Goal: Task Accomplishment & Management: Use online tool/utility

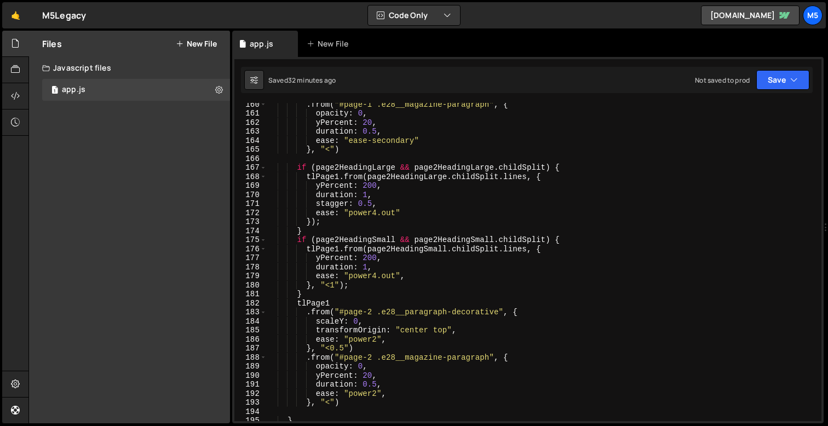
scroll to position [1519, 0]
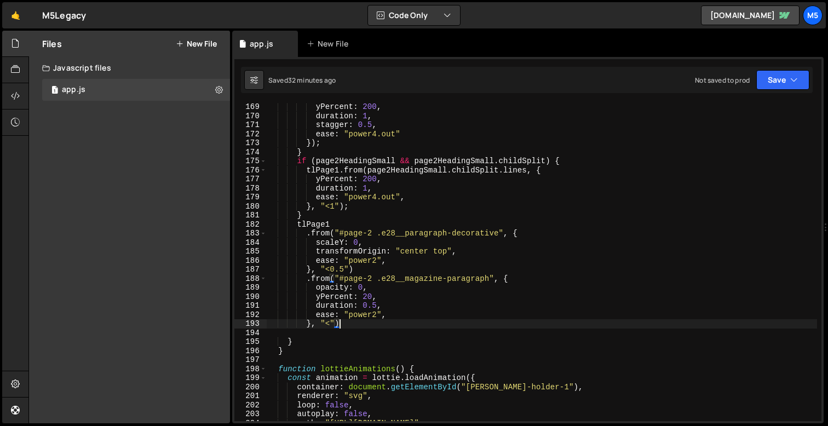
click at [341, 323] on div "yPercent : 200 , duration : 1 , stagger : 0.5 , ease : "power4.out" }) ; } if (…" at bounding box center [542, 270] width 551 height 336
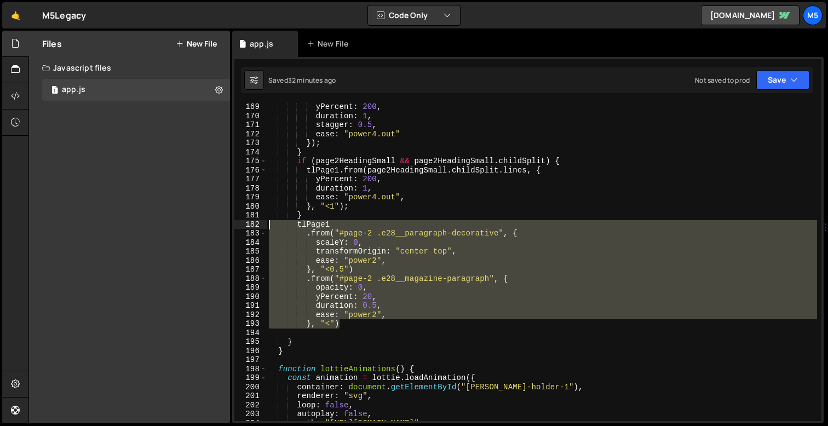
drag, startPoint x: 351, startPoint y: 322, endPoint x: 246, endPoint y: 226, distance: 142.3
click at [246, 226] on div "}, "<") 169 170 171 172 173 174 175 176 177 178 179 180 181 182 183 184 185 186…" at bounding box center [527, 262] width 587 height 318
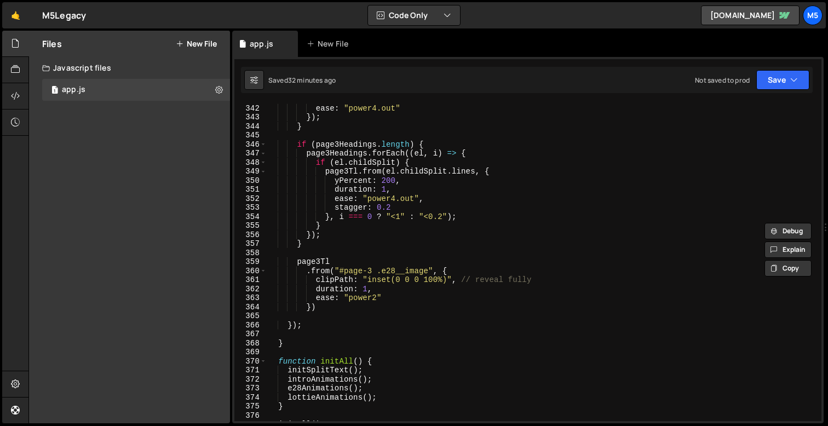
scroll to position [3042, 0]
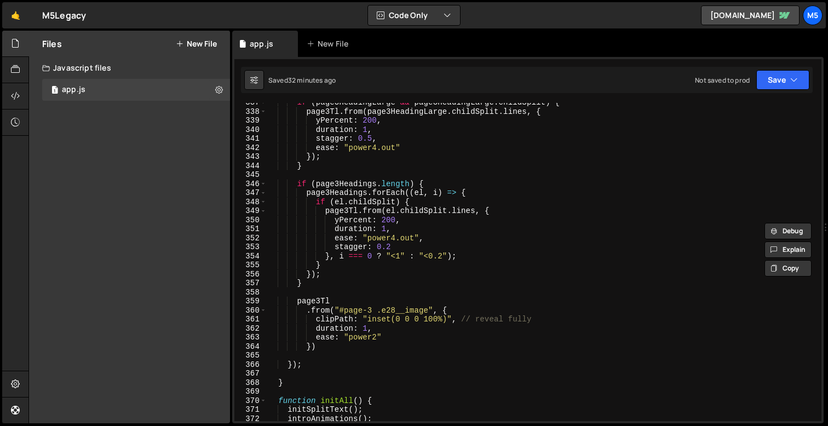
click at [327, 284] on div "if ( page3HeadingLarge && page3HeadingLarge . childSplit ) { page3Tl . from ( p…" at bounding box center [542, 266] width 551 height 336
type textarea "}"
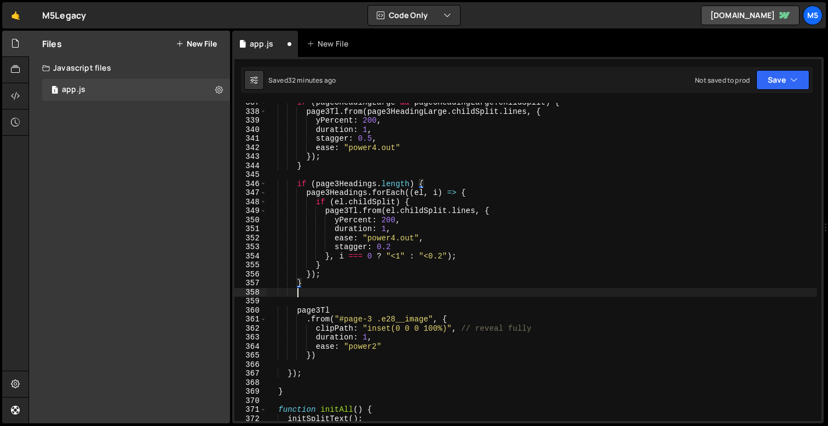
scroll to position [0, 1]
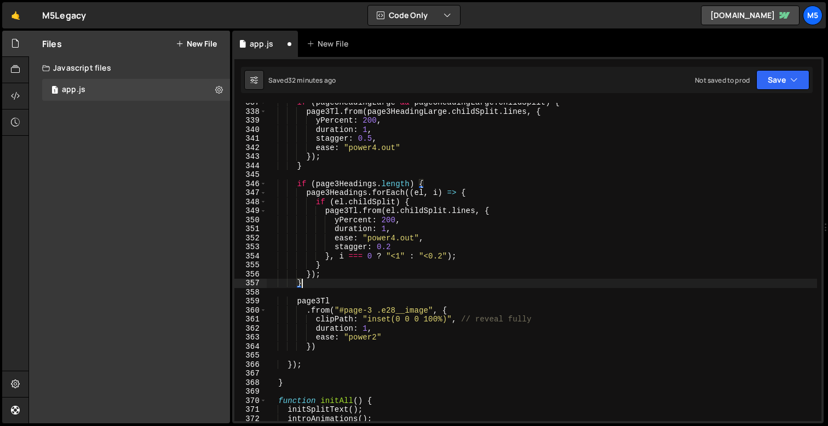
type textarea "})();"
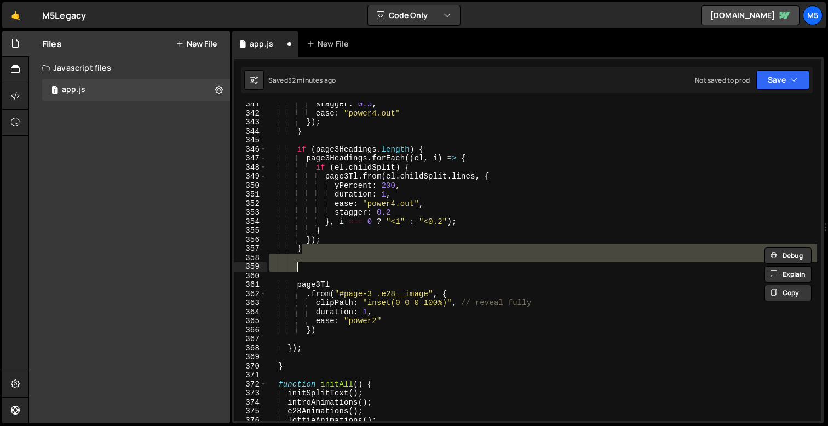
scroll to position [3077, 0]
click at [354, 285] on div "stagger : 0.5 , ease : "power4.out" }) ; } if ( page3Headings . length ) { page…" at bounding box center [542, 268] width 551 height 336
type textarea "page3Tl"
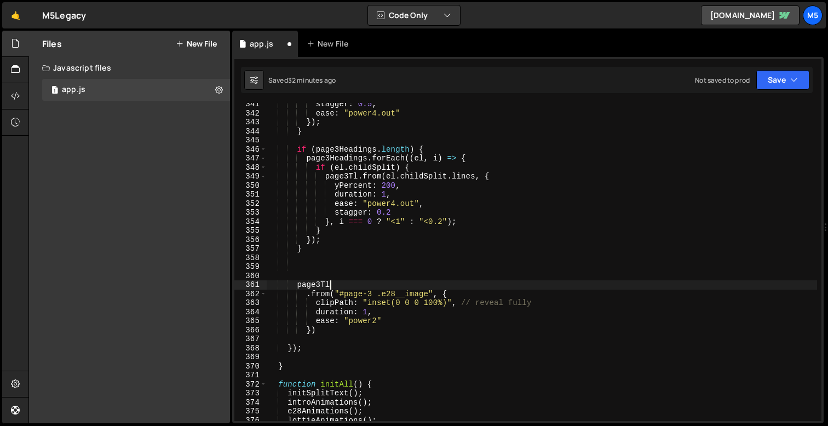
scroll to position [0, 1]
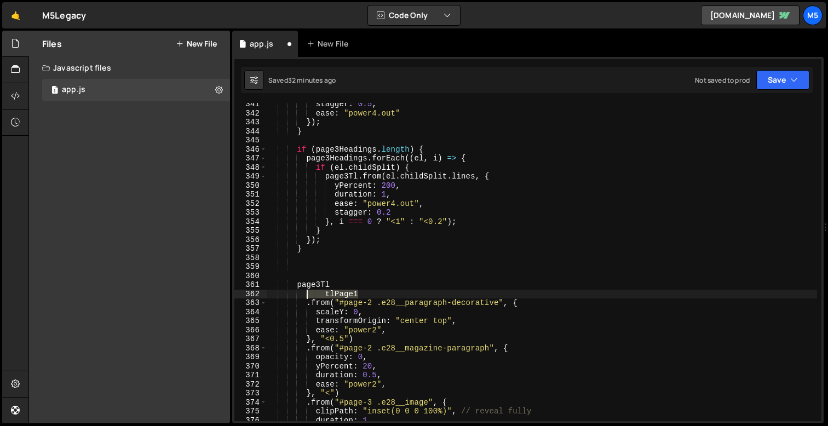
drag, startPoint x: 370, startPoint y: 295, endPoint x: 247, endPoint y: 297, distance: 122.7
click at [248, 297] on div "}, "<") 341 342 343 344 345 346 347 348 349 350 351 352 353 354 355 356 357 358…" at bounding box center [527, 262] width 587 height 318
type textarea "tlPage1"
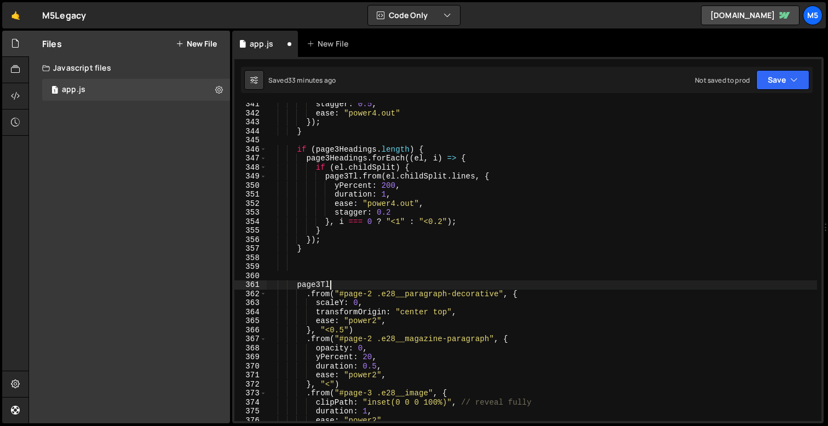
click at [371, 291] on div "stagger : 0.5 , ease : "power4.out" }) ; } if ( page3Headings . length ) { page…" at bounding box center [542, 268] width 551 height 336
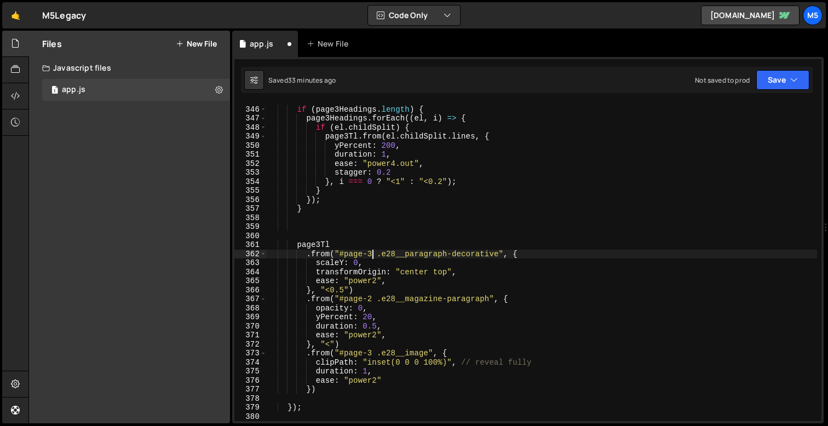
scroll to position [3117, 0]
click at [371, 302] on div "if ( page3Headings . length ) { page3Headings . forEach (( el , i ) => { if ( e…" at bounding box center [542, 264] width 551 height 336
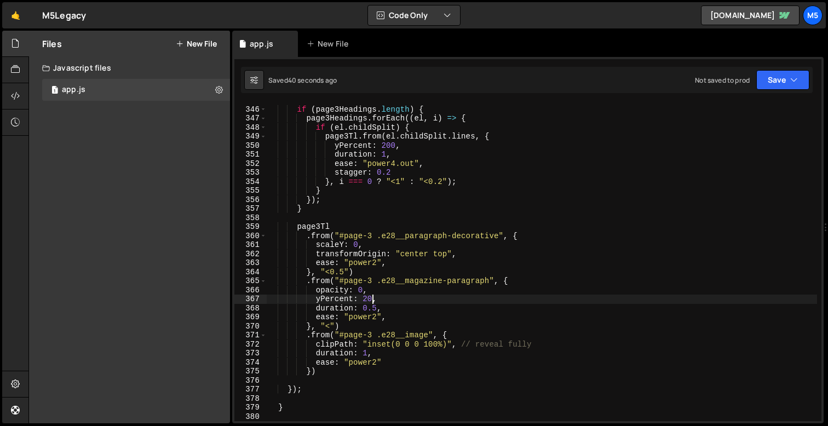
click at [422, 264] on div "if ( page3Headings . length ) { page3Headings . forEach (( el , i ) => { if ( e…" at bounding box center [542, 264] width 551 height 336
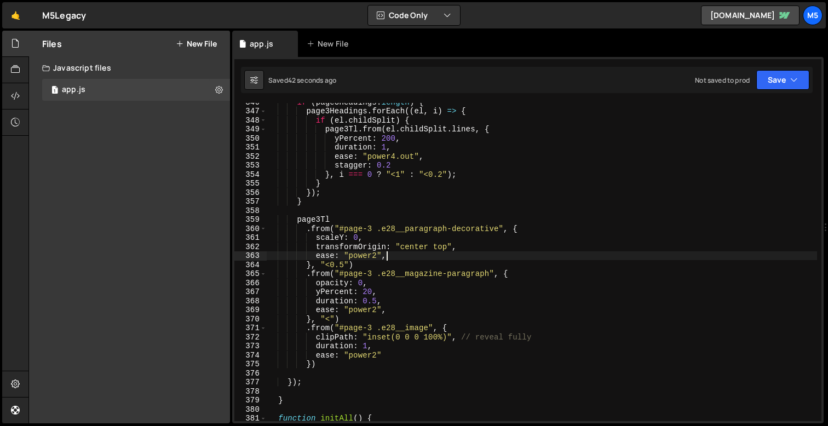
scroll to position [3124, 0]
click at [348, 349] on div "if ( page3Headings . length ) { page3Headings . forEach (( el , i ) => { if ( e…" at bounding box center [542, 266] width 551 height 336
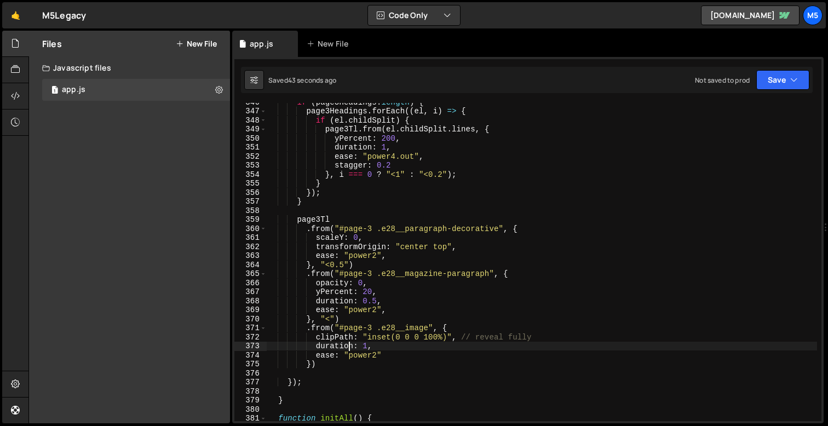
click at [313, 362] on div "if ( page3Headings . length ) { page3Headings . forEach (( el , i ) => { if ( e…" at bounding box center [542, 266] width 551 height 336
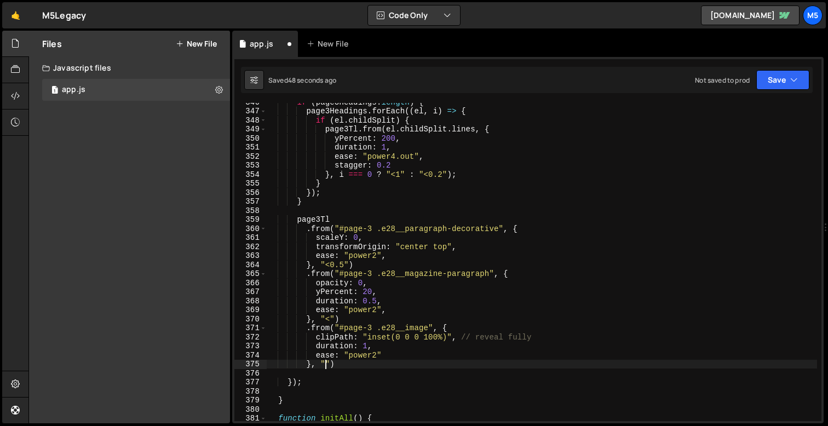
scroll to position [0, 4]
click at [448, 253] on div "if ( page3Headings . length ) { page3Headings . forEach (( el , i ) => { if ( e…" at bounding box center [542, 266] width 551 height 336
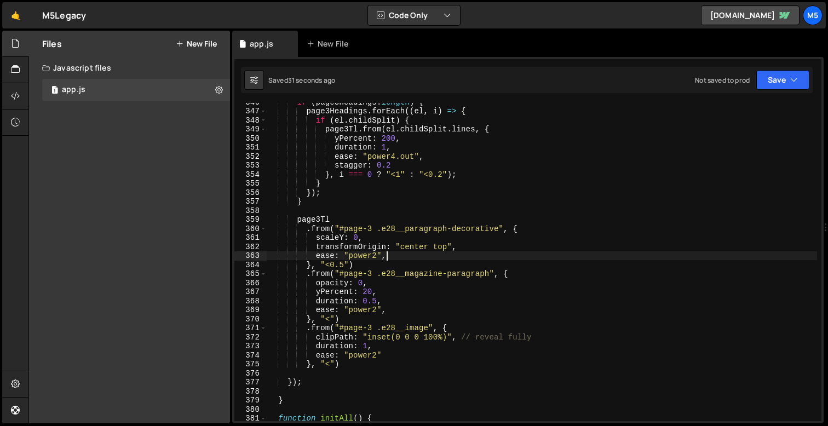
click at [453, 281] on div "if ( page3Headings . length ) { page3Headings . forEach (( el , i ) => { if ( e…" at bounding box center [542, 266] width 551 height 336
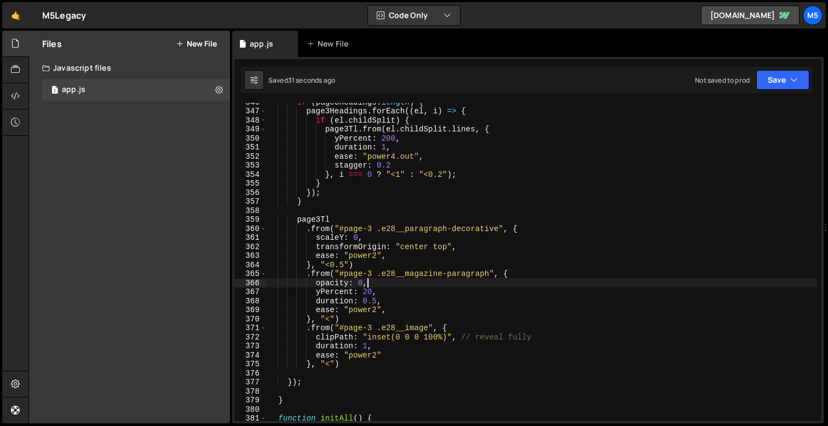
click at [465, 274] on div "if ( page3Headings . length ) { page3Headings . forEach (( el , i ) => { if ( e…" at bounding box center [542, 266] width 551 height 336
click at [498, 228] on div "if ( page3Headings . length ) { page3Headings . forEach (( el , i ) => { if ( e…" at bounding box center [542, 266] width 551 height 336
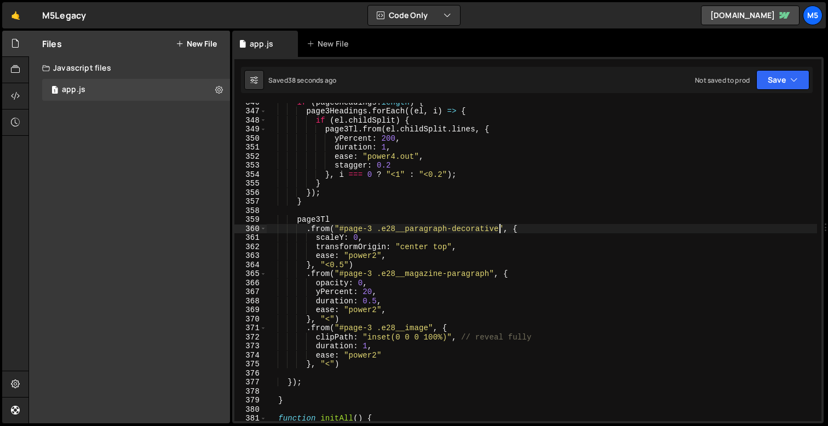
click at [486, 279] on div "if ( page3Headings . length ) { page3Headings . forEach (( el , i ) => { if ( e…" at bounding box center [542, 266] width 551 height 336
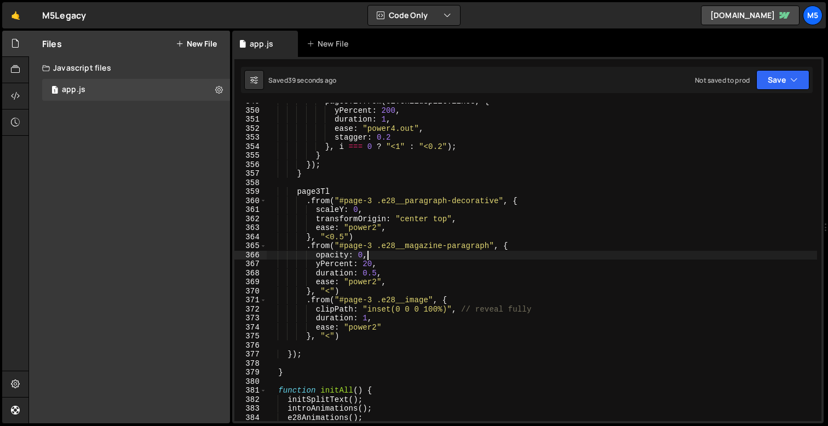
scroll to position [3156, 0]
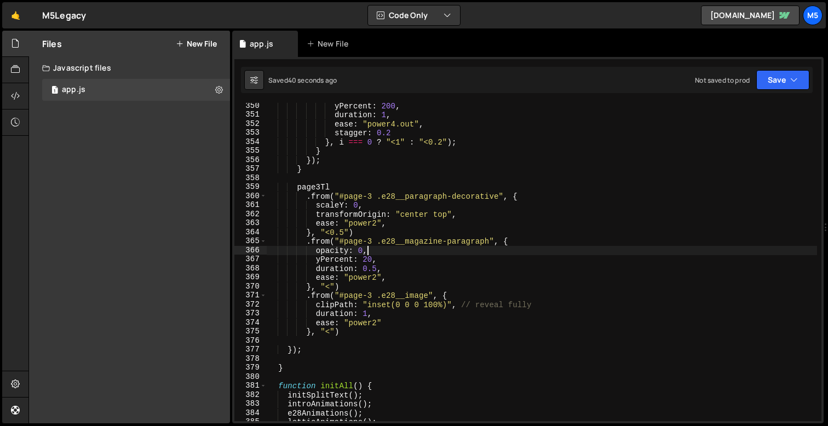
click at [428, 296] on div "yPercent : 200 , duration : 1 , ease : "power4.out" , stagger : 0.2 } , i === 0…" at bounding box center [542, 269] width 551 height 336
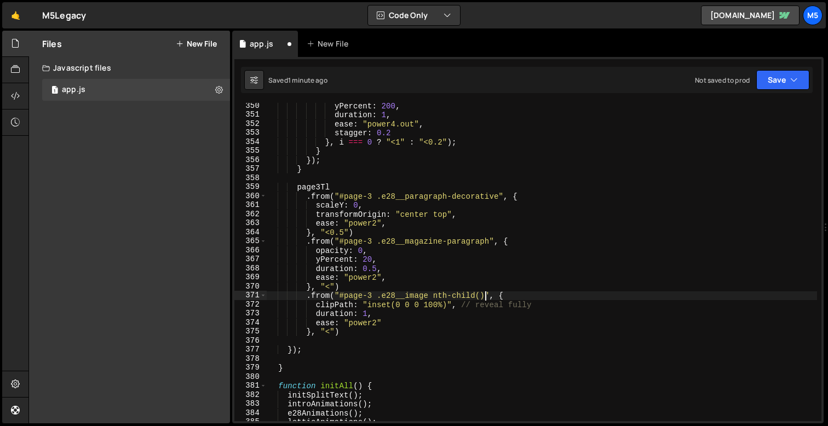
scroll to position [0, 15]
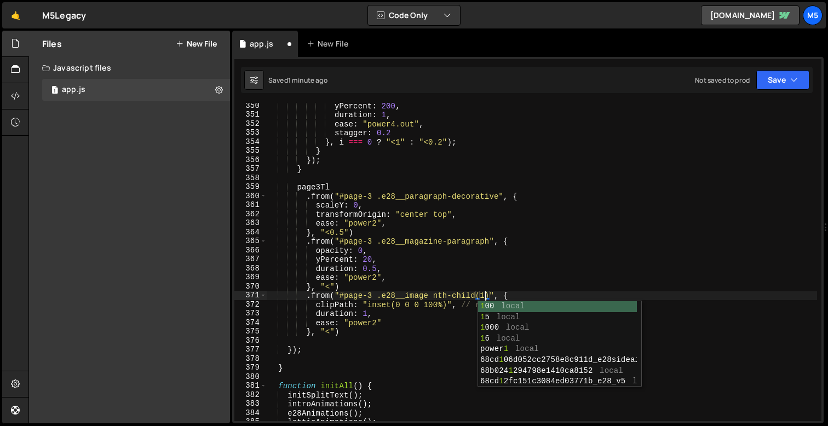
click at [543, 283] on div "yPercent : 200 , duration : 1 , ease : "power4.out" , stagger : 0.2 } , i === 0…" at bounding box center [542, 269] width 551 height 336
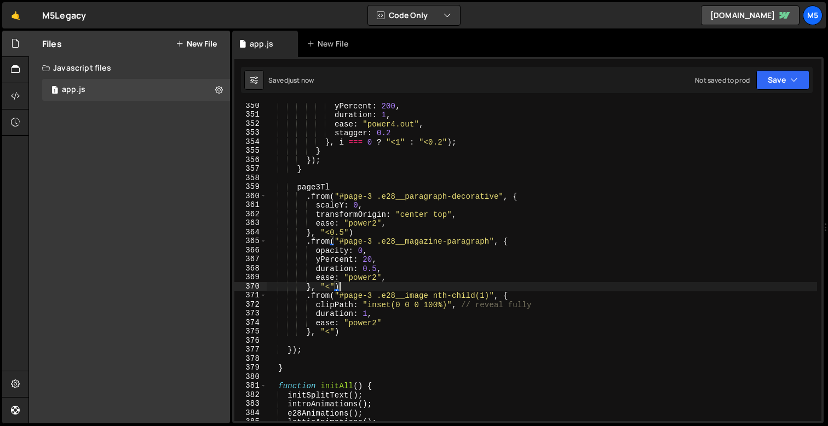
click at [455, 292] on div "yPercent : 200 , duration : 1 , ease : "power4.out" , stagger : 0.2 } , i === 0…" at bounding box center [542, 269] width 551 height 336
drag, startPoint x: 488, startPoint y: 295, endPoint x: 437, endPoint y: 295, distance: 51.5
click at [437, 295] on div "yPercent : 200 , duration : 1 , ease : "power4.out" , stagger : 0.2 } , i === 0…" at bounding box center [542, 269] width 551 height 336
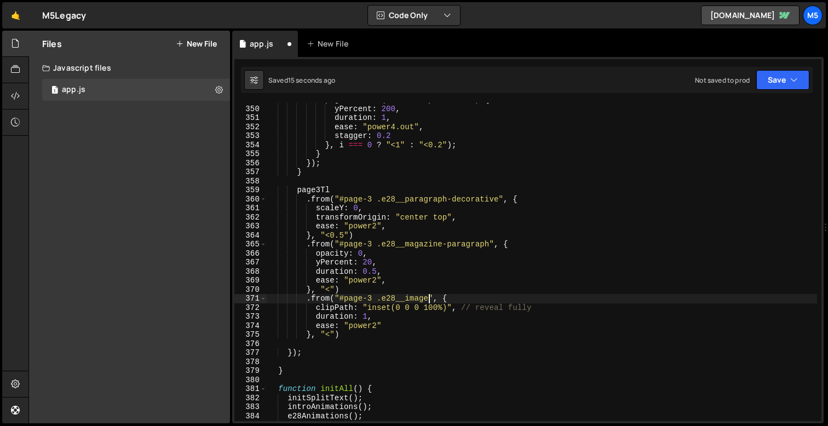
scroll to position [3153, 0]
click at [434, 219] on div "page3Tl . from ( el . childSplit . lines , { yPercent : 200 , duration : 1 , ea…" at bounding box center [542, 263] width 551 height 336
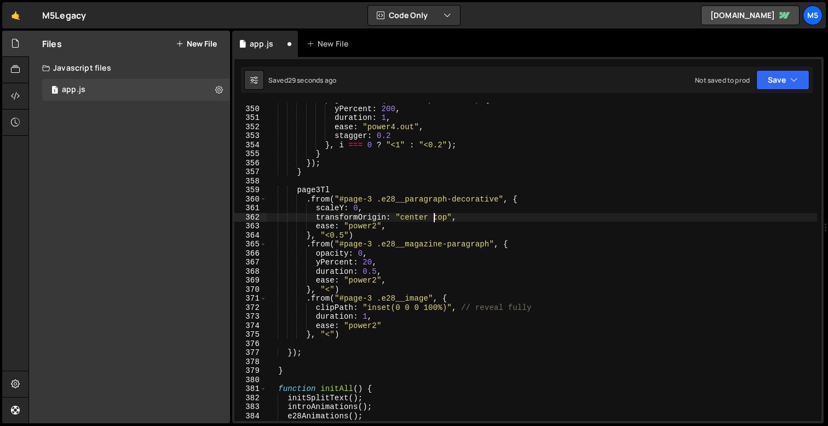
click at [386, 226] on div "page3Tl . from ( el . childSplit . lines , { yPercent : 200 , duration : 1 , ea…" at bounding box center [542, 263] width 551 height 336
type textarea "ease: "power2","
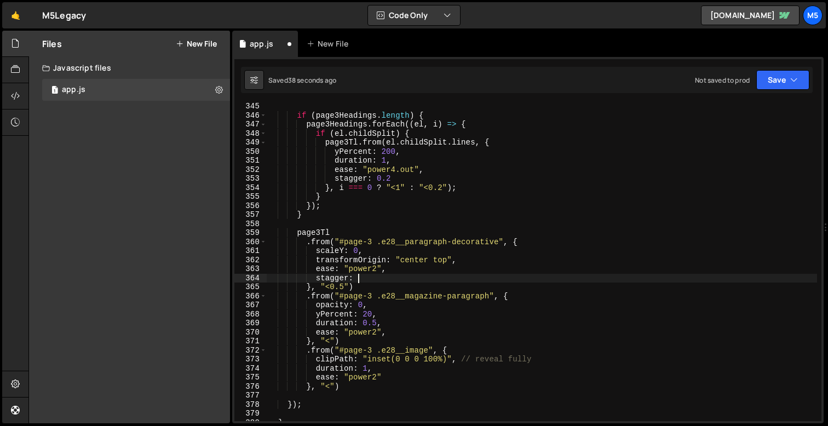
scroll to position [0, 6]
click at [442, 191] on div "if ( page3Headings . length ) { page3Headings . forEach (( el , i ) => { if ( e…" at bounding box center [542, 270] width 551 height 336
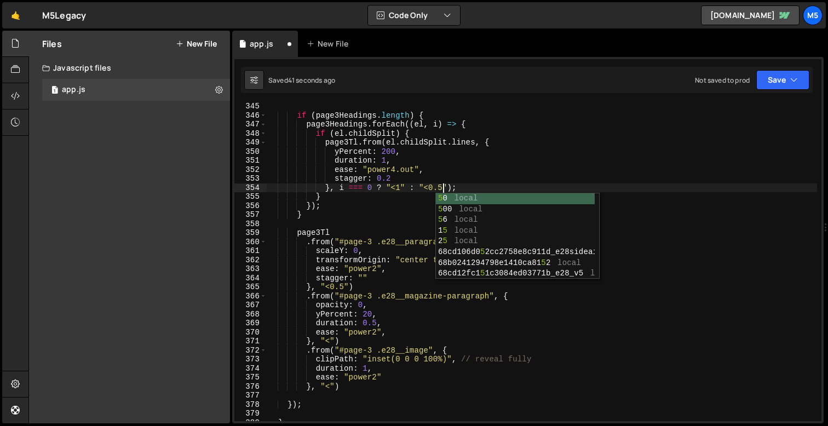
scroll to position [0, 12]
click at [361, 277] on div "if ( page3Headings . length ) { page3Headings . forEach (( el , i ) => { if ( e…" at bounding box center [542, 270] width 551 height 336
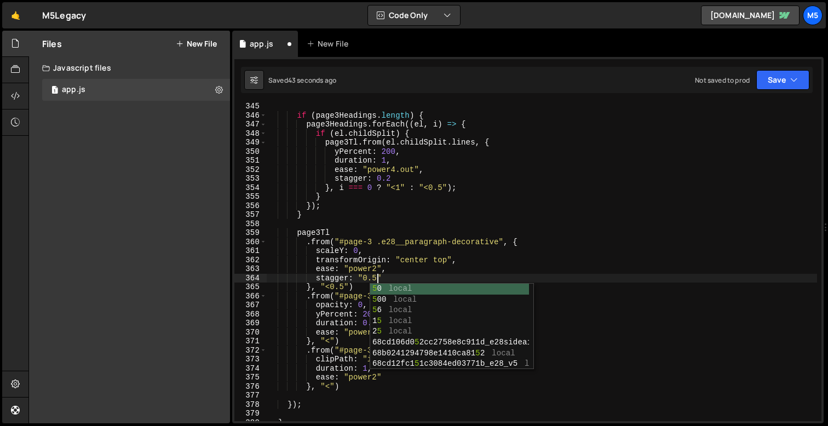
scroll to position [0, 7]
click at [420, 270] on div "if ( page3Headings . length ) { page3Headings . forEach (( el , i ) => { if ( e…" at bounding box center [542, 270] width 551 height 336
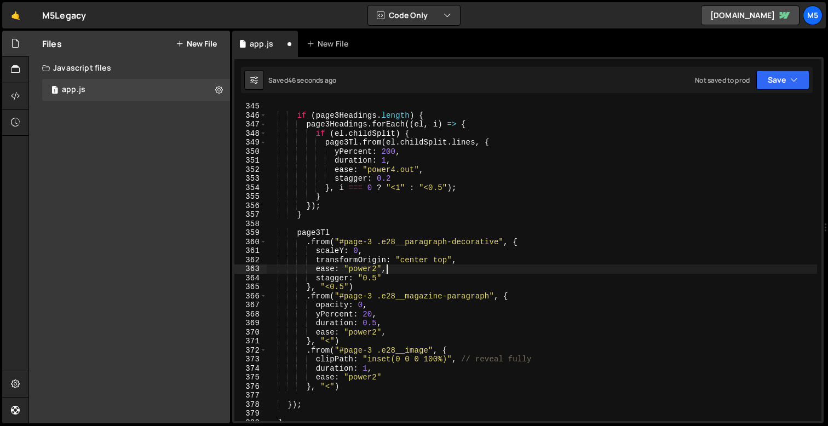
click at [383, 328] on div "if ( page3Headings . length ) { page3Headings . forEach (( el , i ) => { if ( e…" at bounding box center [542, 270] width 551 height 336
type textarea "duration: 0.5,"
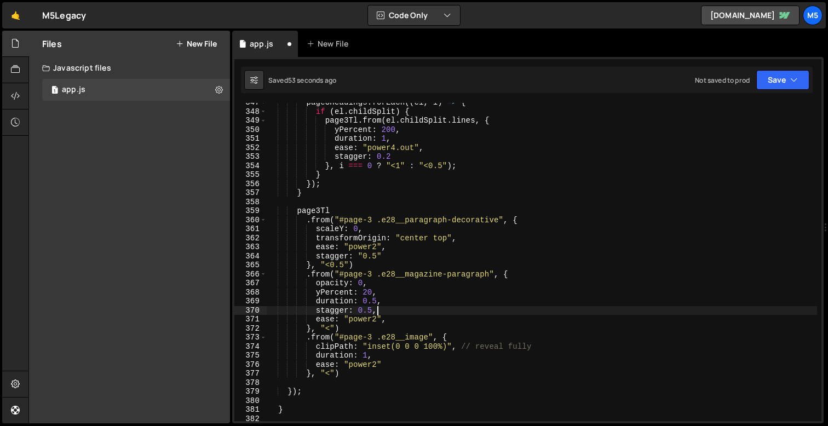
scroll to position [3134, 0]
click at [388, 365] on div "page3Headings . forEach (( el , i ) => { if ( el . childSplit ) { page3Tl . fro…" at bounding box center [542, 264] width 551 height 336
type textarea "ease: "power2""
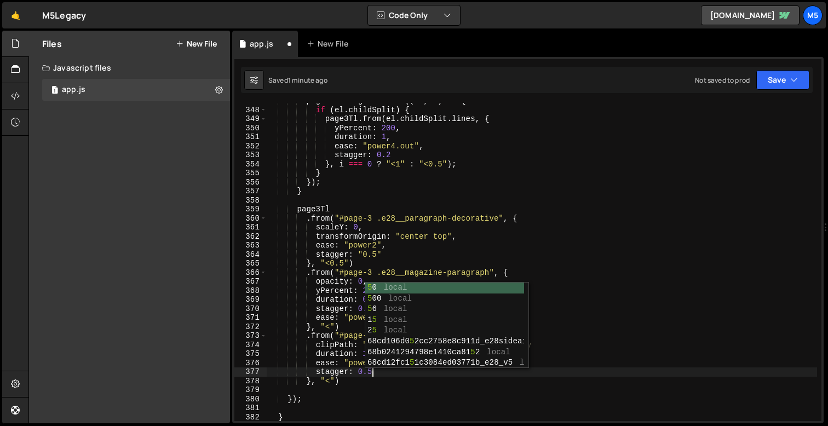
scroll to position [0, 7]
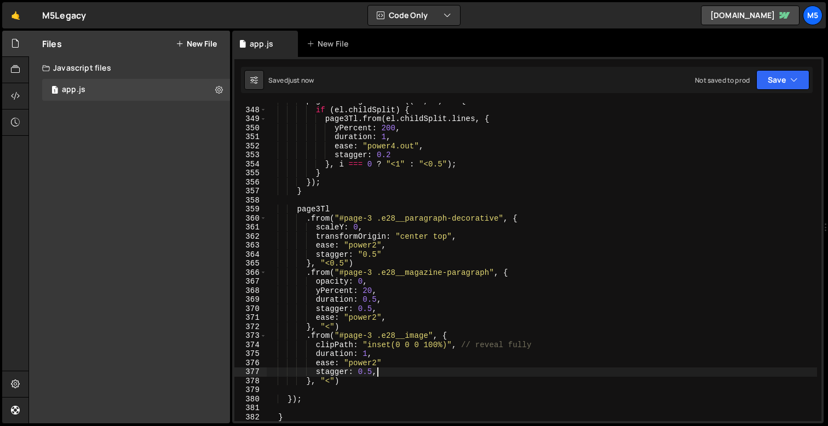
click at [391, 362] on div "page3Headings . forEach (( el , i ) => { if ( el . childSplit ) { page3Tl . fro…" at bounding box center [542, 264] width 551 height 336
click at [468, 241] on div "page3Headings . forEach (( el , i ) => { if ( el . childSplit ) { page3Tl . fro…" at bounding box center [542, 264] width 551 height 336
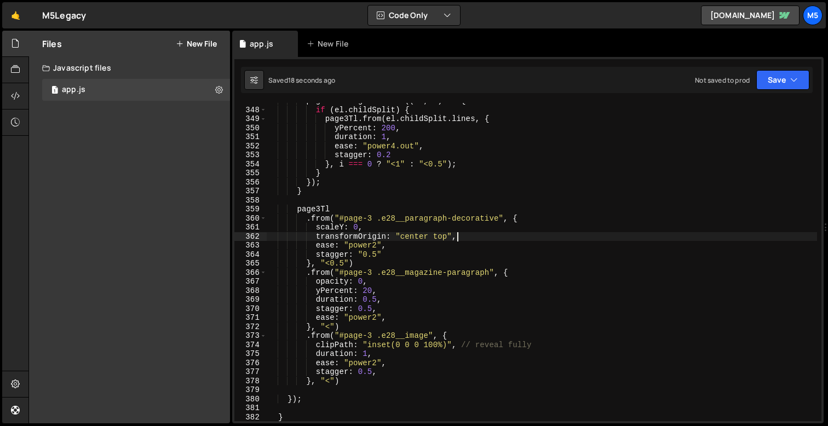
click at [394, 307] on div "page3Headings . forEach (( el , i ) => { if ( el . childSplit ) { page3Tl . fro…" at bounding box center [542, 264] width 551 height 336
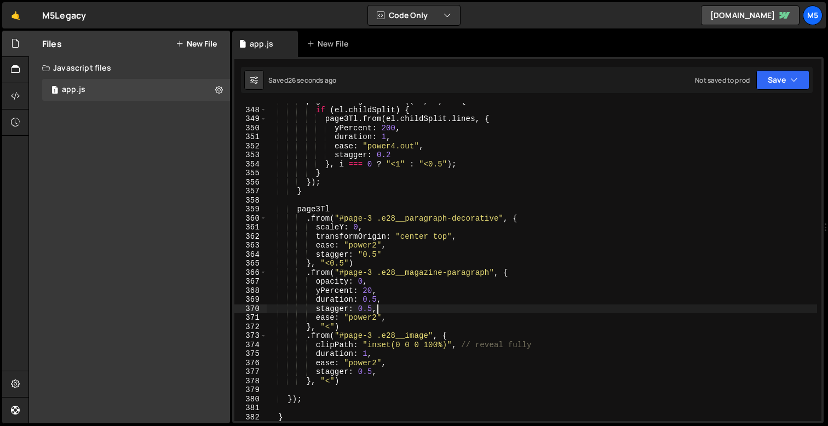
click at [364, 307] on div "page3Headings . forEach (( el , i ) => { if ( el . childSplit ) { page3Tl . fro…" at bounding box center [542, 264] width 551 height 336
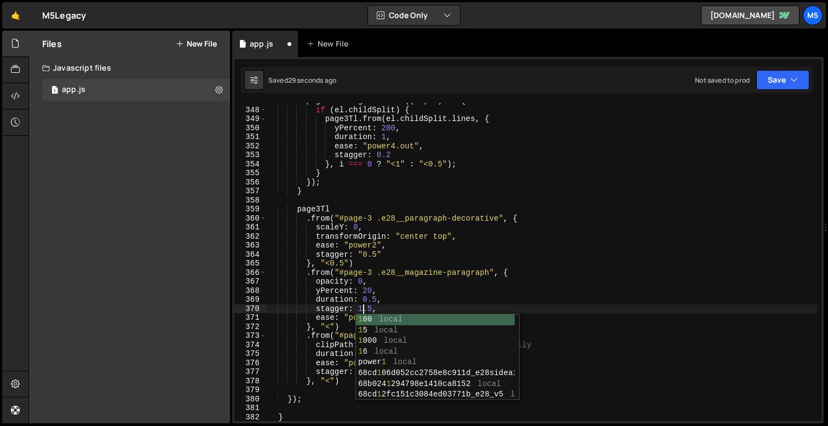
click at [365, 254] on div "page3Headings . forEach (( el , i ) => { if ( el . childSplit ) { page3Tl . fro…" at bounding box center [542, 264] width 551 height 336
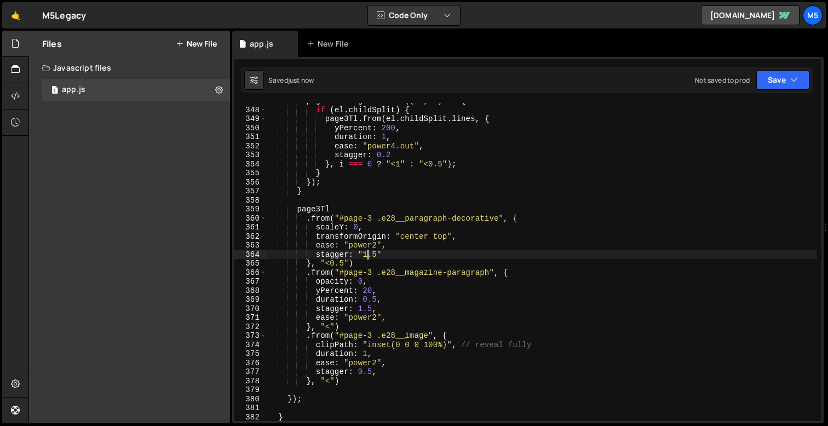
click at [365, 373] on div "page3Headings . forEach (( el , i ) => { if ( el . childSplit ) { page3Tl . fro…" at bounding box center [542, 264] width 551 height 336
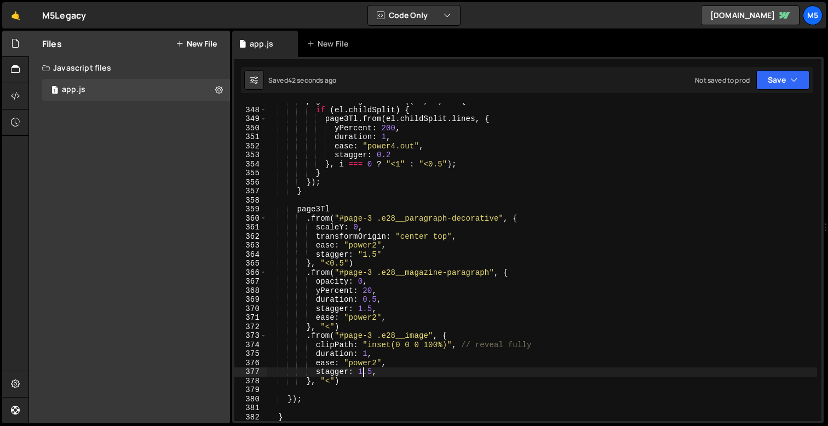
click at [398, 331] on div "page3Headings . forEach (( el , i ) => { if ( el . childSplit ) { page3Tl . fro…" at bounding box center [542, 264] width 551 height 336
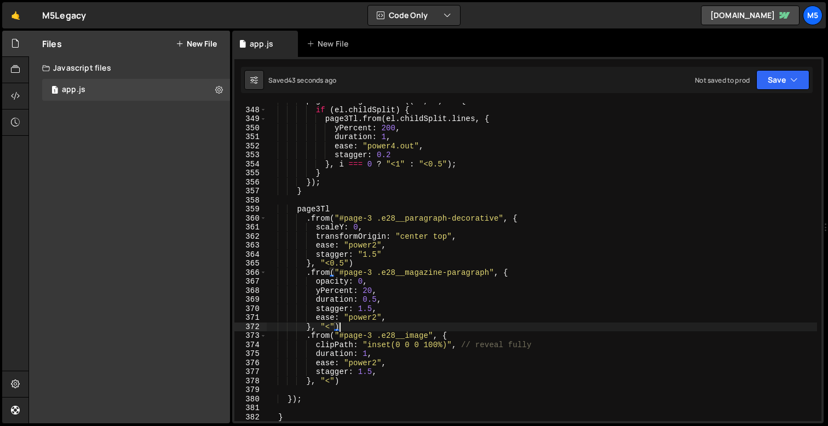
click at [372, 350] on div "page3Headings . forEach (( el , i ) => { if ( el . childSplit ) { page3Tl . fro…" at bounding box center [542, 264] width 551 height 336
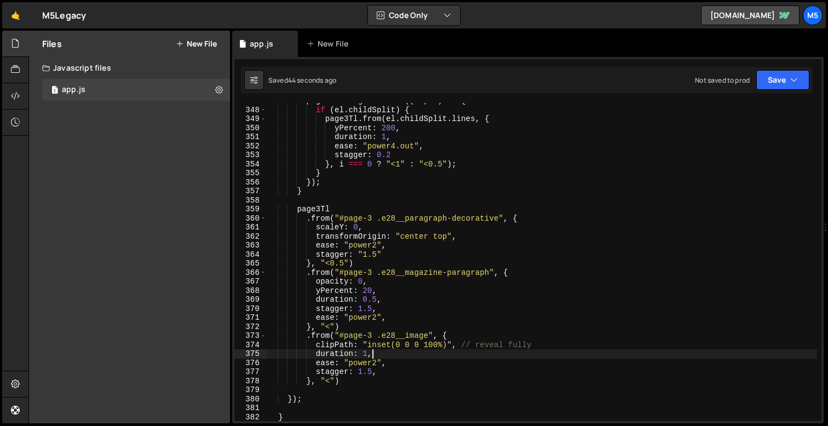
click at [345, 382] on div "page3Headings . forEach (( el , i ) => { if ( el . childSplit ) { page3Tl . fro…" at bounding box center [542, 264] width 551 height 336
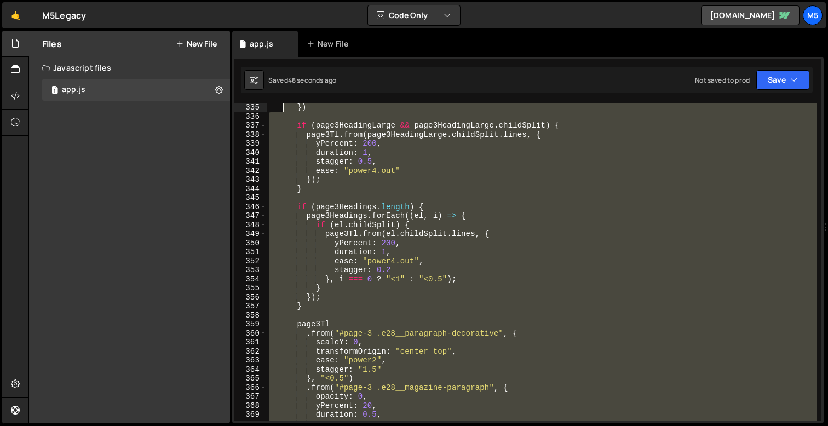
scroll to position [2974, 0]
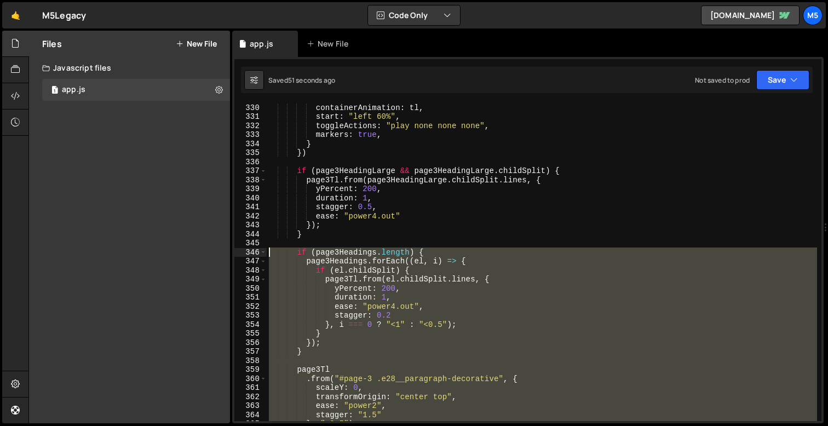
drag, startPoint x: 348, startPoint y: 382, endPoint x: 260, endPoint y: 250, distance: 158.8
click at [260, 250] on div "}, "<") 330 331 332 333 334 335 336 337 338 339 340 341 342 343 344 345 346 347…" at bounding box center [527, 262] width 587 height 318
type textarea "if (page3Headings.length) { page3Headings.forEach((el, i) => {"
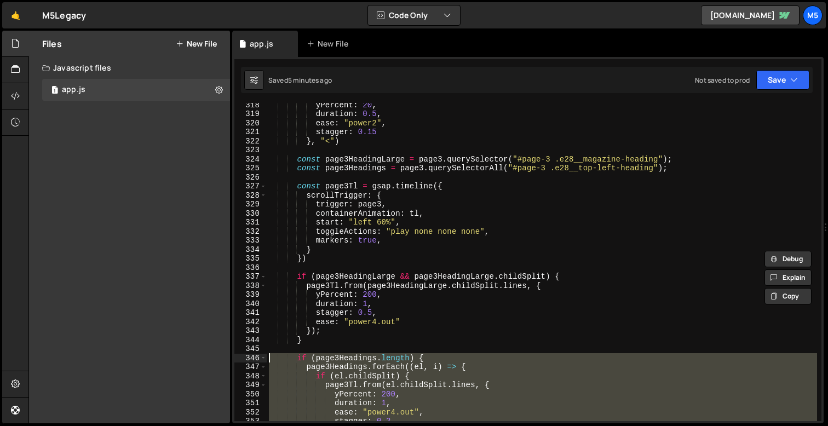
scroll to position [2861, 0]
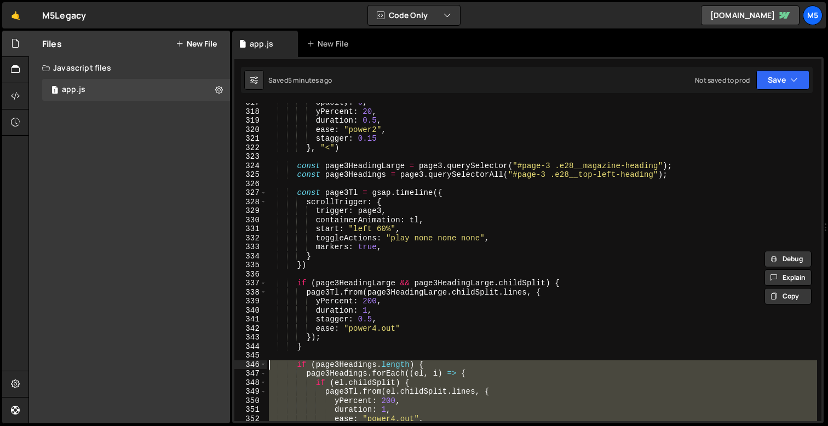
click at [682, 181] on div "opacity : 0 , yPercent : 20 , duration : 0.5 , ease : "power2" , stagger : 0.15…" at bounding box center [542, 266] width 551 height 336
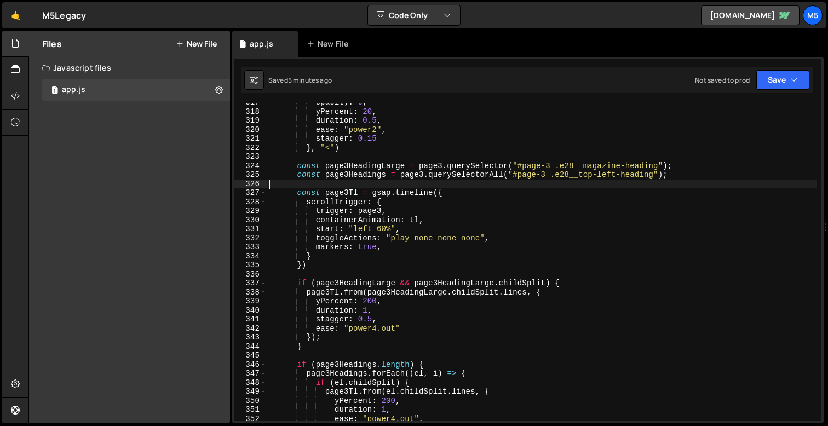
click at [688, 174] on div "opacity : 0 , yPercent : 20 , duration : 0.5 , ease : "power2" , stagger : 0.15…" at bounding box center [542, 266] width 551 height 336
type textarea "const page3Headings = page3.querySelectorAll("#page-3 .e28__top-left-heading");"
paste textarea "const groups = page3.querySelectorAll(".e28__top-top-wrapper, .e28__top-bottom-…"
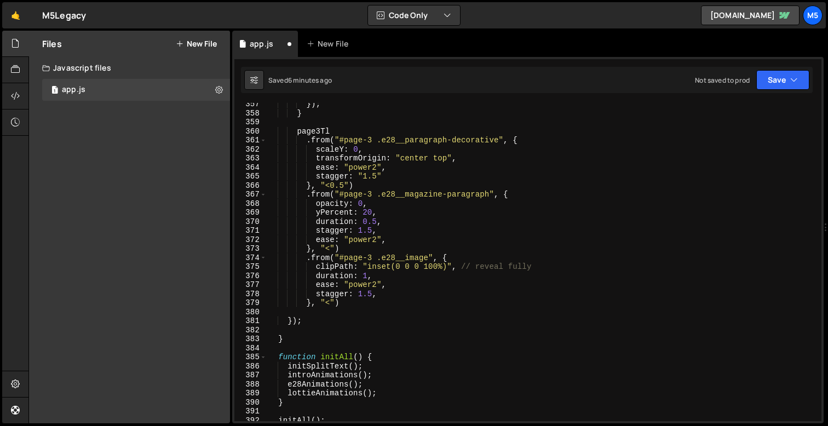
scroll to position [3225, 0]
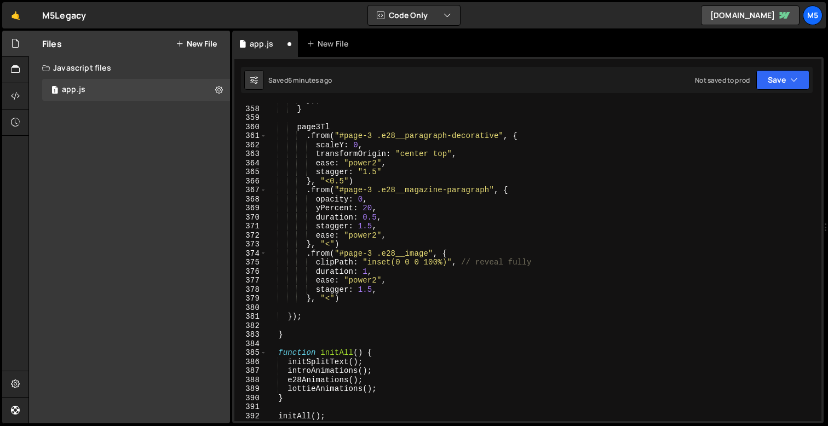
click at [327, 131] on div "}) ; } page3Tl . from ( "#page-3 .e28__paragraph-decorative" , { scaleY : 0 , t…" at bounding box center [542, 263] width 551 height 336
click at [303, 317] on div "}) ; } page3Tl . from ( "#page-3 .e28__paragraph-decorative" , { scaleY : 0 , t…" at bounding box center [542, 263] width 551 height 336
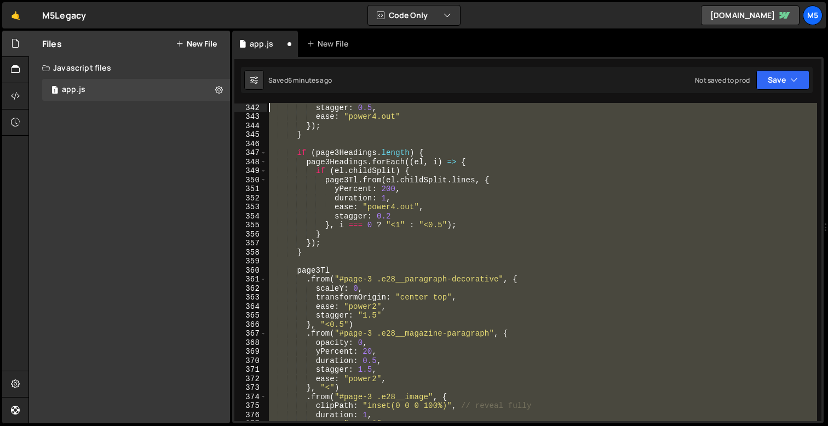
scroll to position [3037, 0]
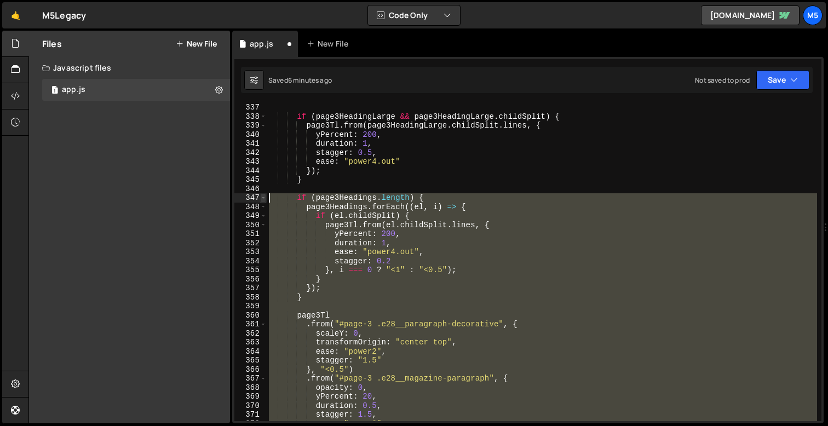
drag, startPoint x: 310, startPoint y: 317, endPoint x: 260, endPoint y: 196, distance: 130.7
click at [261, 196] on div "}); 337 338 339 340 341 342 343 344 345 346 347 348 349 350 351 352 353 354 355…" at bounding box center [527, 262] width 587 height 318
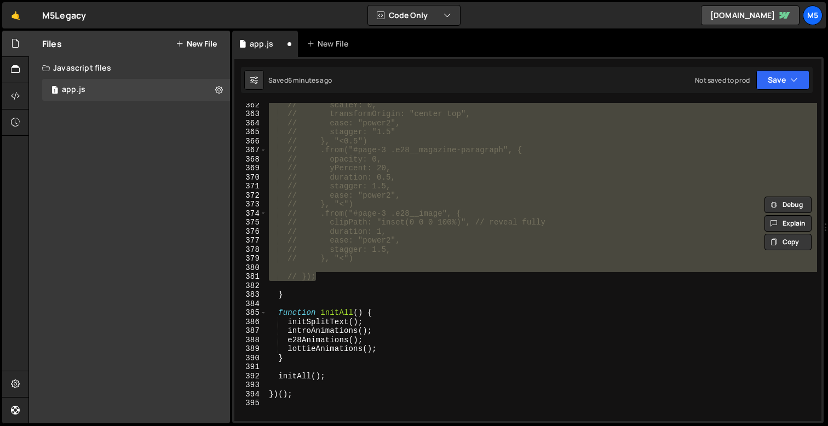
scroll to position [3270, 0]
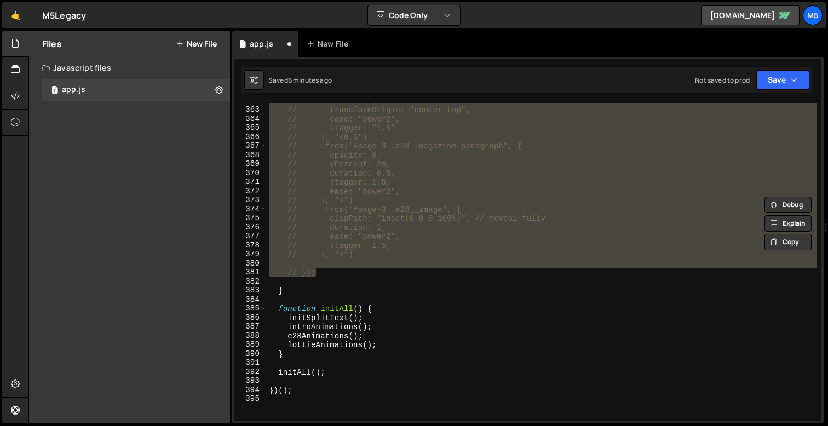
click at [348, 270] on div "// scaleY: 0, // transformOrigin: "center top", // ease: "power2", // stagger: …" at bounding box center [542, 264] width 551 height 336
type textarea "// });"
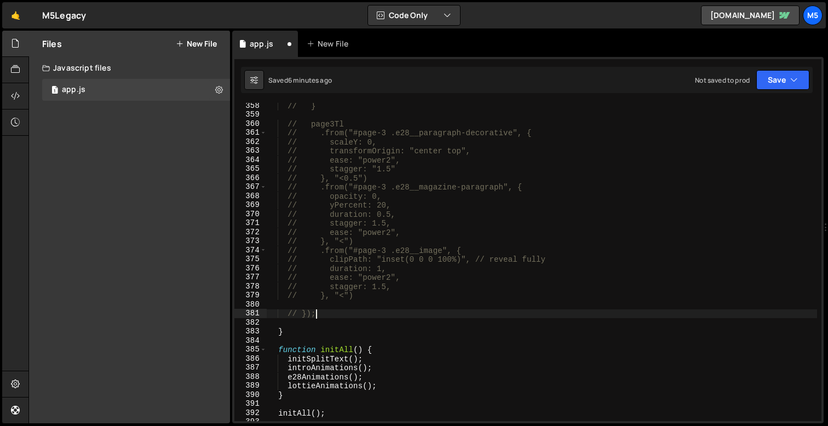
scroll to position [3241, 0]
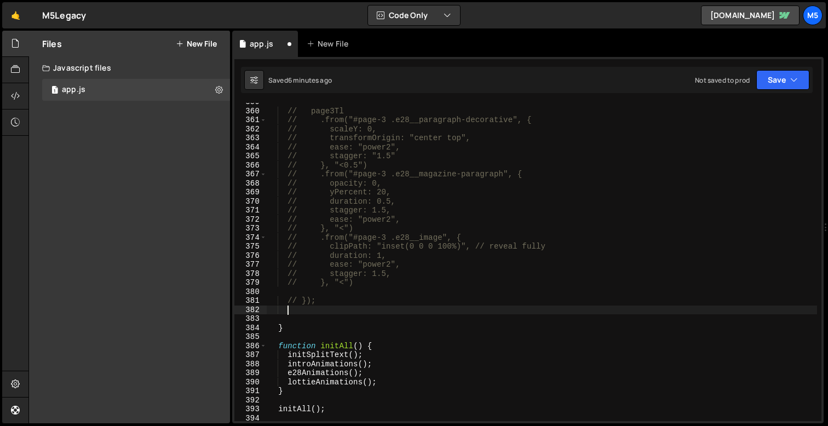
paste textarea "});"
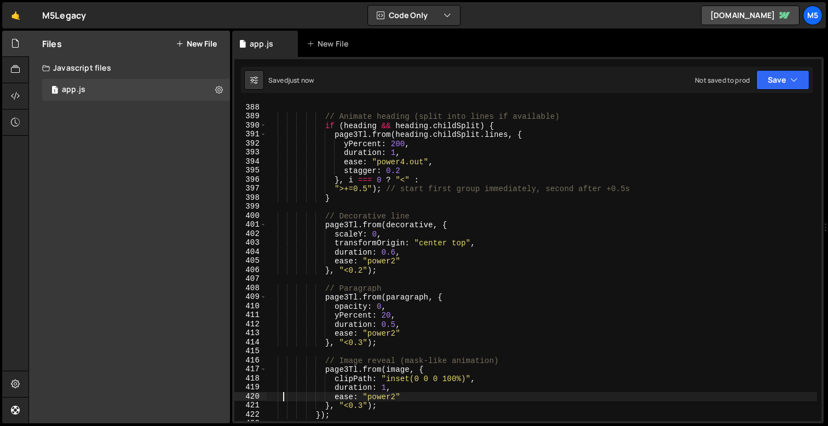
scroll to position [3498, 0]
type textarea "ease: "power2""
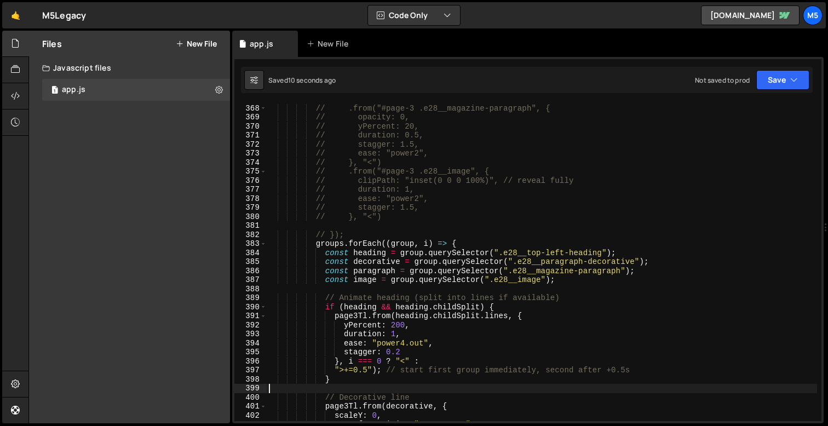
scroll to position [3316, 0]
click at [482, 297] on div "// }, "<0.5") // .from("#page-3 .e28__magazine-paragraph", { // opacity: 0, // …" at bounding box center [542, 263] width 551 height 336
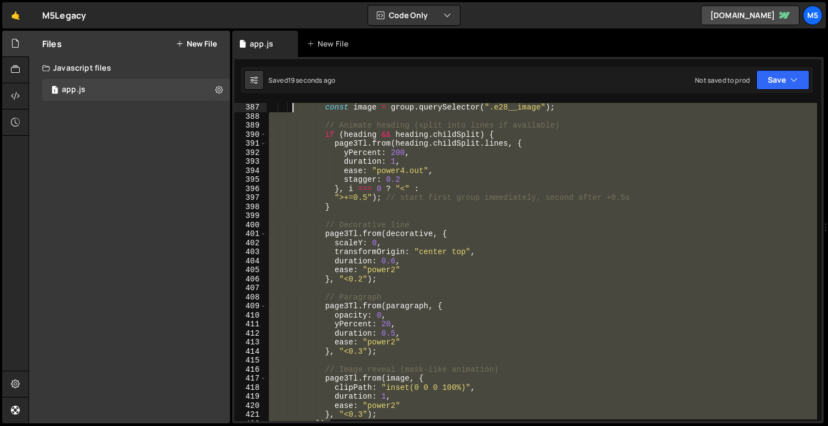
scroll to position [3399, 0]
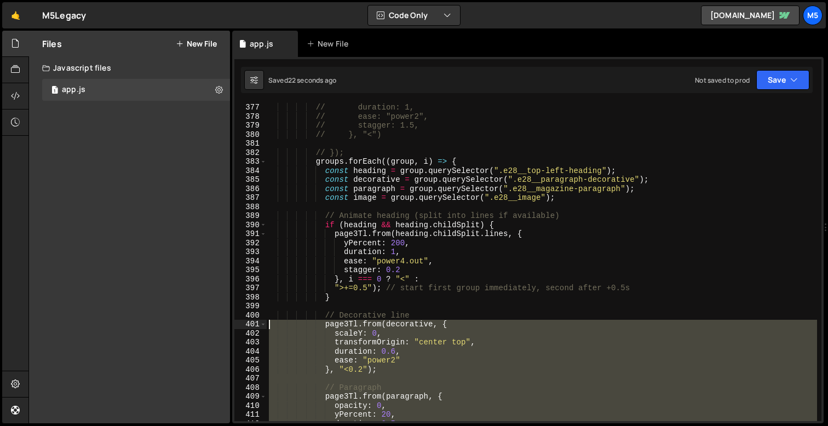
drag, startPoint x: 337, startPoint y: 343, endPoint x: 256, endPoint y: 324, distance: 83.8
click at [256, 324] on div "// Animate heading (split into lines if available) 377 378 379 380 381 382 383 …" at bounding box center [527, 262] width 587 height 318
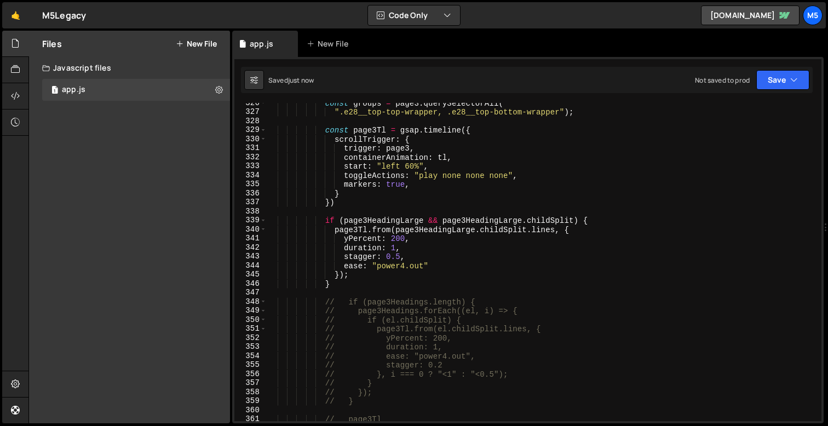
scroll to position [2939, 0]
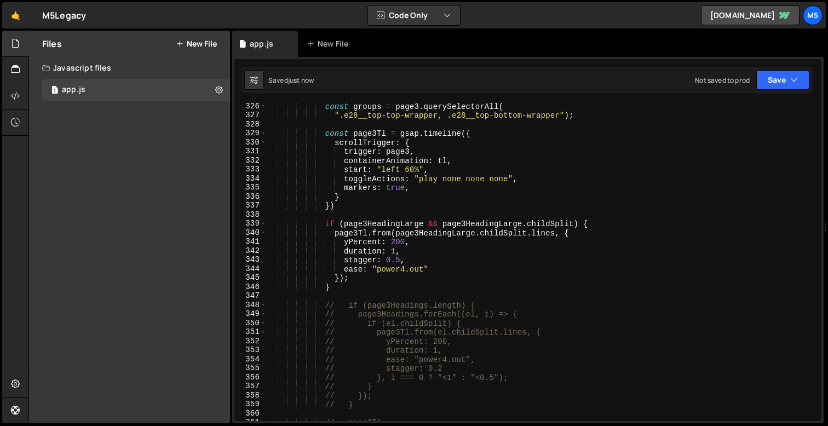
click at [409, 264] on div "const groups = page3 . querySelectorAll ( ".e28__top-top-wrapper, .e28__top-bot…" at bounding box center [542, 270] width 551 height 336
click at [371, 284] on div "const groups = page3 . querySelectorAll ( ".e28__top-top-wrapper, .e28__top-bot…" at bounding box center [542, 270] width 551 height 336
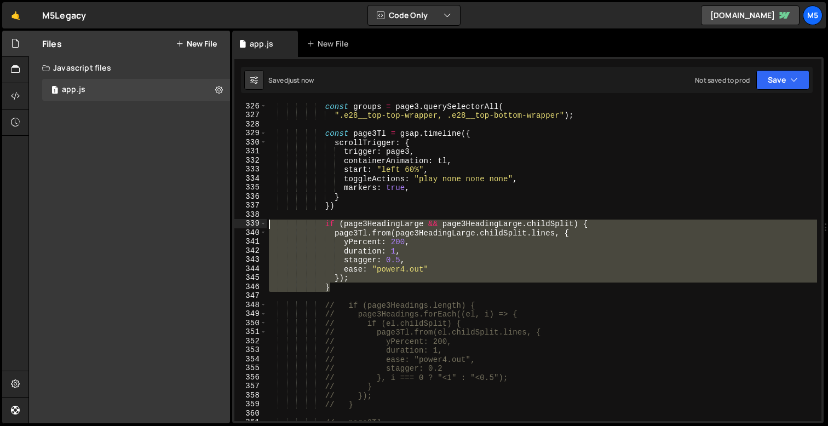
drag, startPoint x: 345, startPoint y: 288, endPoint x: 250, endPoint y: 221, distance: 115.2
click at [250, 221] on div "} 326 327 328 329 330 331 332 333 334 335 336 337 338 339 340 341 342 343 344 3…" at bounding box center [527, 262] width 587 height 318
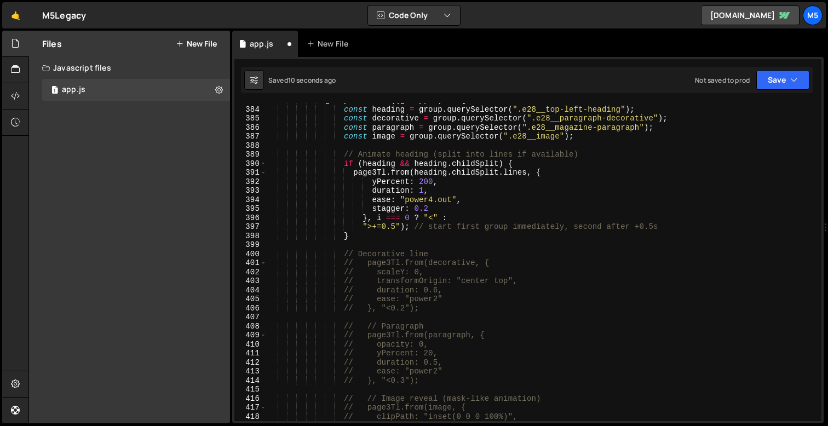
scroll to position [3444, 0]
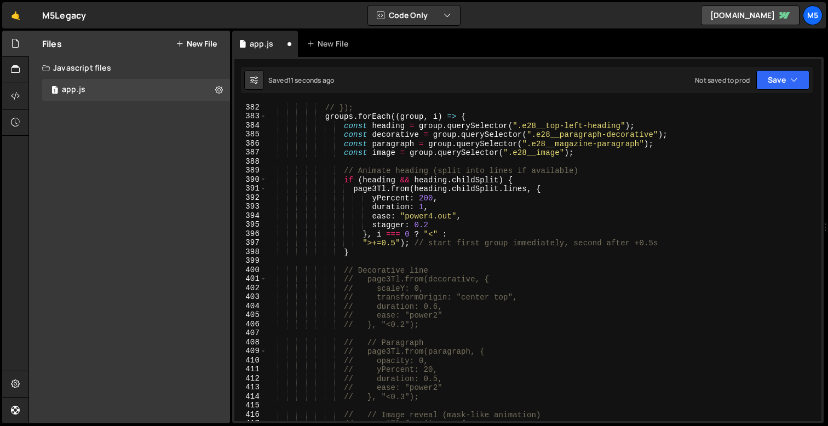
click at [349, 251] on div "// }); groups . forEach (( group , i ) => { const heading = group . querySelect…" at bounding box center [542, 271] width 551 height 336
click at [466, 121] on div "// }); groups . forEach (( group , i ) => { const heading = group . querySelect…" at bounding box center [542, 271] width 551 height 336
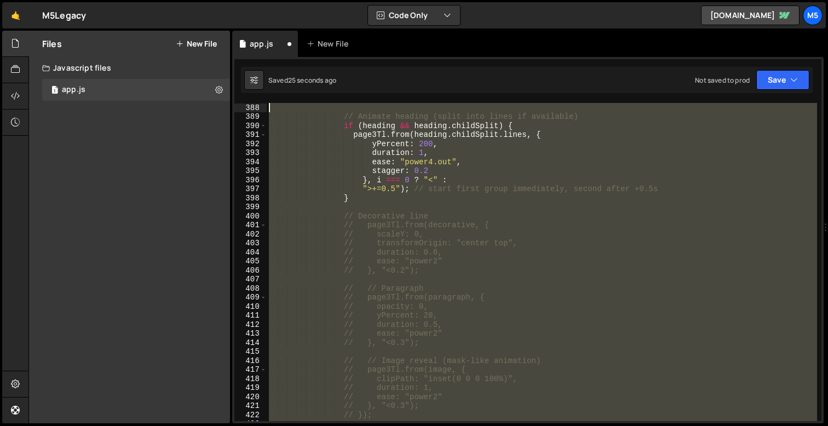
scroll to position [3435, 0]
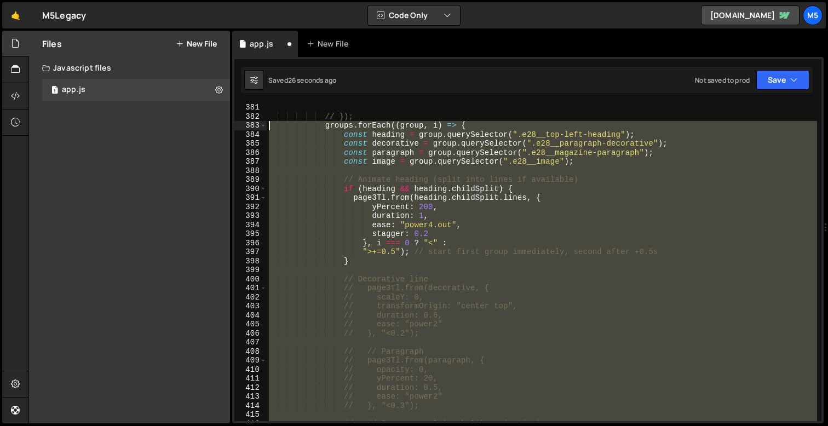
drag, startPoint x: 342, startPoint y: 250, endPoint x: 268, endPoint y: 127, distance: 143.7
click at [268, 127] on div "// }); groups . forEach (( group , i ) => { const heading = group . querySelect…" at bounding box center [542, 271] width 551 height 336
type textarea "groups.forEach((group, i) => { const heading = group.querySelector(".e28__top-l…"
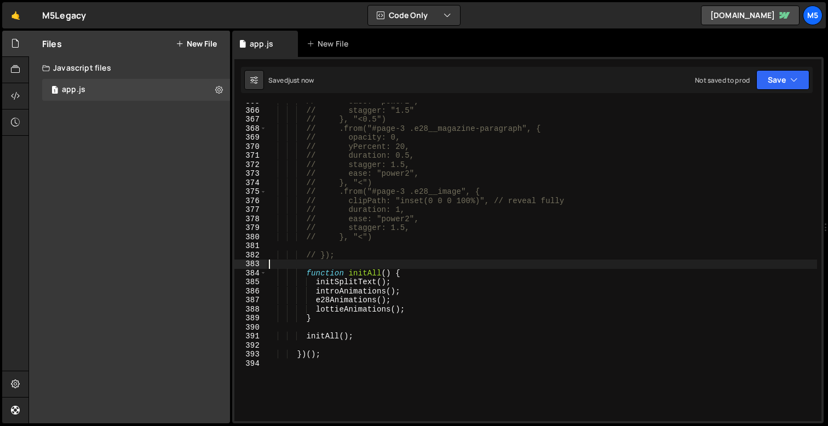
scroll to position [3307, 0]
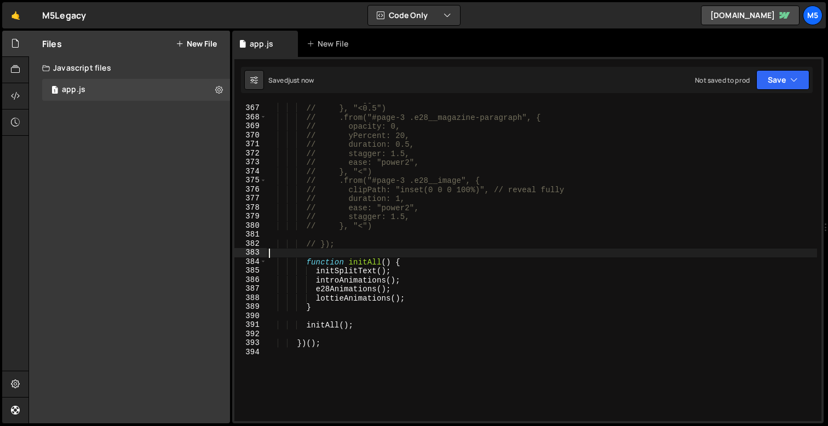
type textarea "})();"
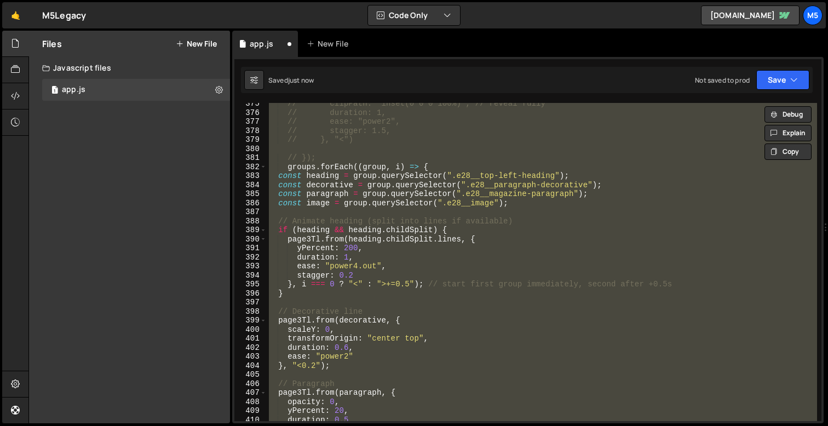
click at [467, 267] on div "// clipPath: "inset(0 0 0 100%)", // reveal fully // duration: 1, // ease: "pow…" at bounding box center [542, 267] width 551 height 336
type textarea "ease: "power4.out","
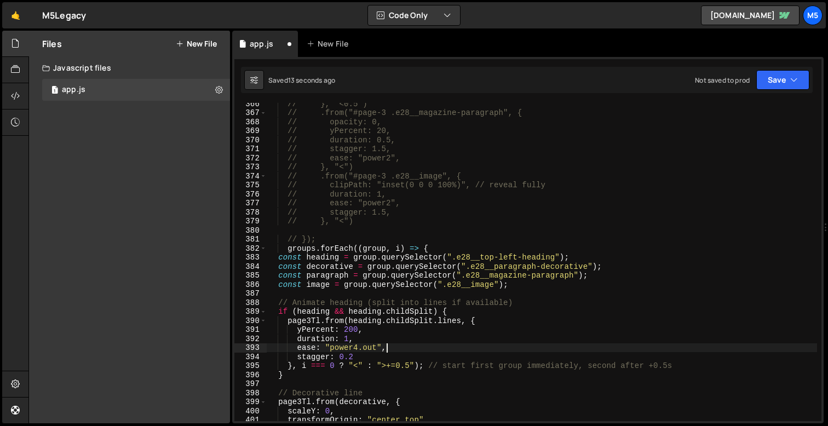
scroll to position [3309, 0]
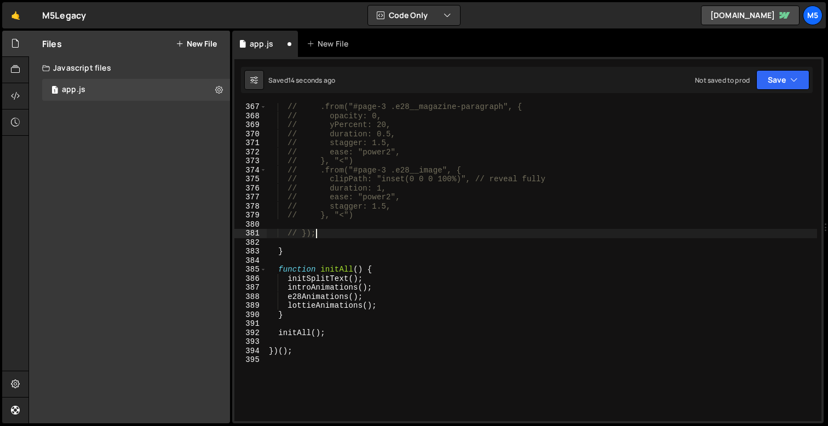
type textarea "if (page3Headings.length) {"
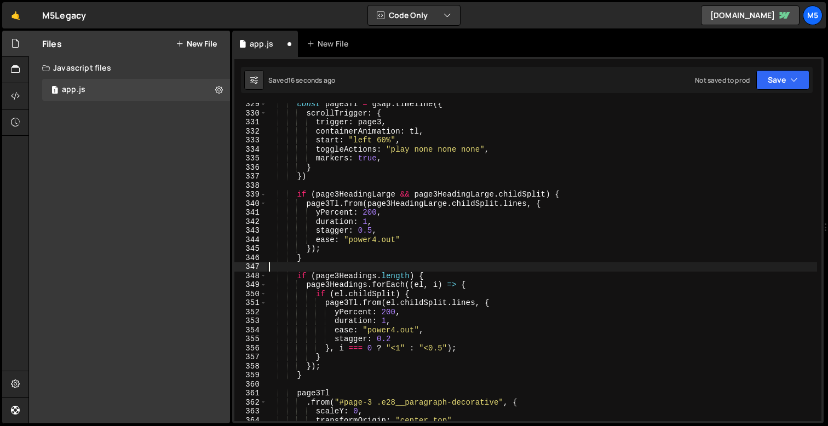
scroll to position [2968, 0]
click at [432, 252] on div "const page3Tl = gsap . timeline ({ scrollTrigger : { trigger : page3 , containe…" at bounding box center [542, 268] width 551 height 336
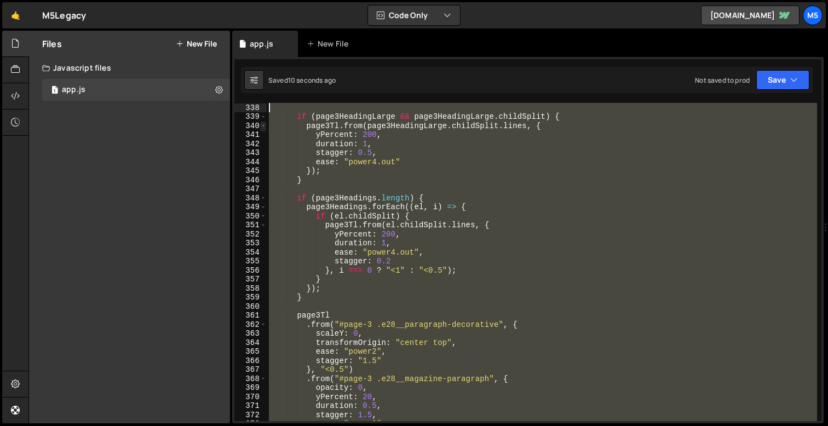
scroll to position [3028, 0]
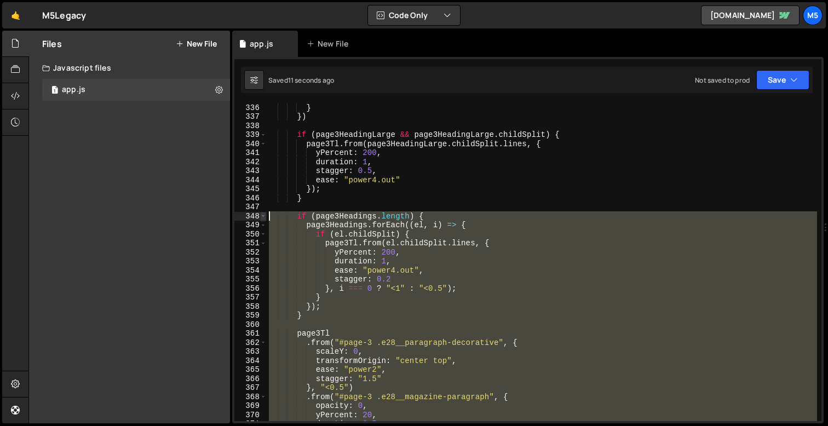
drag, startPoint x: 307, startPoint y: 290, endPoint x: 261, endPoint y: 214, distance: 89.0
click at [261, 214] on div "}); 336 337 338 339 340 341 342 343 344 345 346 347 348 349 350 351 352 353 354…" at bounding box center [527, 262] width 587 height 318
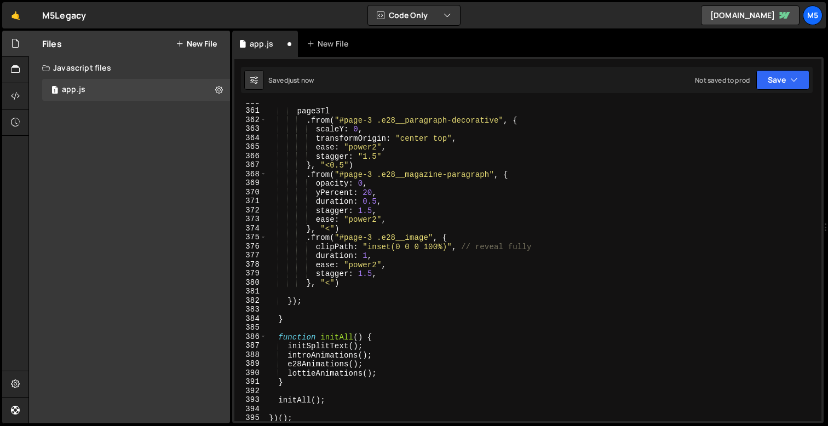
scroll to position [3250, 0]
click at [347, 287] on div "page3Tl . from ( "#page-3 .e28__paragraph-decorative" , { scaleY : 0 , transfor…" at bounding box center [542, 266] width 551 height 336
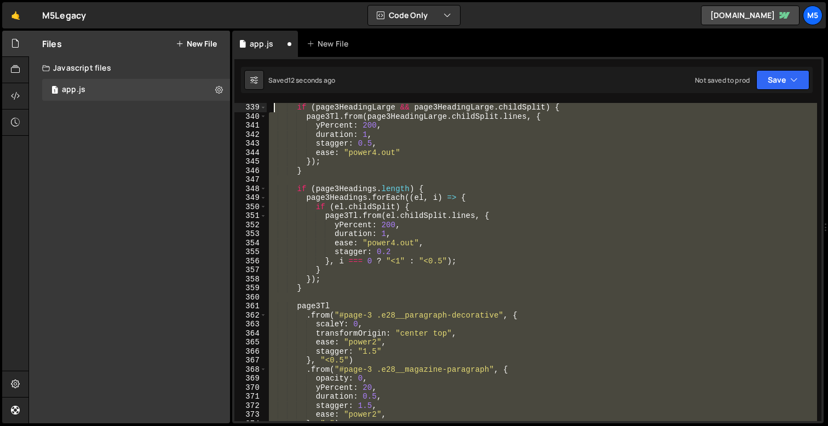
scroll to position [3046, 0]
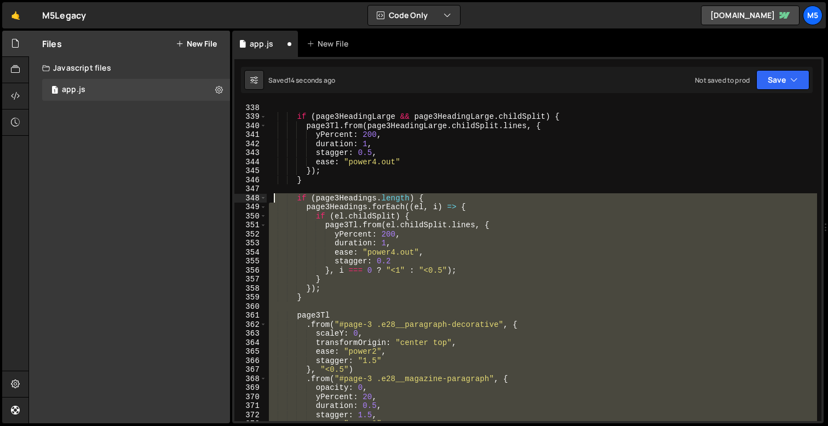
drag, startPoint x: 347, startPoint y: 287, endPoint x: 276, endPoint y: 201, distance: 111.7
click at [276, 201] on div "if ( page3HeadingLarge && page3HeadingLarge . childSplit ) { page3Tl . from ( p…" at bounding box center [542, 271] width 551 height 336
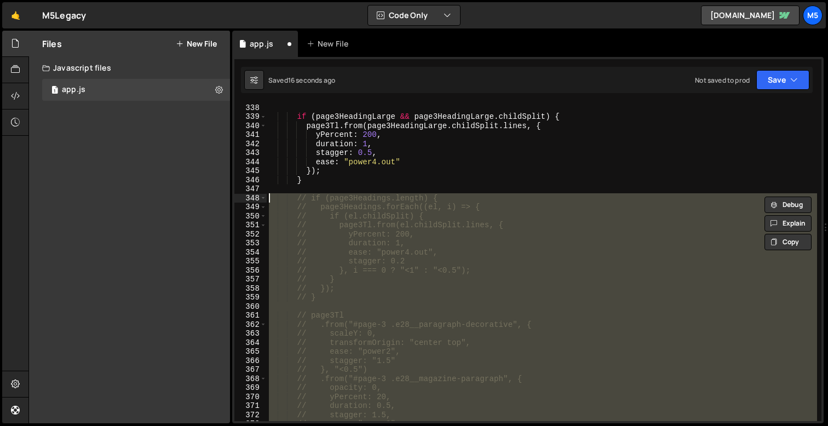
type textarea "// if (page3Headings.length) {"
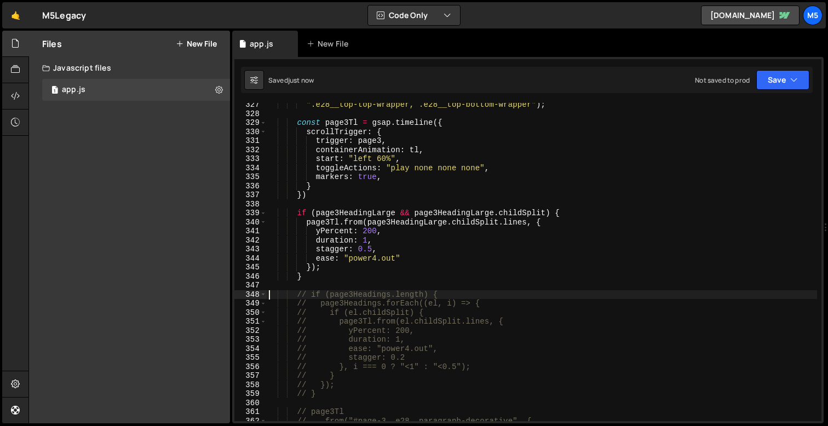
scroll to position [2949, 0]
click at [341, 283] on div "".e28__top-top-wrapper, .e28__top-bottom-wrapper" ) ; const page3Tl = gsap . ti…" at bounding box center [542, 268] width 551 height 336
click at [365, 274] on div "".e28__top-top-wrapper, .e28__top-bottom-wrapper" ) ; const page3Tl = gsap . ti…" at bounding box center [542, 268] width 551 height 336
type textarea "}"
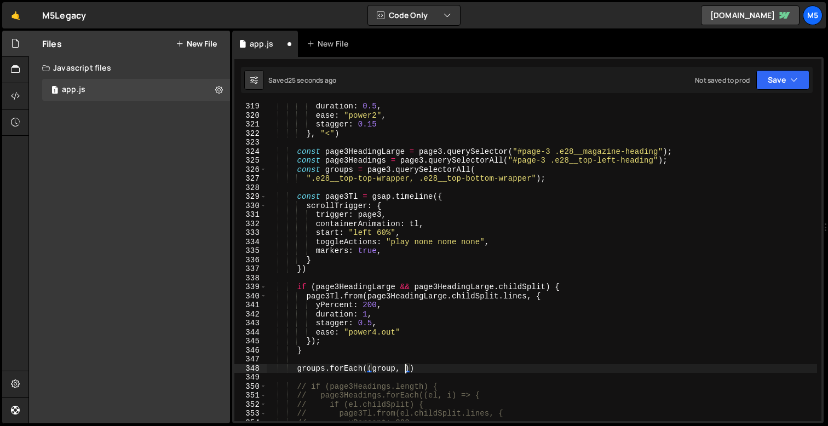
scroll to position [0, 9]
type textarea "groups.forEach((group, i) => {)"
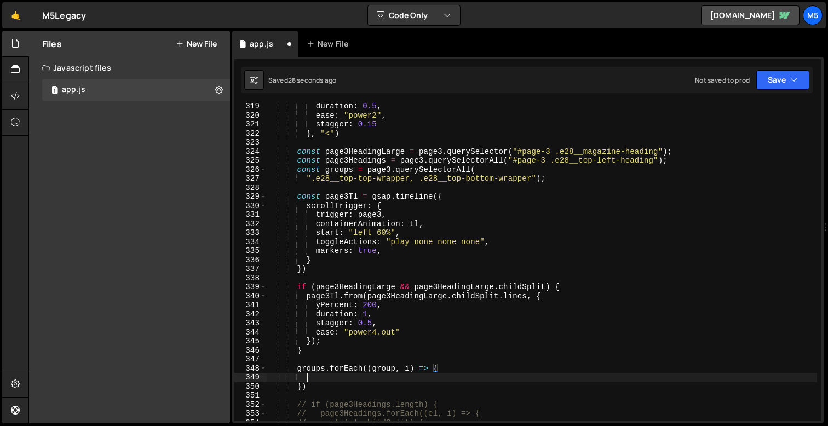
scroll to position [0, 2]
paste textarea "const image = group.querySelector(".e28__image");"
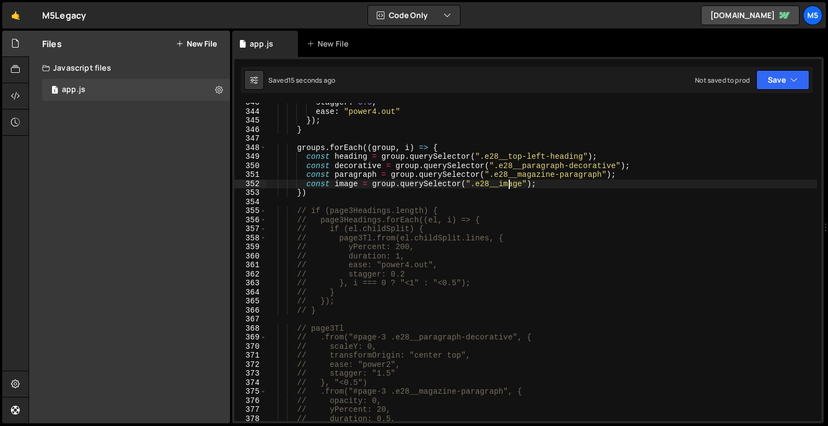
scroll to position [3096, 0]
click at [387, 288] on div "stagger : 0.5 , ease : "power4.out" }) ; } groups . forEach (( group , i ) => {…" at bounding box center [542, 266] width 551 height 336
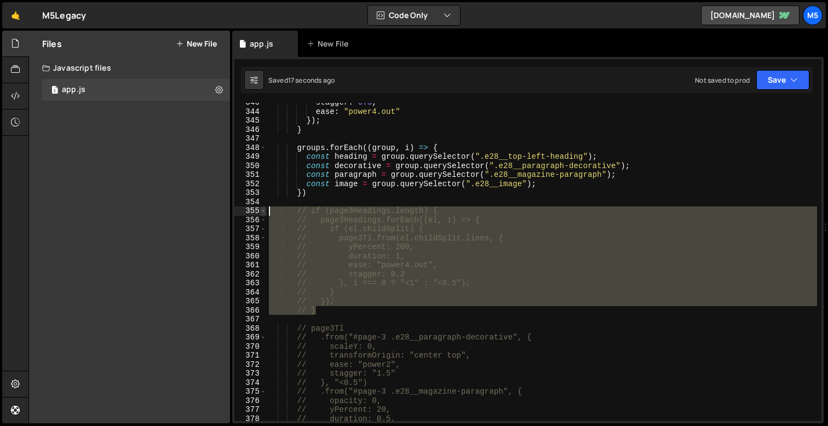
drag, startPoint x: 330, startPoint y: 308, endPoint x: 260, endPoint y: 208, distance: 122.8
click at [260, 208] on div "// }, i === 0 ? "<1" : "<0.5"); 343 344 345 346 347 348 349 350 351 352 353 354…" at bounding box center [527, 262] width 587 height 318
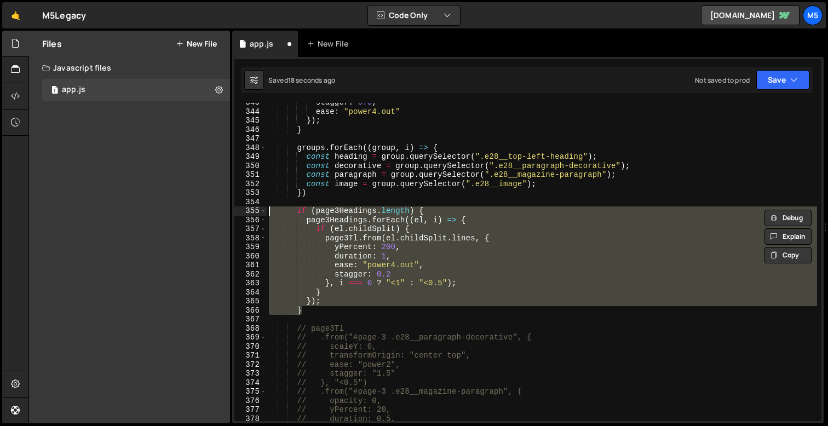
click at [394, 225] on div "stagger : 0.5 , ease : "power4.out" }) ; } groups . forEach (( group , i ) => {…" at bounding box center [542, 266] width 551 height 336
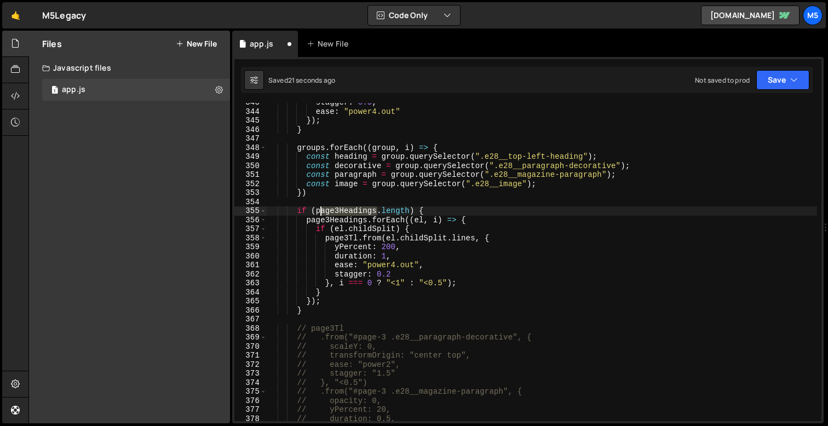
drag, startPoint x: 379, startPoint y: 212, endPoint x: 319, endPoint y: 211, distance: 59.7
click at [319, 211] on div "stagger : 0.5 , ease : "power4.out" }) ; } groups . forEach (( group , i ) => {…" at bounding box center [542, 266] width 551 height 336
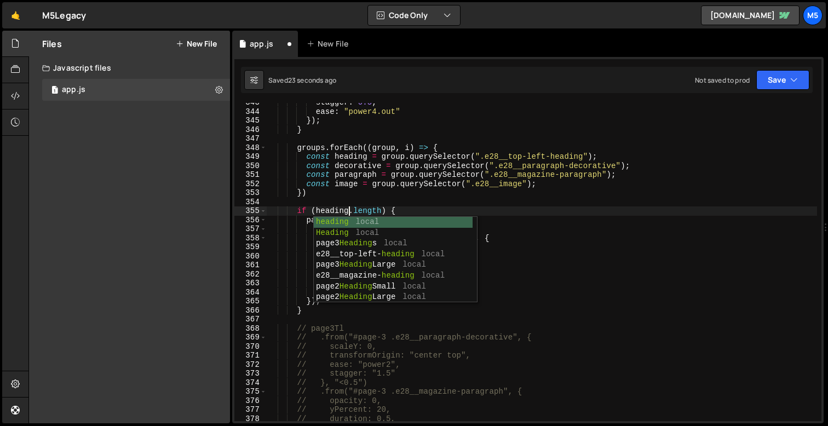
scroll to position [0, 5]
click at [522, 302] on div "stagger : 0.5 , ease : "power4.out" }) ; } groups . forEach (( group , i ) => {…" at bounding box center [542, 266] width 551 height 336
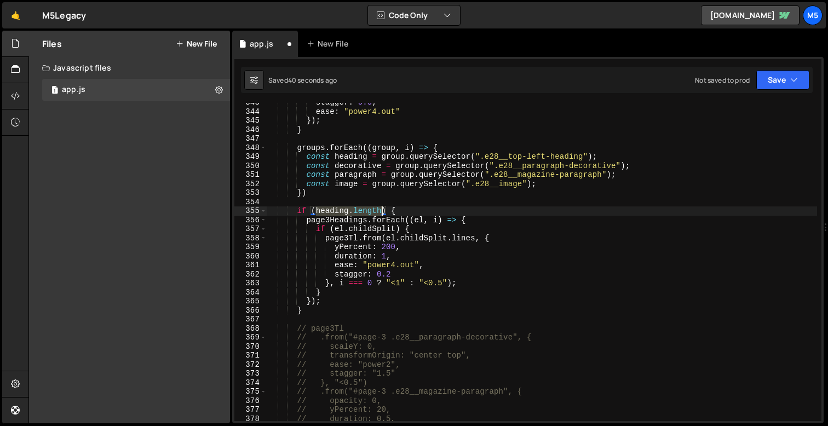
drag, startPoint x: 317, startPoint y: 211, endPoint x: 382, endPoint y: 214, distance: 64.7
click at [382, 214] on div "stagger : 0.5 , ease : "power4.out" }) ; } groups . forEach (( group , i ) => {…" at bounding box center [542, 266] width 551 height 336
paste textarea "&& heading.childSplit"
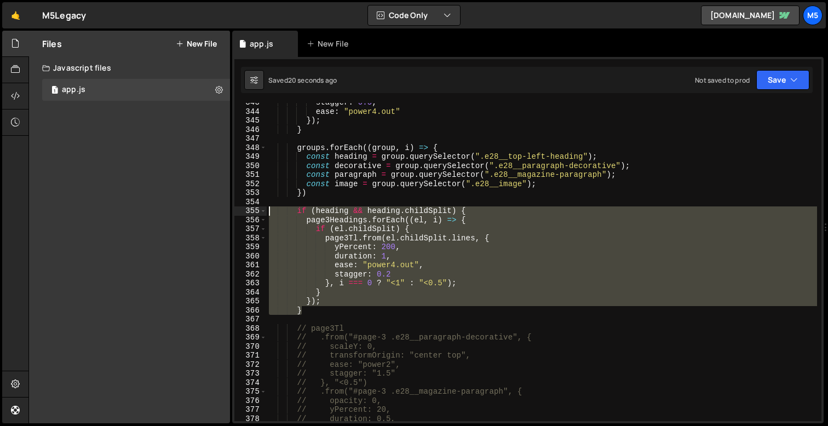
drag, startPoint x: 314, startPoint y: 308, endPoint x: 251, endPoint y: 210, distance: 117.3
click at [251, 210] on div "if (heading && heading.childSplit) { 343 344 345 346 347 348 349 350 351 352 35…" at bounding box center [527, 262] width 587 height 318
paste textarea "}"
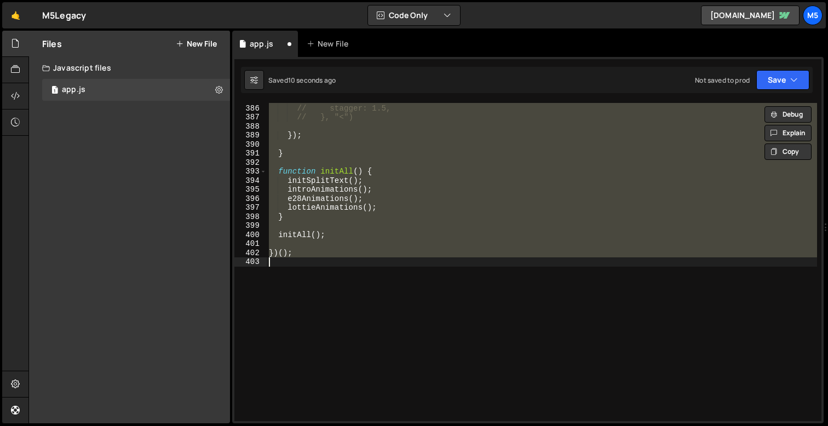
scroll to position [3104, 0]
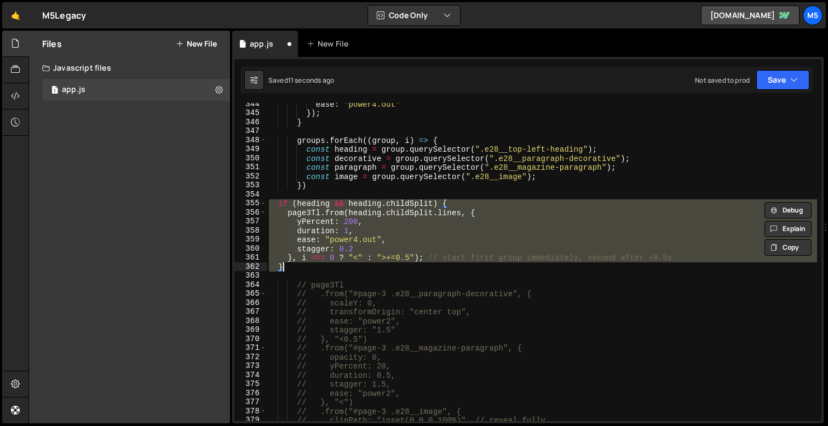
type textarea "}"
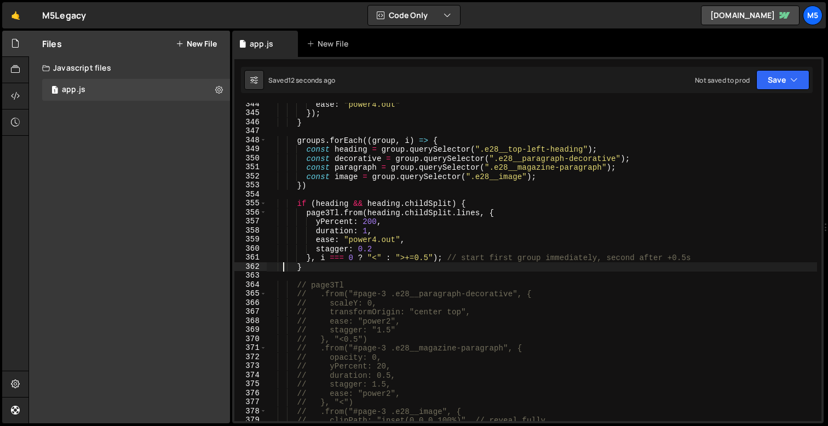
click at [456, 276] on div "ease : "power4.out" }) ; } groups . forEach (( group , i ) => { const heading =…" at bounding box center [542, 268] width 551 height 336
drag, startPoint x: 692, startPoint y: 262, endPoint x: 455, endPoint y: 256, distance: 237.8
click at [455, 256] on div "ease : "power4.out" }) ; } groups . forEach (( group , i ) => { const heading =…" at bounding box center [542, 268] width 551 height 336
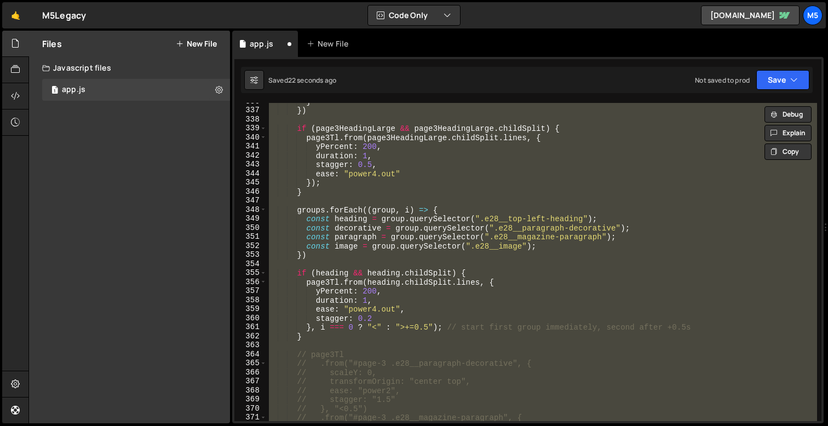
scroll to position [3034, 0]
click at [413, 331] on div "} }) if ( page3HeadingLarge && page3HeadingLarge . childSplit ) { page3Tl . fro…" at bounding box center [542, 265] width 551 height 336
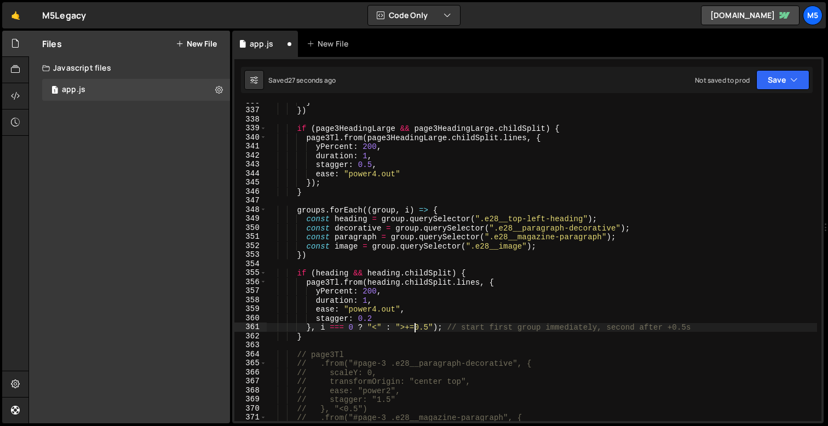
click at [375, 326] on div "} }) if ( page3HeadingLarge && page3HeadingLarge . childSplit ) { page3Tl . fro…" at bounding box center [542, 265] width 551 height 336
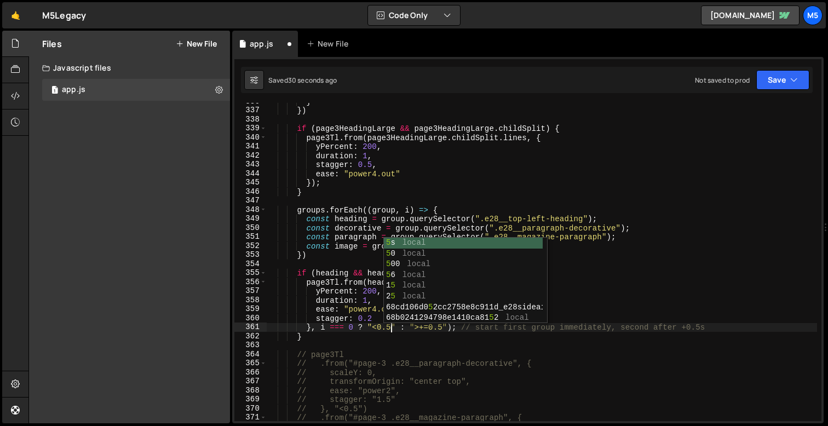
click at [410, 362] on div "} }) if ( page3HeadingLarge && page3HeadingLarge . childSplit ) { page3Tl . fro…" at bounding box center [542, 265] width 551 height 336
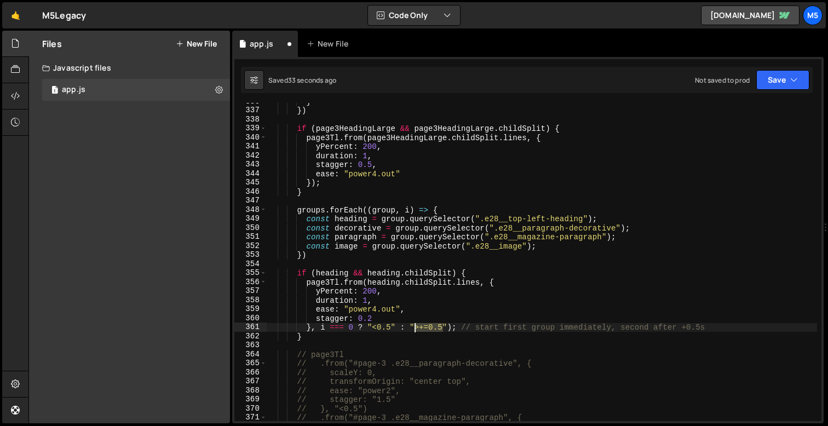
drag, startPoint x: 444, startPoint y: 328, endPoint x: 415, endPoint y: 328, distance: 28.5
click at [415, 328] on div "} }) if ( page3HeadingLarge && page3HeadingLarge . childSplit ) { page3Tl . fro…" at bounding box center [542, 265] width 551 height 336
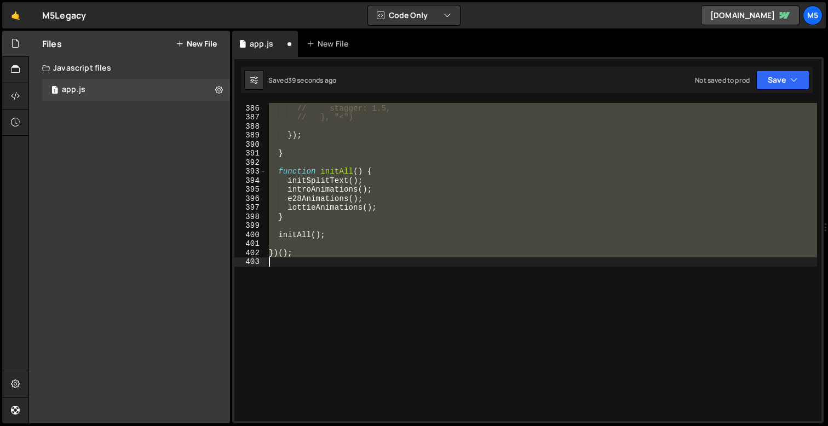
scroll to position [3104, 0]
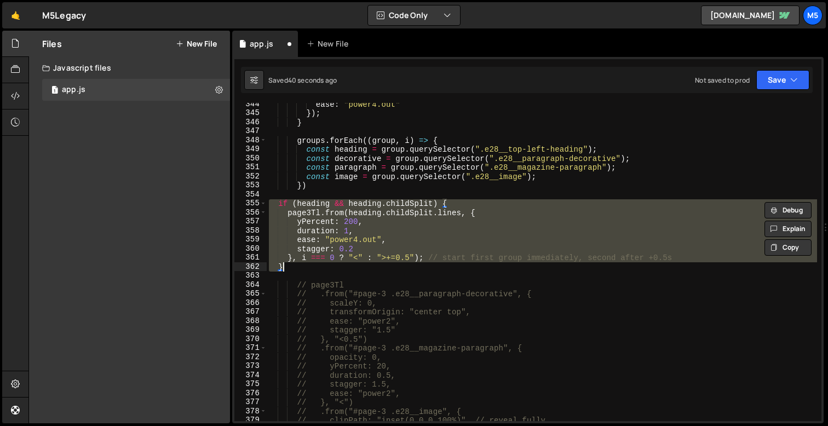
click at [395, 255] on div "ease : "power4.out" }) ; } groups . forEach (( group , i ) => { const heading =…" at bounding box center [542, 268] width 551 height 336
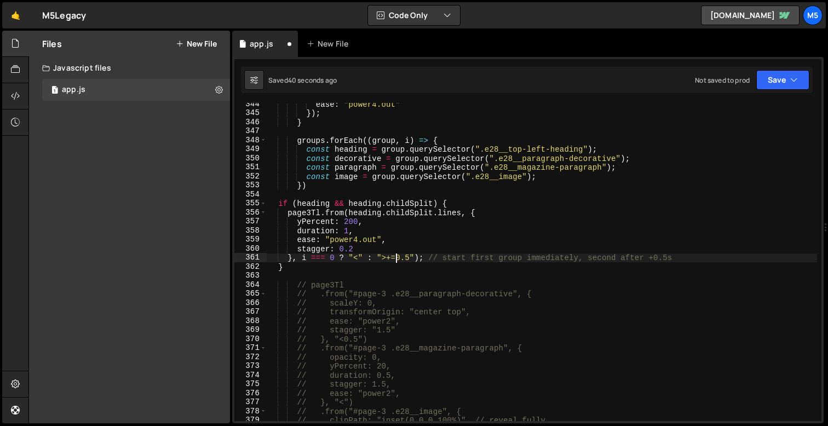
click at [359, 259] on div "ease : "power4.out" }) ; } groups . forEach (( group , i ) => { const heading =…" at bounding box center [542, 268] width 551 height 336
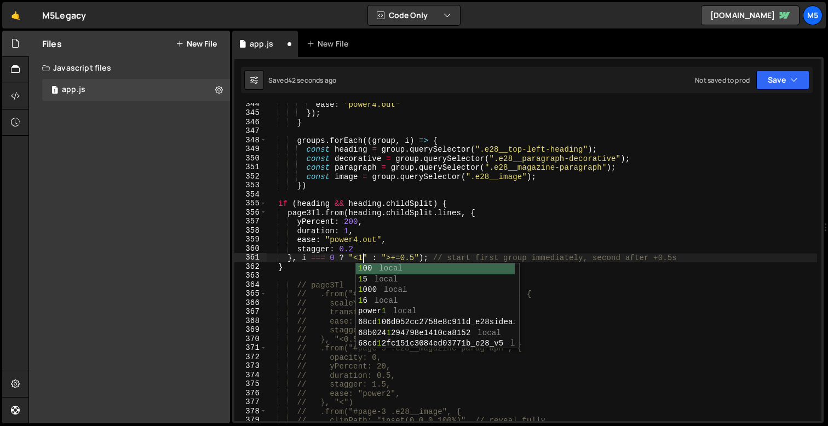
scroll to position [0, 6]
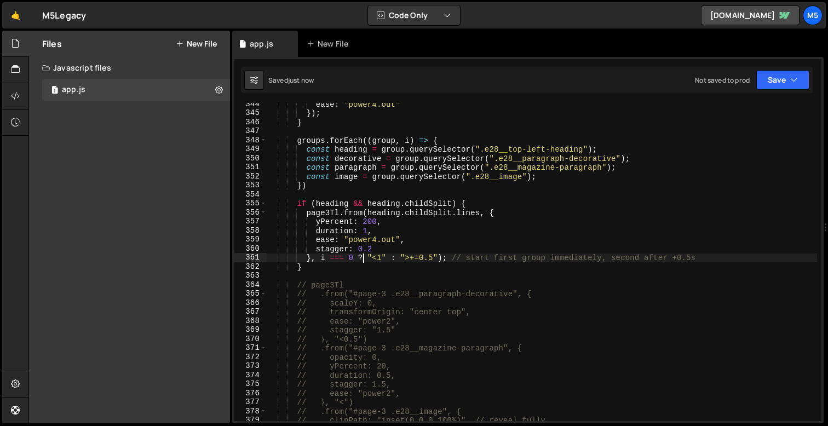
click at [435, 258] on div "ease : "power4.out" }) ; } groups . forEach (( group , i ) => { const heading =…" at bounding box center [542, 268] width 551 height 336
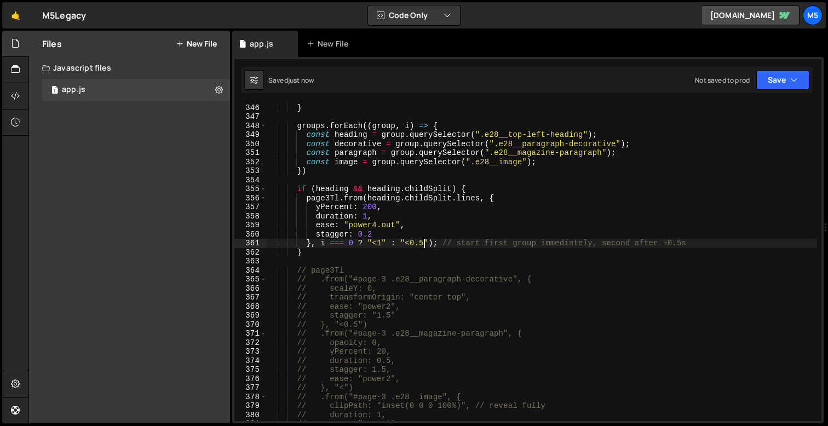
scroll to position [3125, 0]
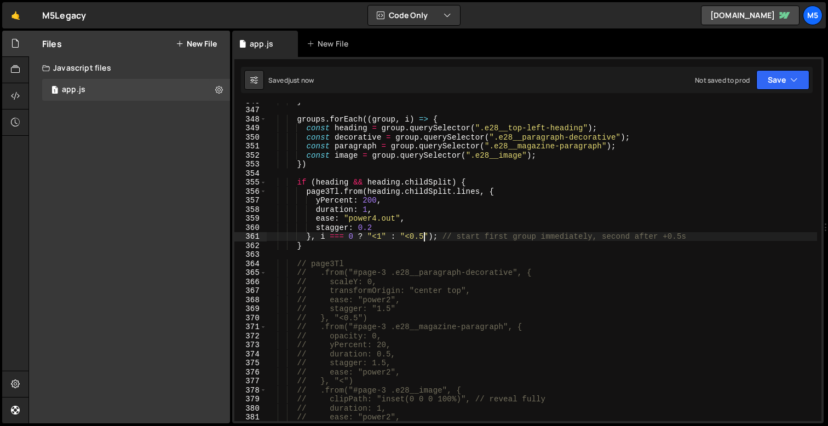
type textarea "}, i === 0 ? "<1" : "<0.5"); // start first group immediately, second after +0.…"
click at [449, 173] on div "} groups . forEach (( group , i ) => { const heading = group . querySelector ( …" at bounding box center [542, 264] width 551 height 336
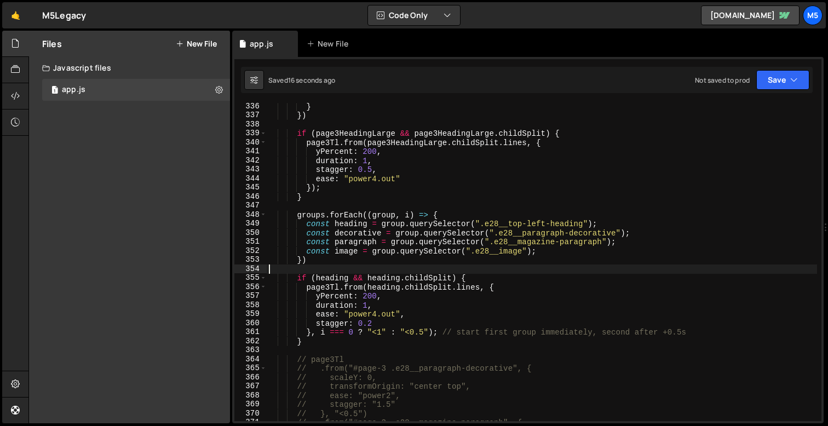
scroll to position [3023, 0]
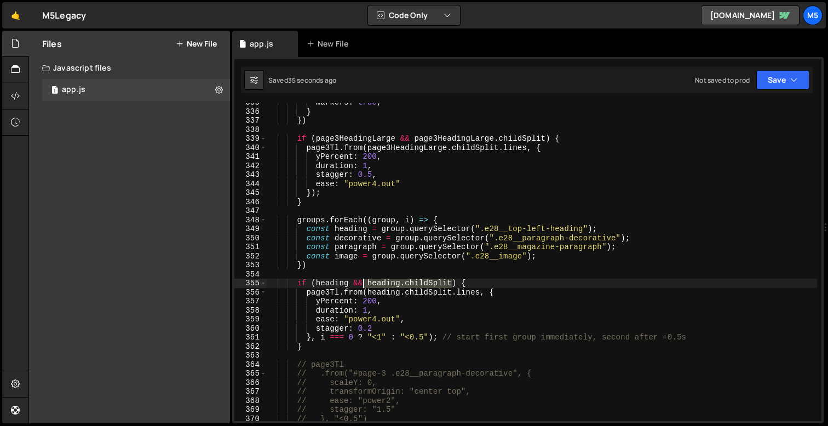
drag, startPoint x: 452, startPoint y: 283, endPoint x: 358, endPoint y: 283, distance: 94.2
click at [358, 283] on div "markers : true , } }) if ( page3HeadingLarge && page3HeadingLarge . childSplit …" at bounding box center [542, 266] width 551 height 336
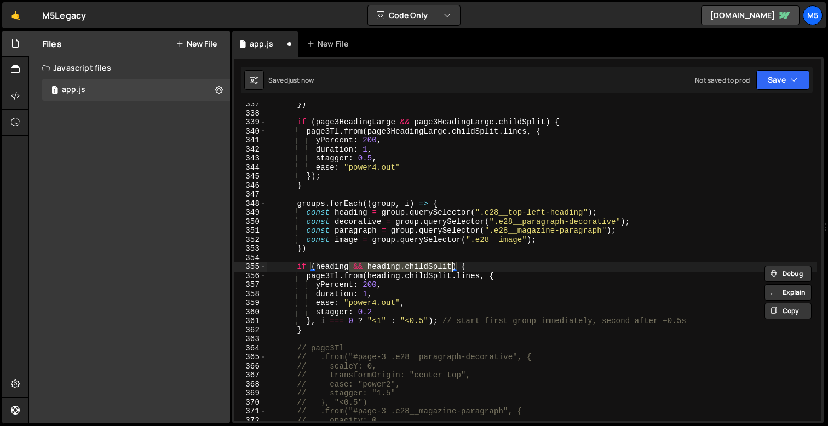
scroll to position [3040, 0]
click at [435, 310] on div "}) if ( page3HeadingLarge && page3HeadingLarge . childSplit ) { page3Tl . from …" at bounding box center [542, 268] width 551 height 336
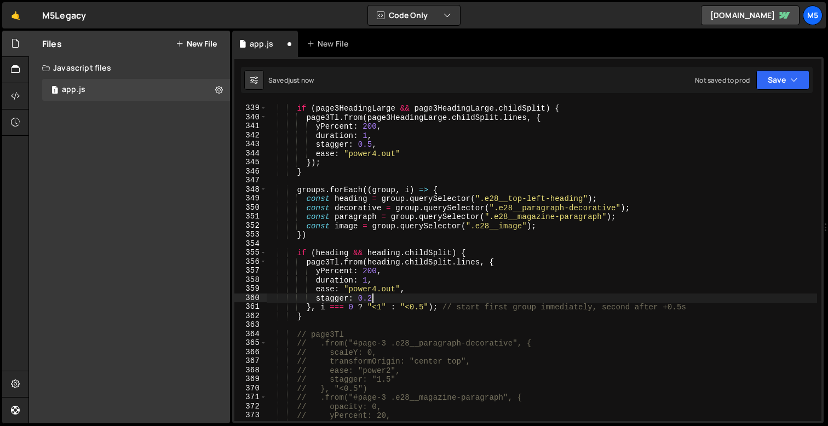
scroll to position [3082, 0]
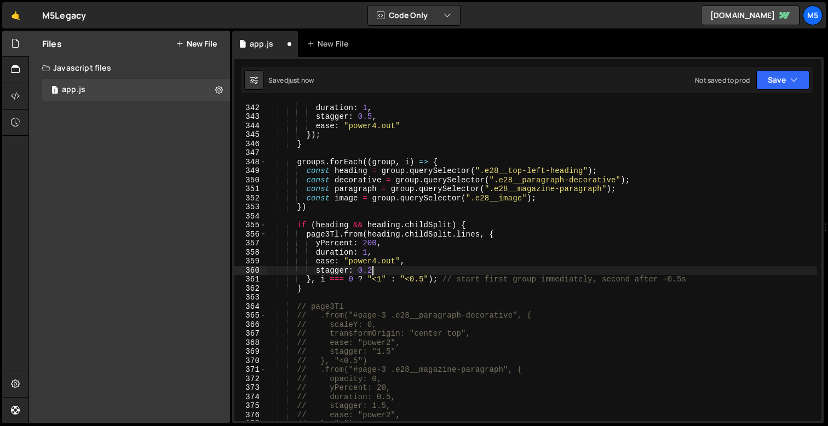
click at [448, 250] on div "yPercent : 200 , duration : 1 , stagger : 0.5 , ease : "power4.out" }) ; } grou…" at bounding box center [542, 262] width 551 height 336
click at [437, 169] on div "yPercent : 200 , duration : 1 , stagger : 0.5 , ease : "power4.out" }) ; } grou…" at bounding box center [542, 262] width 551 height 336
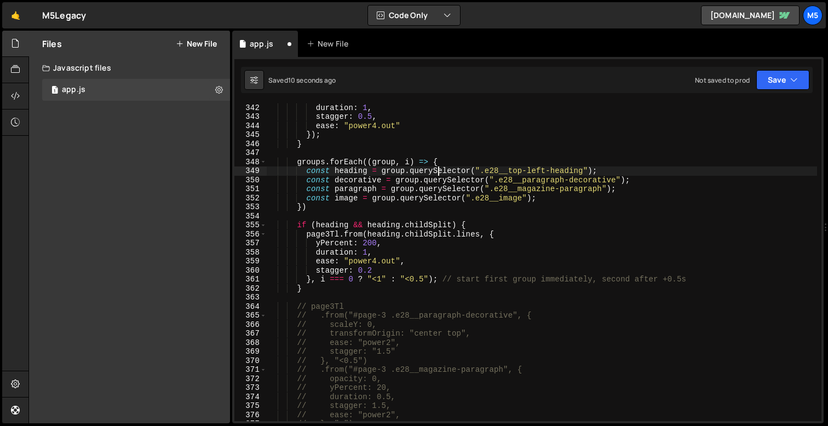
click at [440, 161] on div "yPercent : 200 , duration : 1 , stagger : 0.5 , ease : "power4.out" }) ; } grou…" at bounding box center [542, 262] width 551 height 336
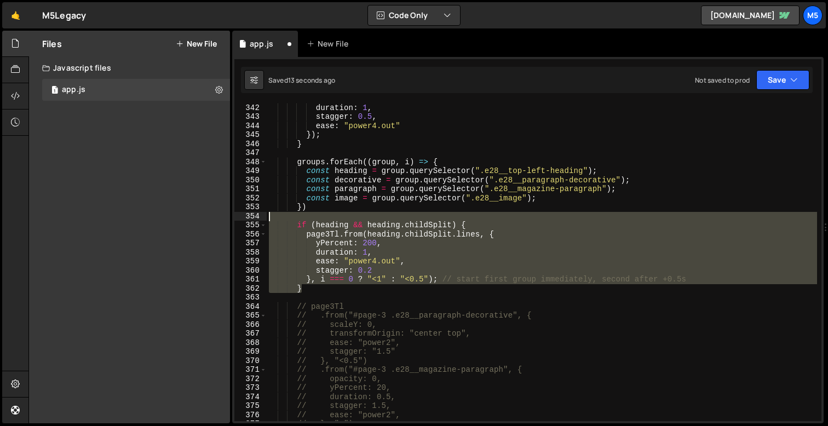
drag, startPoint x: 312, startPoint y: 288, endPoint x: 252, endPoint y: 218, distance: 92.1
click at [252, 217] on div "groups.forEach((group, i) => { 341 342 343 344 345 346 347 348 349 350 351 352 …" at bounding box center [527, 262] width 587 height 318
type textarea "if (heading && heading.childSplit) {"
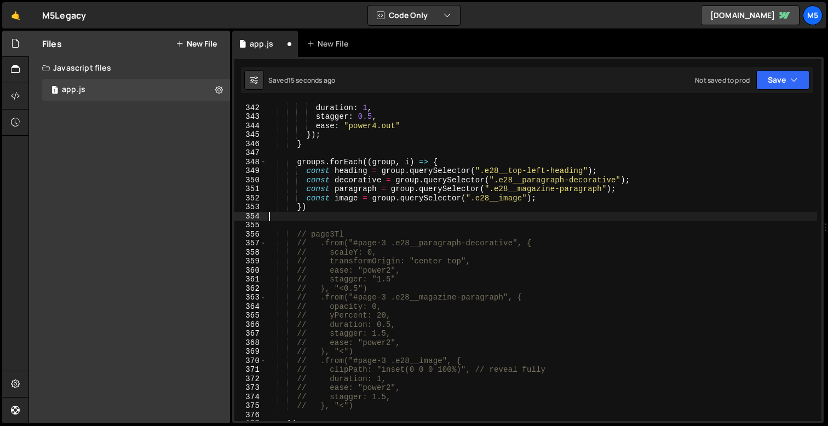
click at [559, 193] on div "yPercent : 200 , duration : 1 , stagger : 0.5 , ease : "power4.out" }) ; } grou…" at bounding box center [542, 262] width 551 height 336
click at [558, 201] on div "yPercent : 200 , duration : 1 , stagger : 0.5 , ease : "power4.out" }) ; } grou…" at bounding box center [542, 262] width 551 height 336
type textarea "const image = group.querySelector(".e28__image");"
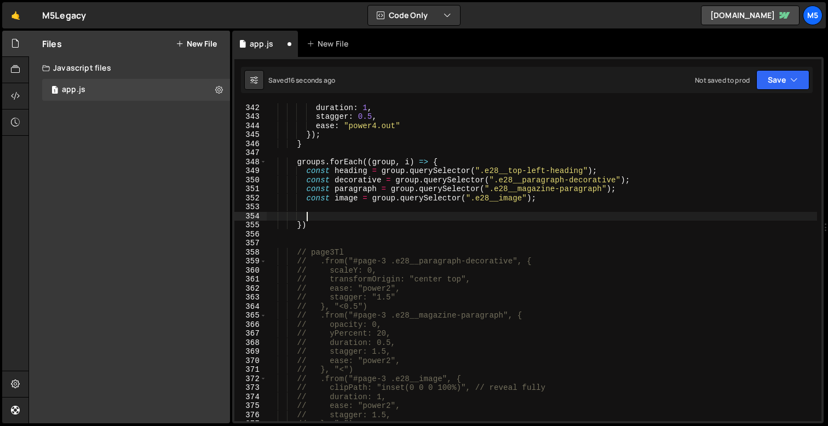
paste textarea "}"
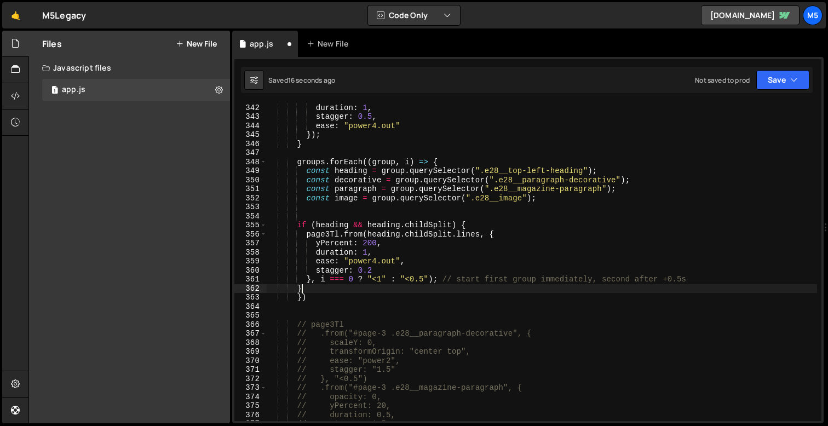
scroll to position [0, 2]
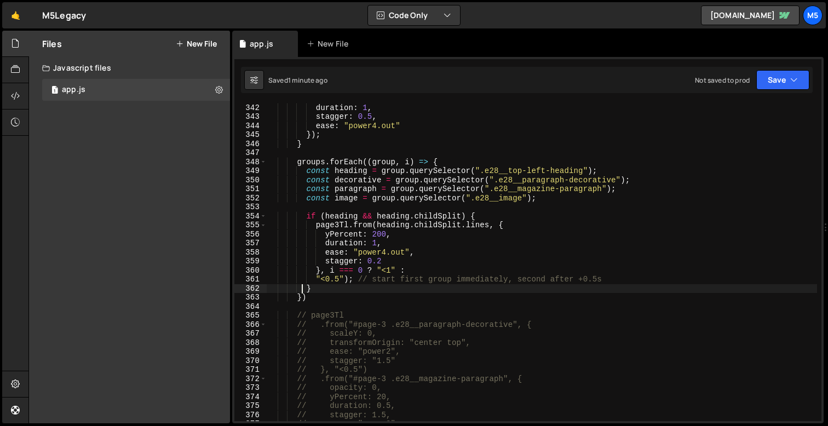
click at [374, 282] on div "yPercent : 200 , duration : 1 , stagger : 0.5 , ease : "power4.out" }) ; } grou…" at bounding box center [542, 262] width 551 height 336
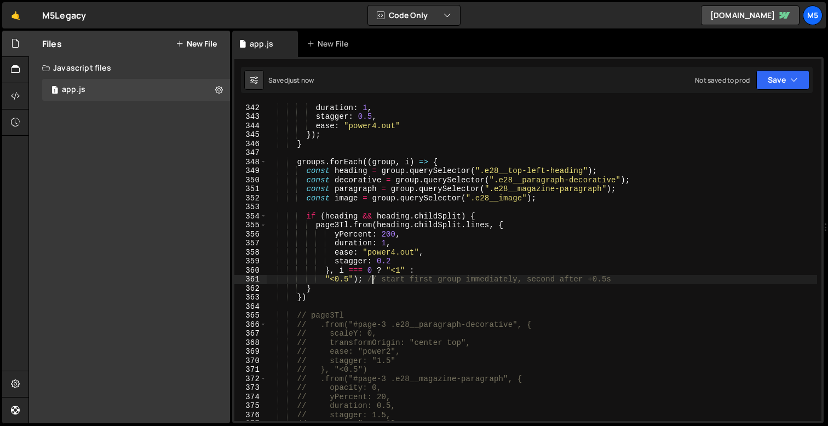
click at [322, 281] on div "yPercent : 200 , duration : 1 , stagger : 0.5 , ease : "power4.out" }) ; } grou…" at bounding box center [542, 262] width 551 height 336
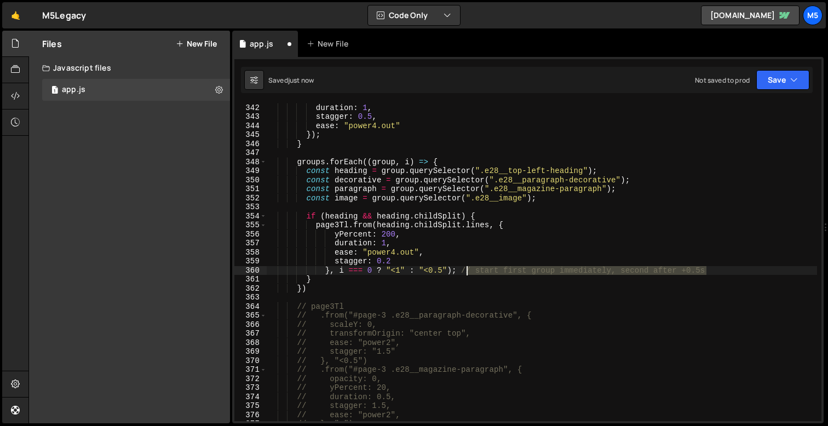
drag, startPoint x: 712, startPoint y: 272, endPoint x: 466, endPoint y: 268, distance: 246.6
click at [466, 268] on div "yPercent : 200 , duration : 1 , stagger : 0.5 , ease : "power4.out" }) ; } grou…" at bounding box center [542, 262] width 551 height 336
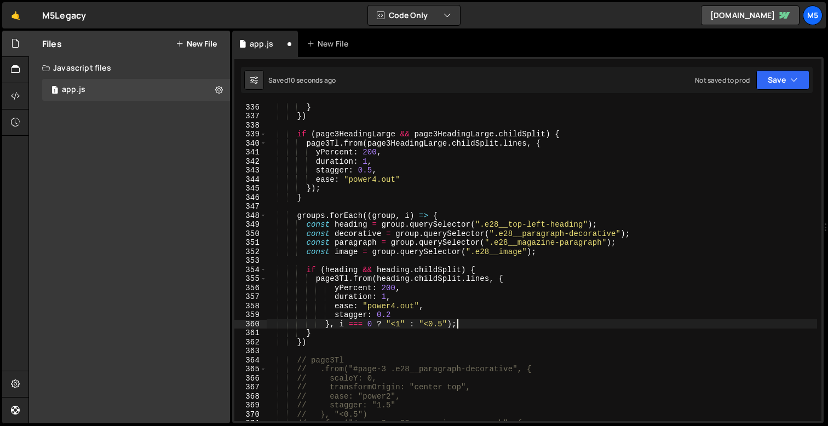
scroll to position [3023, 0]
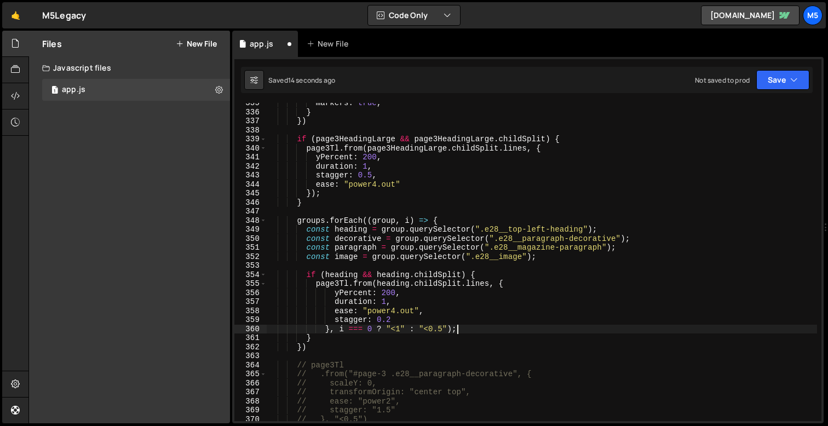
click at [400, 330] on div "markers : true , } }) if ( page3HeadingLarge && page3HeadingLarge . childSplit …" at bounding box center [542, 267] width 551 height 336
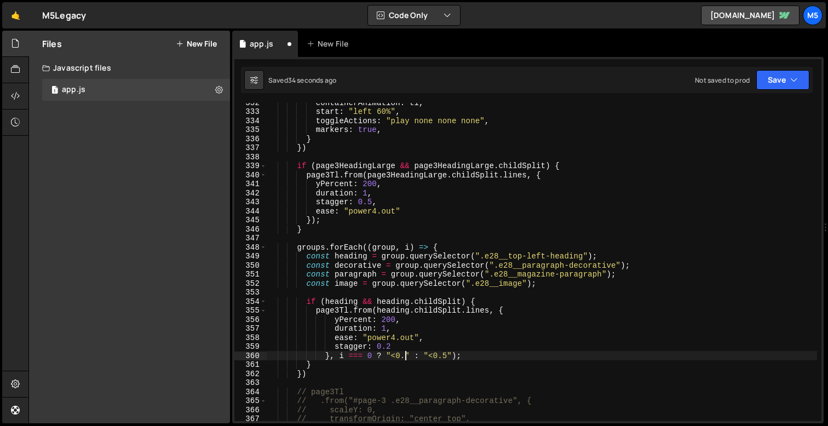
scroll to position [0, 9]
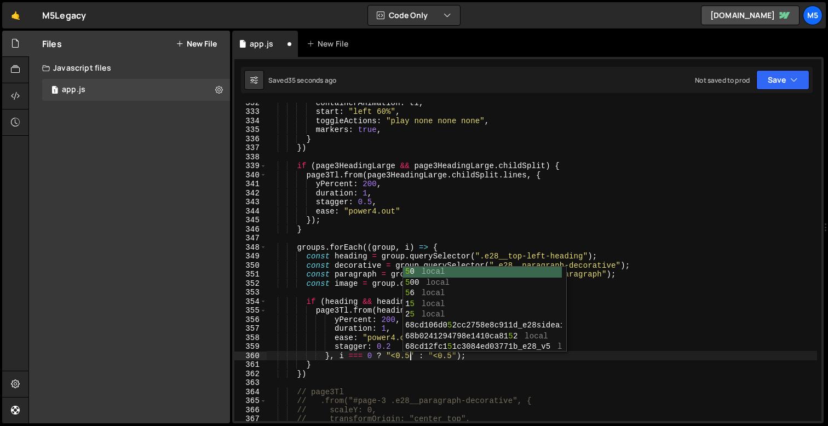
click at [453, 355] on div "containerAnimation : tl , start : "left 60%" , toggleActions : "play none none …" at bounding box center [542, 266] width 551 height 336
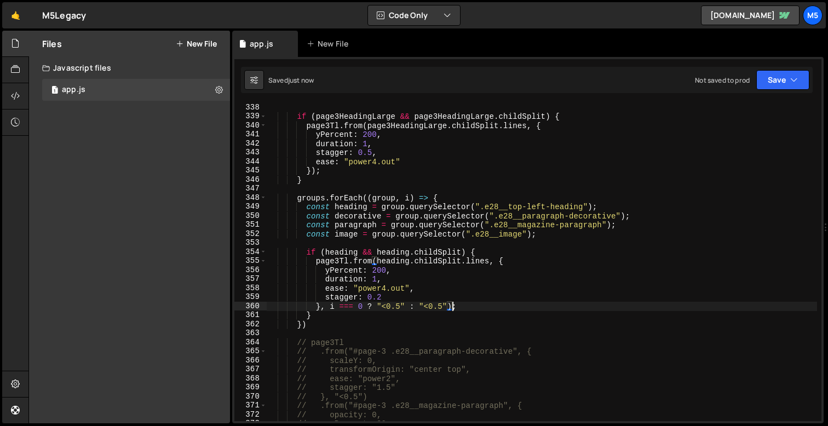
scroll to position [3049, 0]
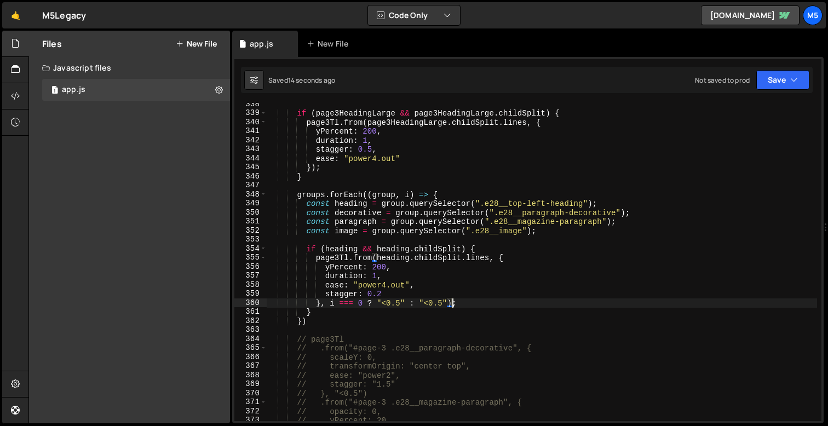
click at [315, 323] on div "if ( page3HeadingLarge && page3HeadingLarge . childSplit ) { page3Tl . from ( p…" at bounding box center [542, 268] width 551 height 336
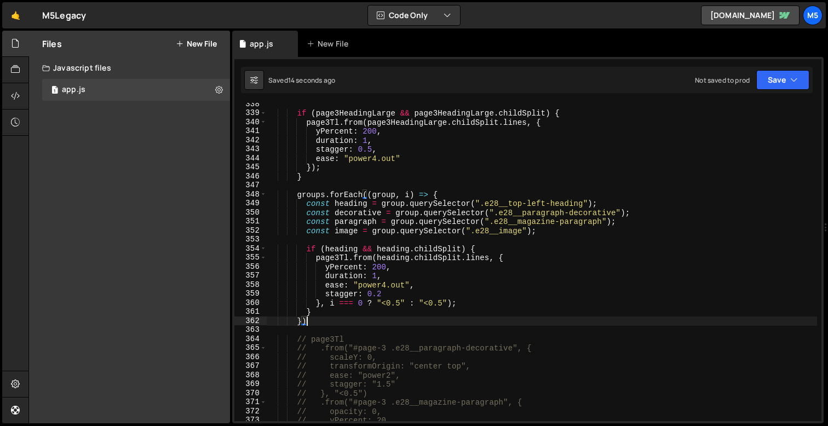
click at [476, 296] on div "if ( page3HeadingLarge && page3HeadingLarge . childSplit ) { page3Tl . from ( p…" at bounding box center [542, 268] width 551 height 336
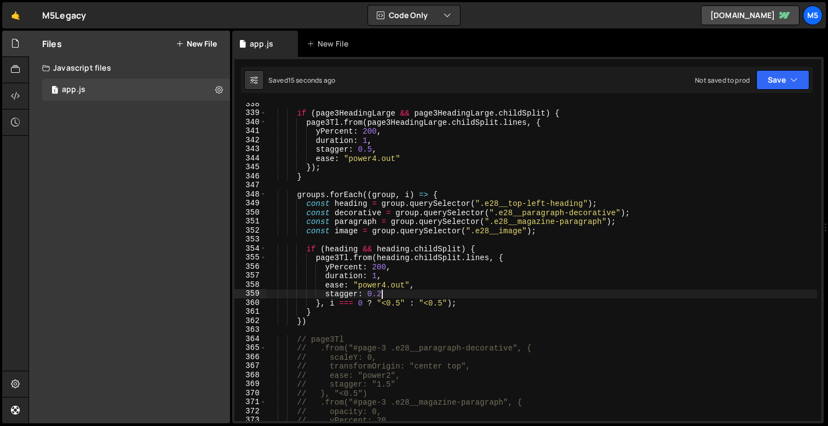
click at [306, 314] on div "if ( page3HeadingLarge && page3HeadingLarge . childSplit ) { page3Tl . from ( p…" at bounding box center [542, 268] width 551 height 336
type textarea "}"
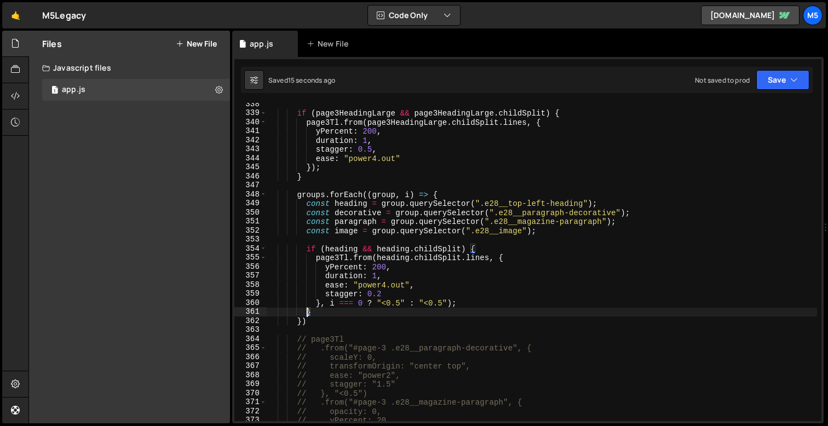
click at [314, 314] on div "if ( page3HeadingLarge && page3HeadingLarge . childSplit ) { page3Tl . from ( p…" at bounding box center [542, 268] width 551 height 336
click at [333, 315] on div "if ( page3HeadingLarge && page3HeadingLarge . childSplit ) { page3Tl . from ( p…" at bounding box center [542, 268] width 551 height 336
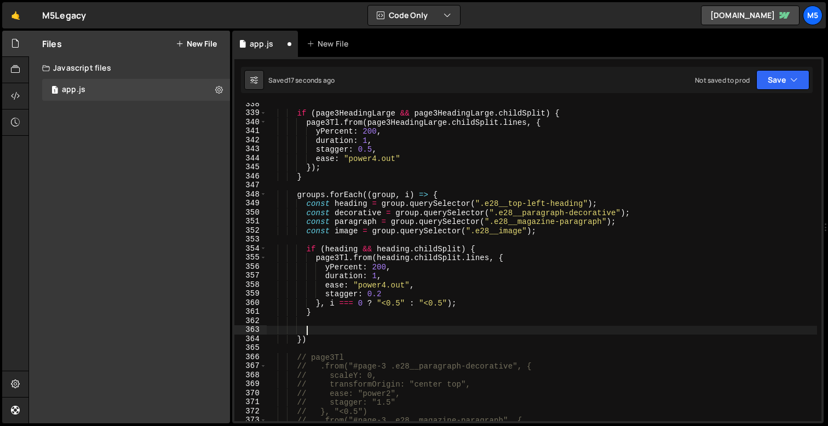
paste textarea "}, "<0.3");"
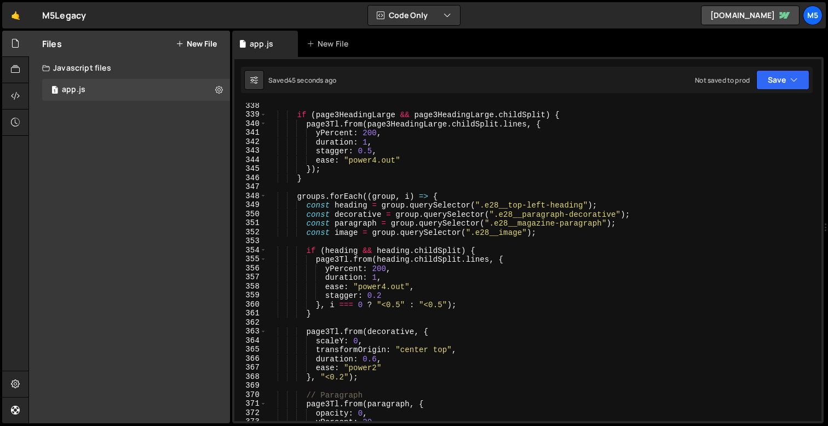
scroll to position [3082, 0]
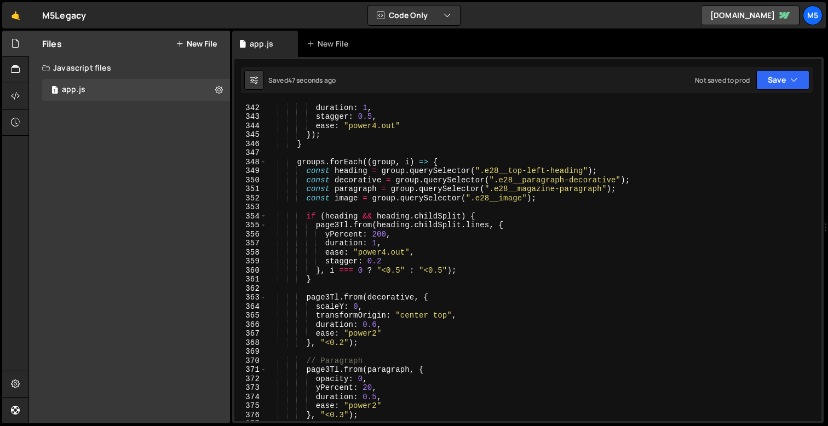
click at [400, 272] on div "yPercent : 200 , duration : 1 , stagger : 0.5 , ease : "power4.out" }) ; } grou…" at bounding box center [542, 262] width 551 height 336
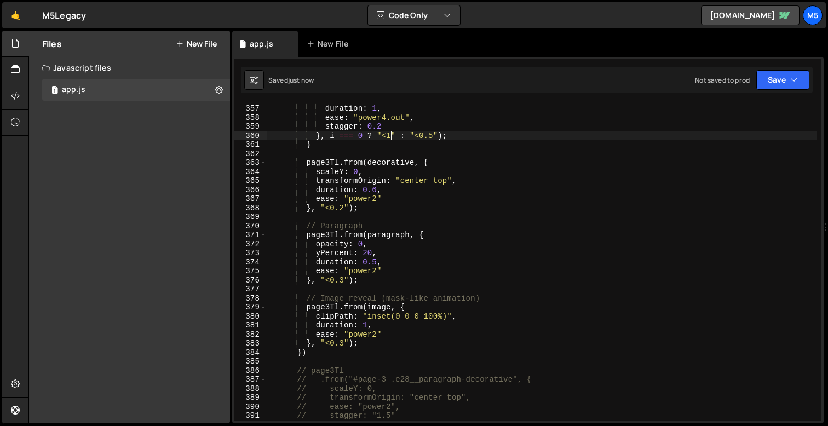
scroll to position [3216, 0]
click at [374, 187] on div "yPercent : 200 , duration : 1 , ease : "power4.out" , stagger : 0.2 } , i === 0…" at bounding box center [542, 263] width 551 height 336
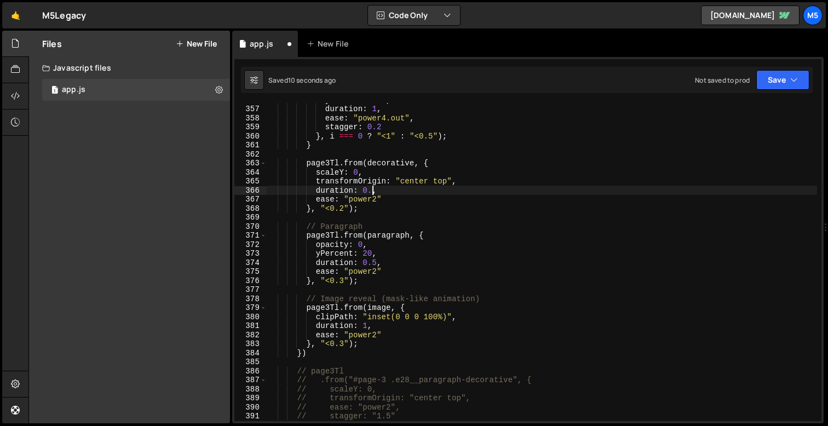
scroll to position [0, 7]
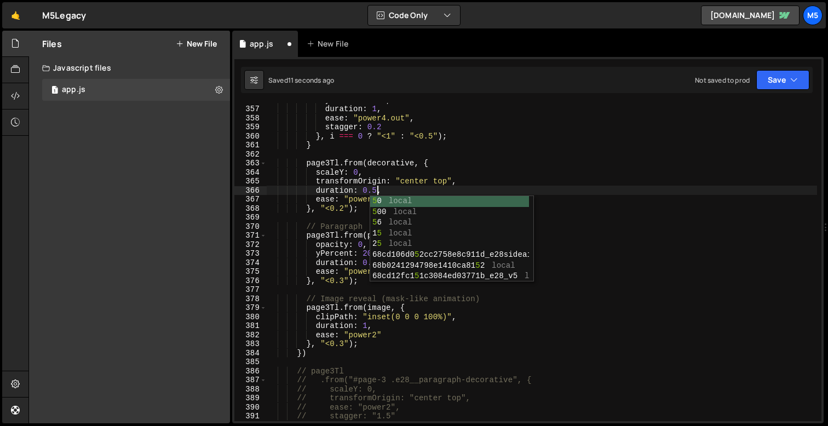
click at [354, 316] on div "yPercent : 200 , duration : 1 , ease : "power4.out" , stagger : 0.2 } , i === 0…" at bounding box center [542, 263] width 551 height 336
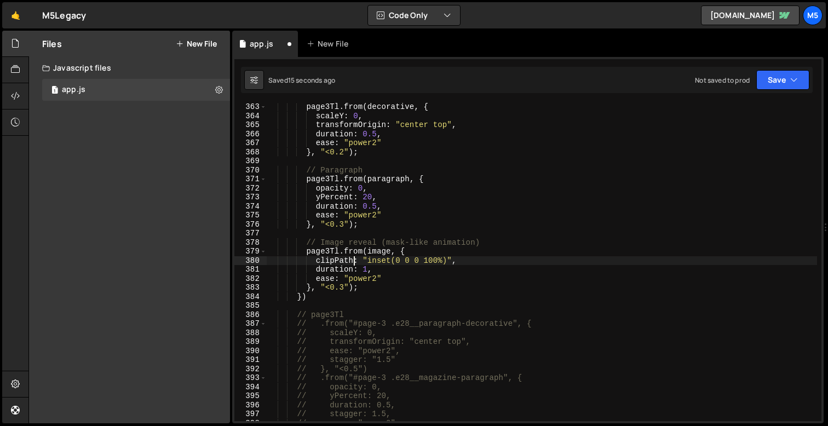
scroll to position [3269, 0]
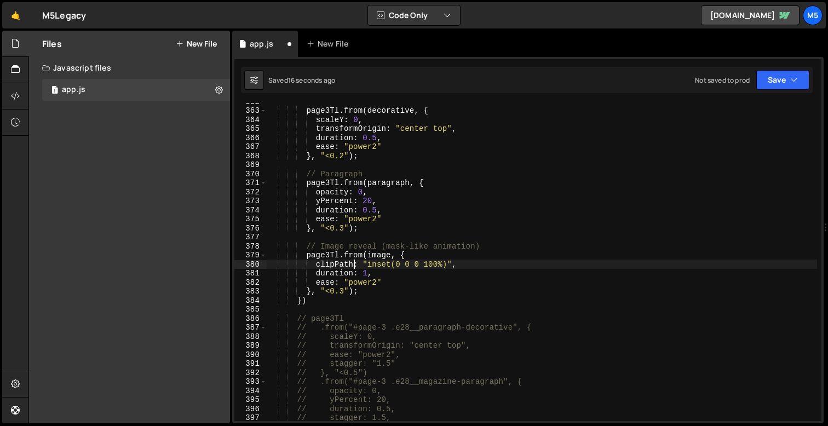
click at [344, 158] on div "page3Tl . from ( decorative , { scaleY : 0 , transformOrigin : "center top" , d…" at bounding box center [542, 265] width 551 height 336
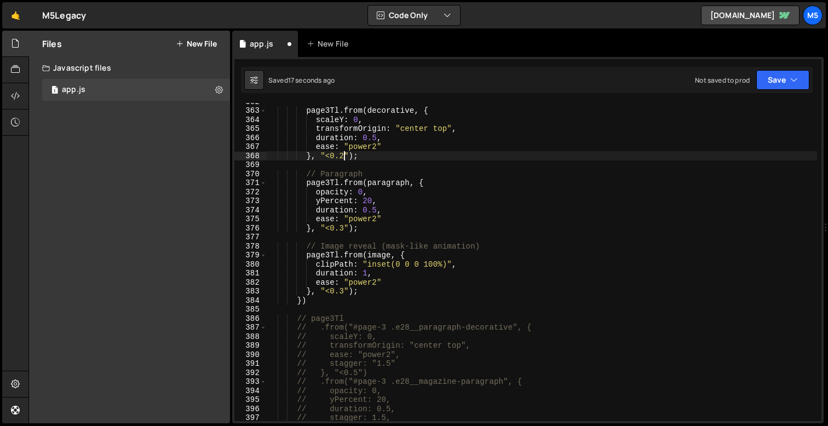
scroll to position [0, 5]
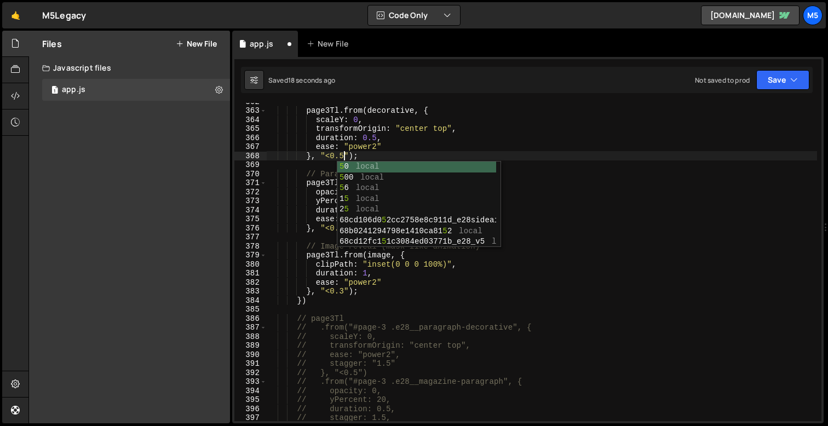
click at [280, 278] on div "page3Tl . from ( decorative , { scaleY : 0 , transformOrigin : "center top" , d…" at bounding box center [542, 265] width 551 height 336
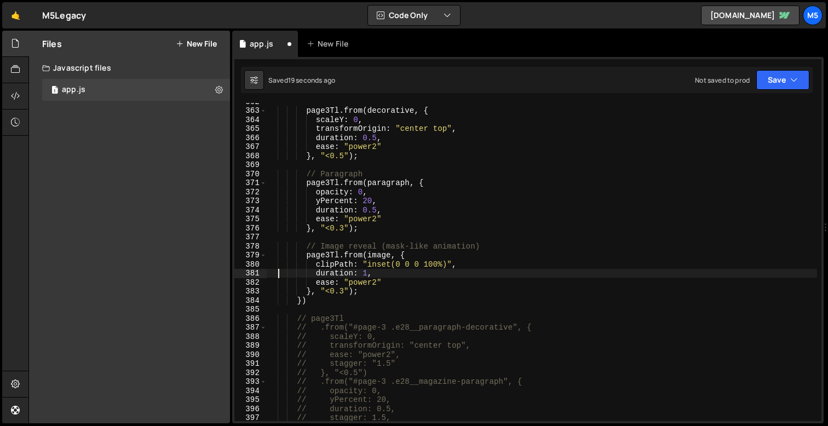
click at [346, 225] on div "page3Tl . from ( decorative , { scaleY : 0 , transformOrigin : "center top" , d…" at bounding box center [542, 265] width 551 height 336
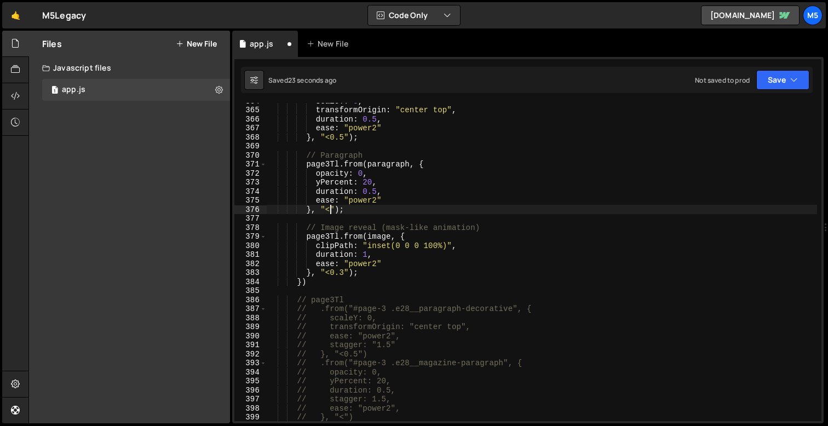
scroll to position [3288, 0]
click at [342, 271] on div "scaleY : 0 , transformOrigin : "center top" , duration : 0.5 , ease : "power2" …" at bounding box center [542, 264] width 551 height 336
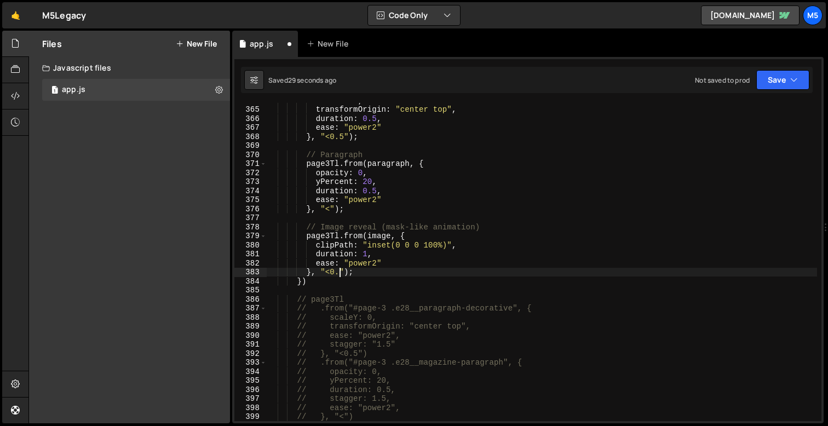
scroll to position [0, 5]
click at [368, 252] on div "scaleY : 0 , transformOrigin : "center top" , duration : 0.5 , ease : "power2" …" at bounding box center [542, 264] width 551 height 336
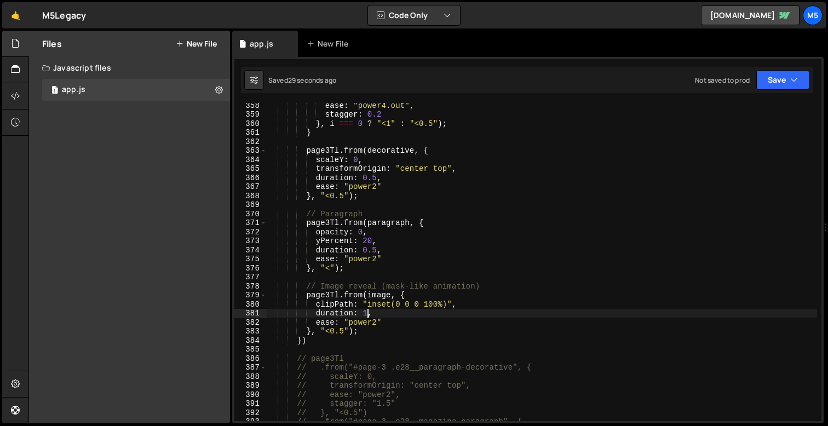
scroll to position [3229, 0]
click at [319, 326] on div "ease : "power4.out" , stagger : 0.2 } , i === 0 ? "<1" : "<0.5" ) ; } page3Tl .…" at bounding box center [542, 269] width 551 height 336
click at [317, 324] on div "ease : "power4.out" , stagger : 0.2 } , i === 0 ? "<1" : "<0.5" ) ; } page3Tl .…" at bounding box center [542, 269] width 551 height 336
click at [336, 316] on div "ease : "power4.out" , stagger : 0.2 } , i === 0 ? "<1" : "<0.5" ) ; } page3Tl .…" at bounding box center [542, 269] width 551 height 336
click at [329, 306] on div "ease : "power4.out" , stagger : 0.2 } , i === 0 ? "<1" : "<0.5" ) ; } page3Tl .…" at bounding box center [542, 269] width 551 height 336
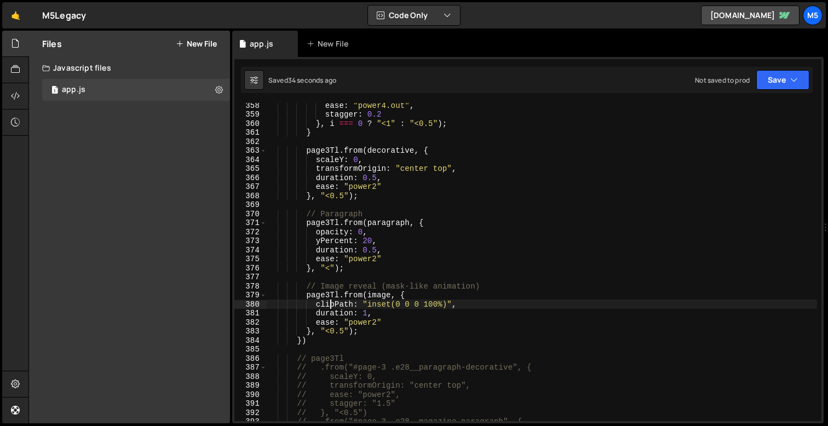
click at [318, 305] on div "ease : "power4.out" , stagger : 0.2 } , i === 0 ? "<1" : "<0.5" ) ; } page3Tl .…" at bounding box center [542, 269] width 551 height 336
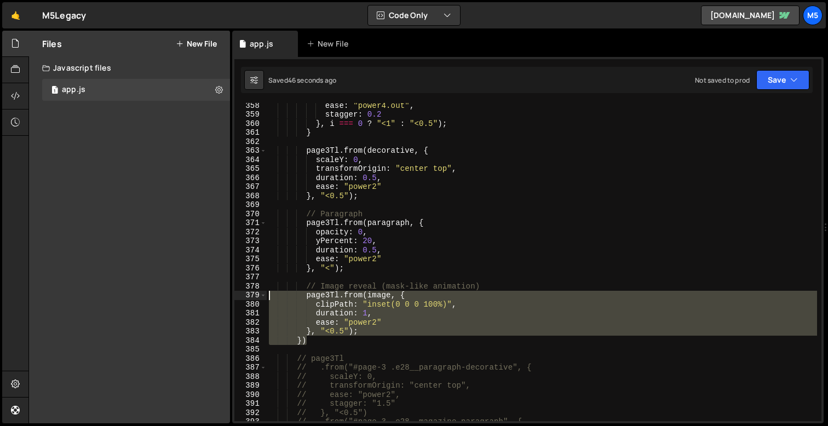
drag, startPoint x: 311, startPoint y: 335, endPoint x: 267, endPoint y: 296, distance: 59.0
click at [267, 296] on div "ease : "power4.out" , stagger : 0.2 } , i === 0 ? "<1" : "<0.5" ) ; } page3Tl .…" at bounding box center [542, 269] width 551 height 336
paste textarea "}, "<0.5");"
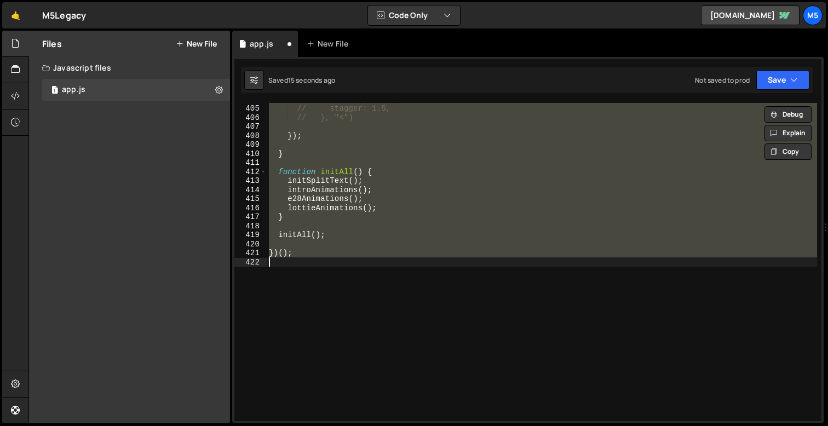
scroll to position [3303, 0]
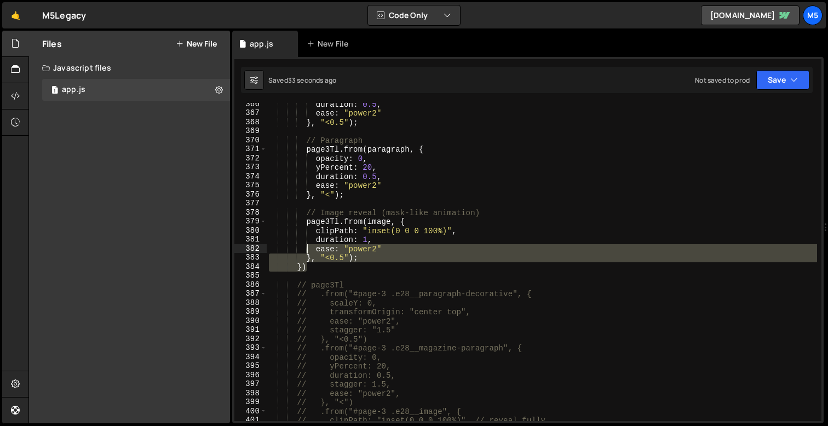
drag, startPoint x: 313, startPoint y: 266, endPoint x: 307, endPoint y: 248, distance: 19.8
click at [307, 248] on div "duration : 0.5 , ease : "power2" } , "<0.5" ) ; // Paragraph page3Tl . from ( p…" at bounding box center [542, 268] width 551 height 336
click at [300, 271] on div "duration : 0.5 , ease : "power2" } , "<0.5" ) ; // Paragraph page3Tl . from ( p…" at bounding box center [542, 268] width 551 height 336
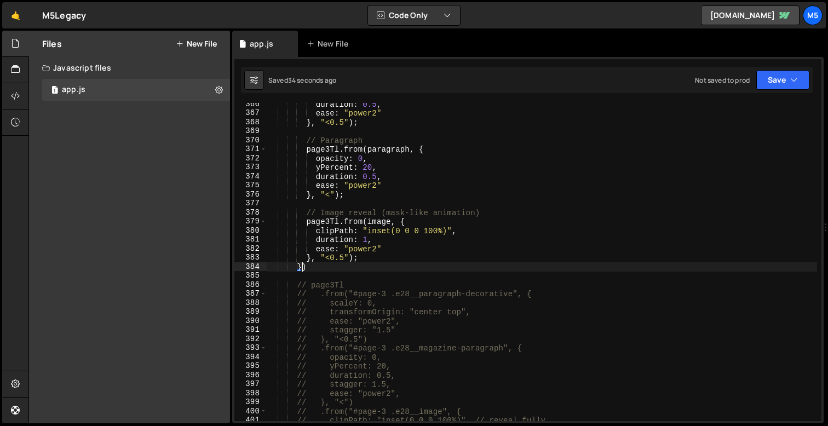
click at [301, 267] on div "duration : 0.5 , ease : "power2" } , "<0.5" ) ; // Paragraph page3Tl . from ( p…" at bounding box center [542, 268] width 551 height 336
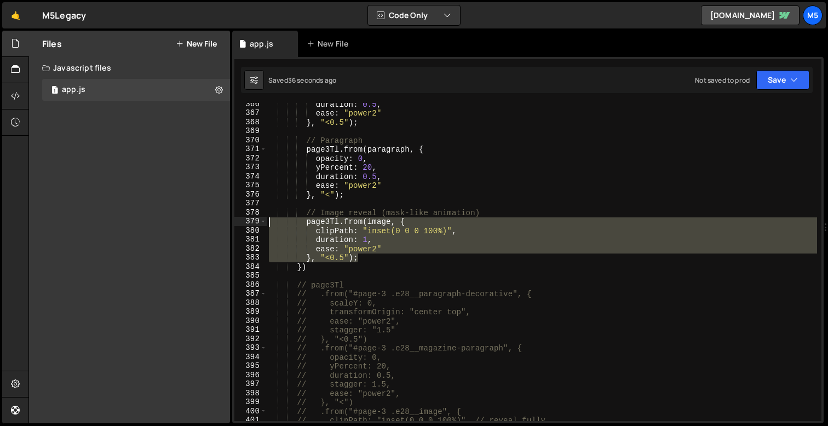
drag, startPoint x: 360, startPoint y: 257, endPoint x: 268, endPoint y: 221, distance: 99.1
click at [268, 221] on div "duration : 0.5 , ease : "power2" } , "<0.5" ) ; // Paragraph page3Tl . from ( p…" at bounding box center [542, 268] width 551 height 336
paste textarea "}, "<0.5");"
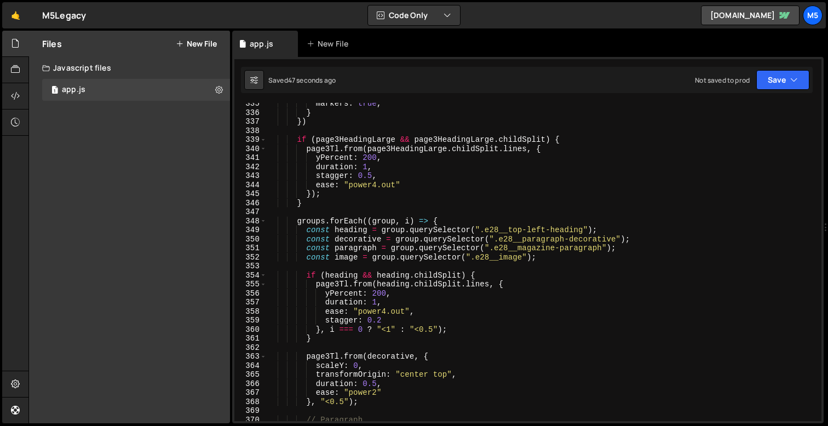
scroll to position [3030, 0]
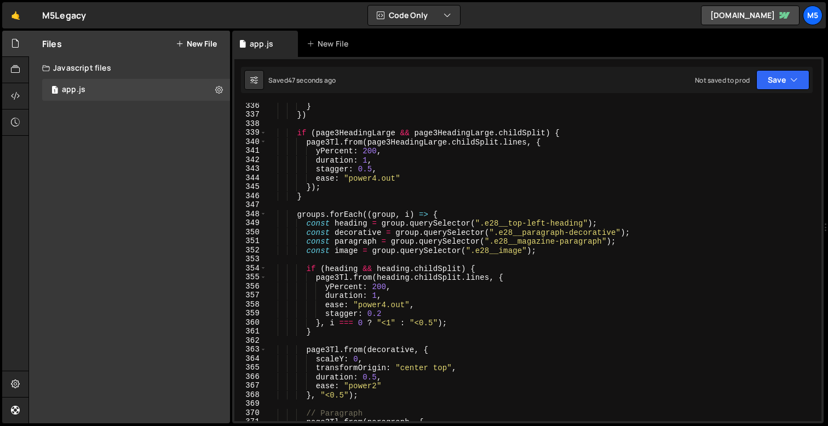
click at [432, 324] on div "} }) if ( page3HeadingLarge && page3HeadingLarge . childSplit ) { page3Tl . fro…" at bounding box center [542, 269] width 551 height 336
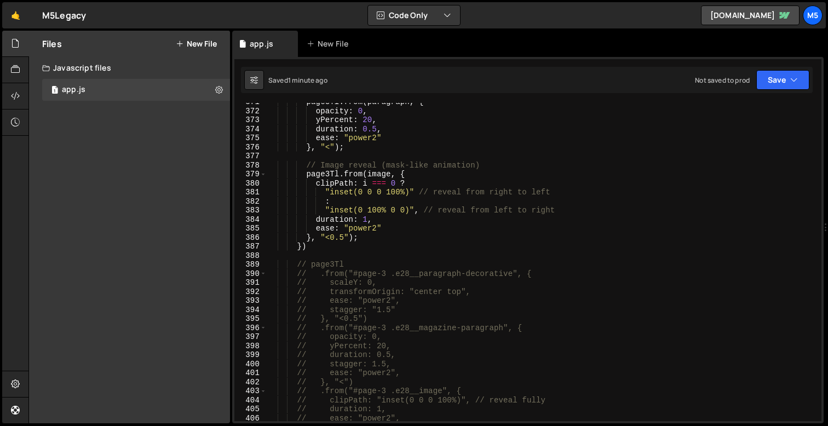
scroll to position [3422, 0]
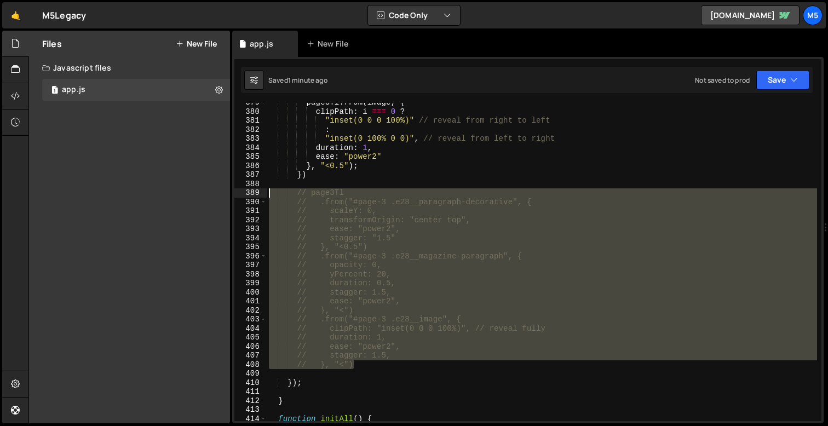
drag, startPoint x: 367, startPoint y: 363, endPoint x: 258, endPoint y: 192, distance: 203.2
click at [258, 192] on div "}, i === 0 ? "<1" : "<0.25"); 379 380 381 382 383 384 385 386 387 388 389 390 3…" at bounding box center [527, 262] width 587 height 318
type textarea "// page3Tl // .from("#page-3 .e28__paragraph-decorative", {"
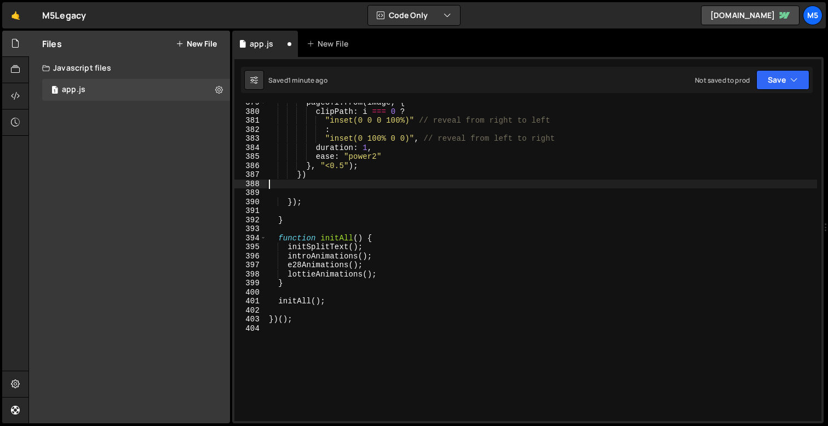
type textarea "})"
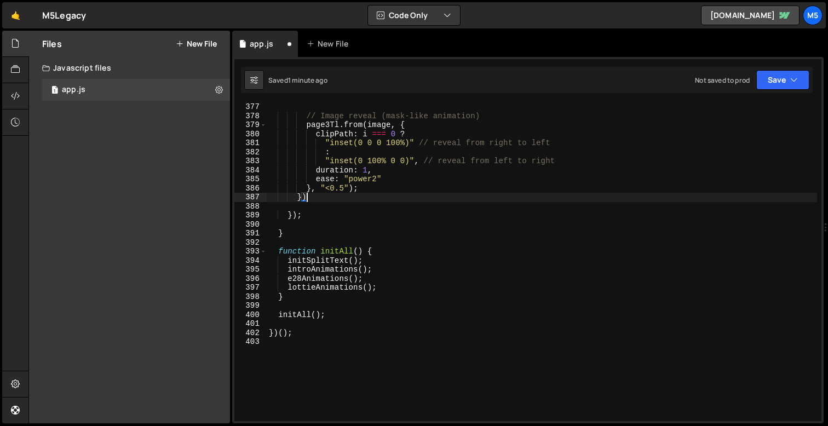
scroll to position [3394, 0]
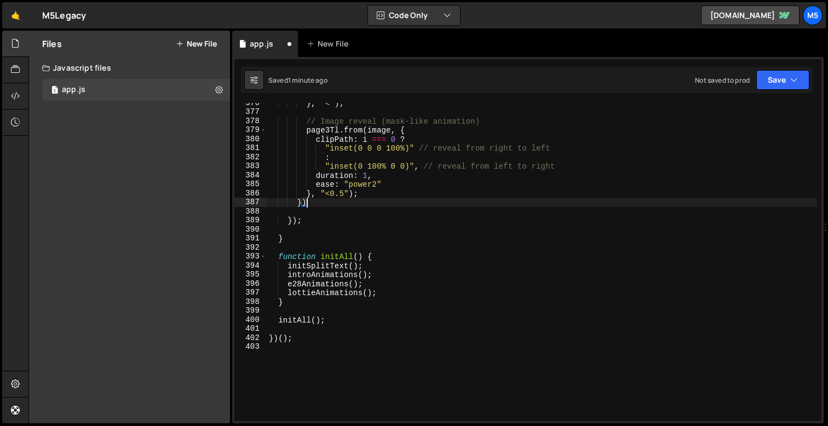
click at [302, 215] on div "} , "<" ) ; // Image reveal (mask-like animation) page3Tl . from ( image , { cl…" at bounding box center [542, 267] width 551 height 336
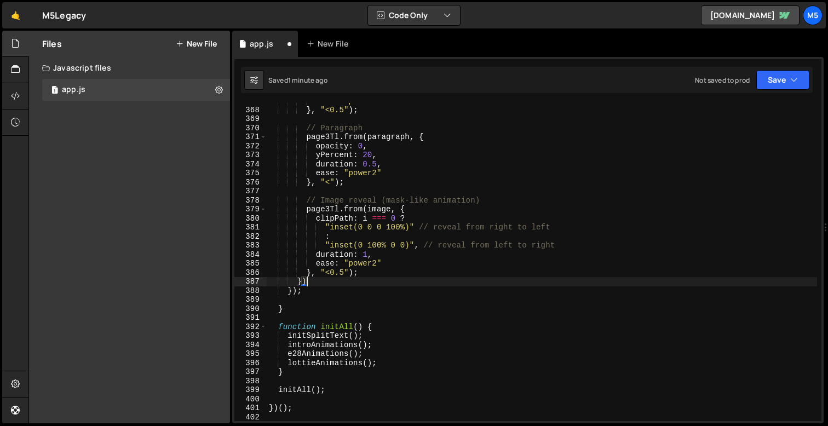
scroll to position [3301, 0]
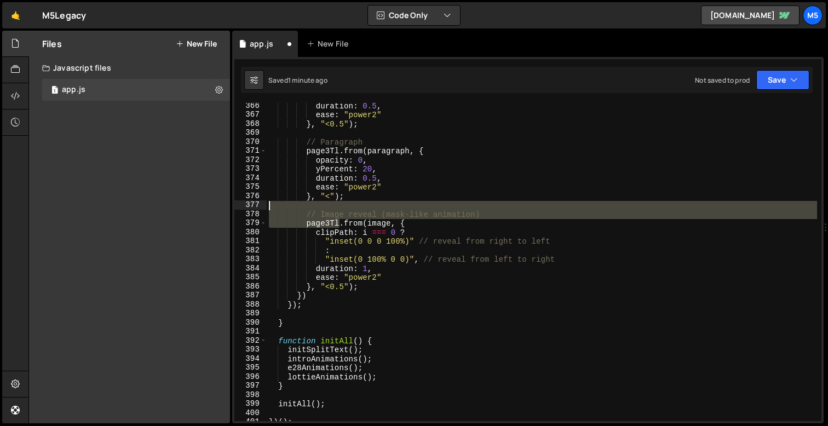
drag, startPoint x: 340, startPoint y: 225, endPoint x: 252, endPoint y: 207, distance: 89.9
click at [251, 208] on div "}) 366 367 368 369 370 371 372 373 374 375 376 377 378 379 380 381 382 383 384 …" at bounding box center [527, 262] width 587 height 318
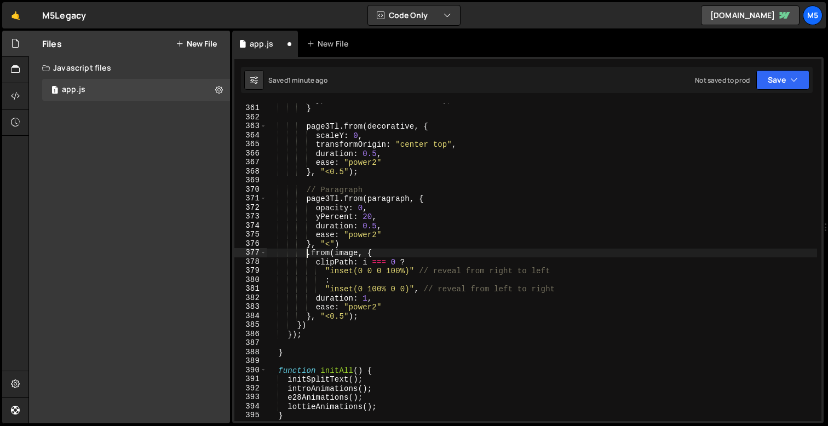
scroll to position [3248, 0]
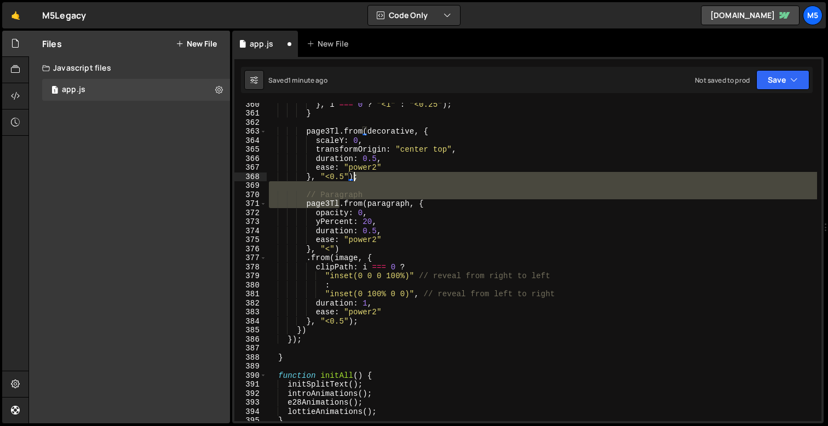
drag, startPoint x: 341, startPoint y: 203, endPoint x: 354, endPoint y: 177, distance: 28.9
click at [354, 177] on div "} , i === 0 ? "<1" : "<0.25" ) ; } page3Tl . from ( decorative , { scaleY : 0 ,…" at bounding box center [542, 268] width 551 height 336
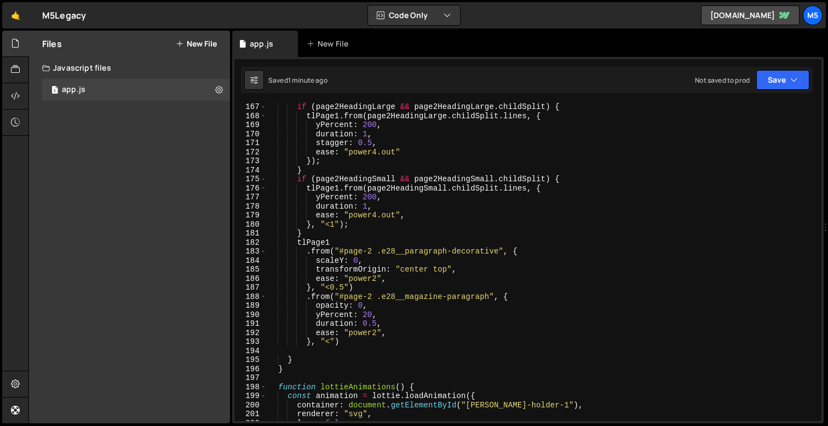
scroll to position [1499, 0]
click at [438, 292] on div "if ( page2HeadingLarge && page2HeadingLarge . childSplit ) { tlPage1 . from ( p…" at bounding box center [542, 263] width 551 height 336
click at [474, 227] on div "if ( page2HeadingLarge && page2HeadingLarge . childSplit ) { tlPage1 . from ( p…" at bounding box center [542, 263] width 551 height 336
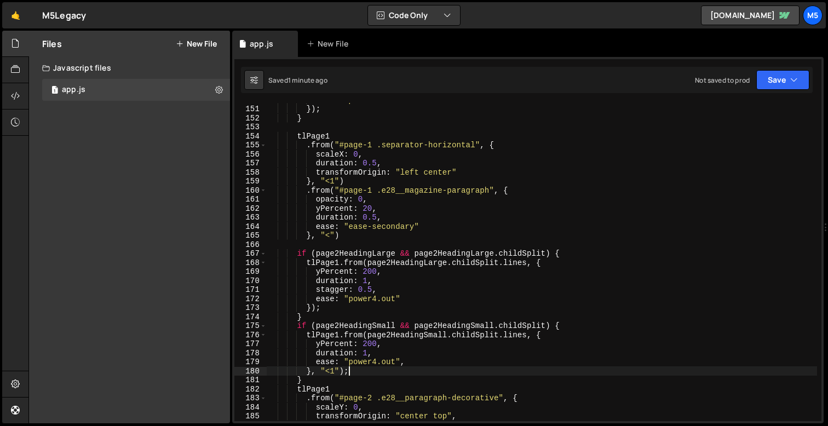
scroll to position [1350, 0]
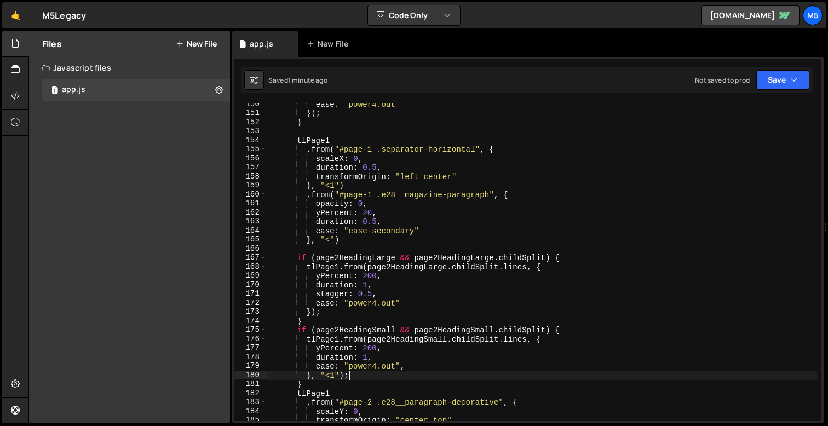
click at [346, 242] on div "ease : "power4.out" }) ; } tlPage1 . from ( "#page-1 .separator-horizontal" , {…" at bounding box center [542, 268] width 551 height 336
type textarea "}, "<")"
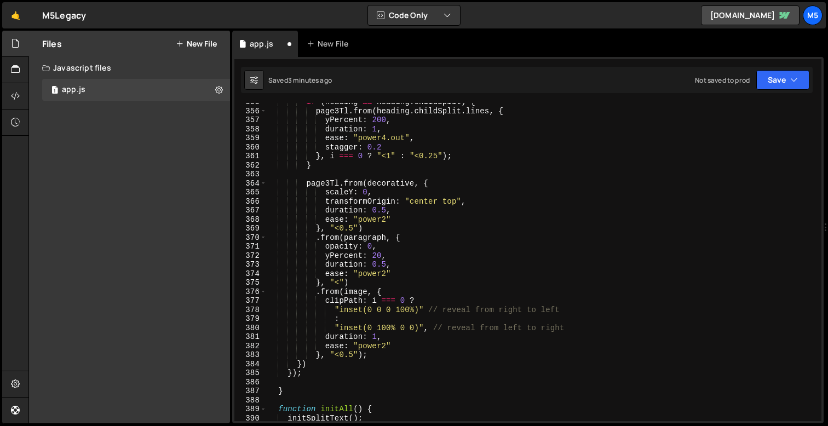
scroll to position [3216, 0]
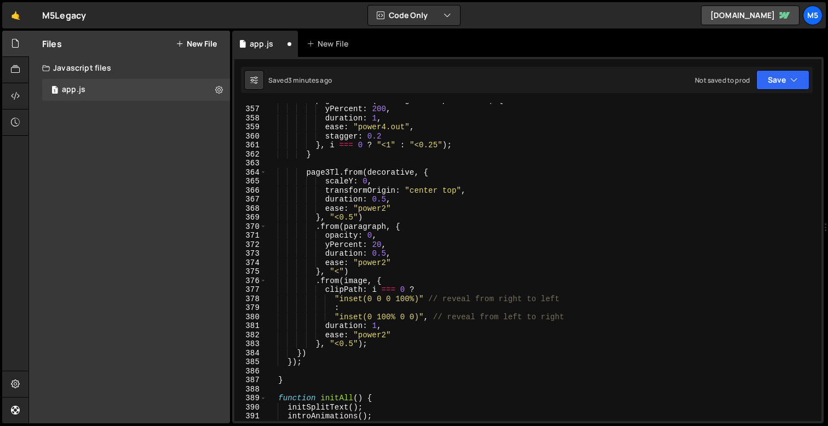
click at [351, 345] on div "page3Tl . from ( heading . childSplit . lines , { yPercent : 200 , duration : 1…" at bounding box center [542, 263] width 551 height 336
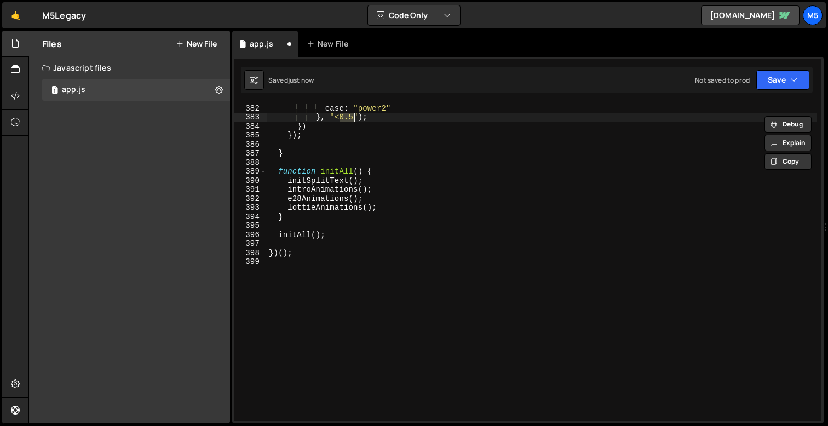
type textarea ".from("#page-2")"
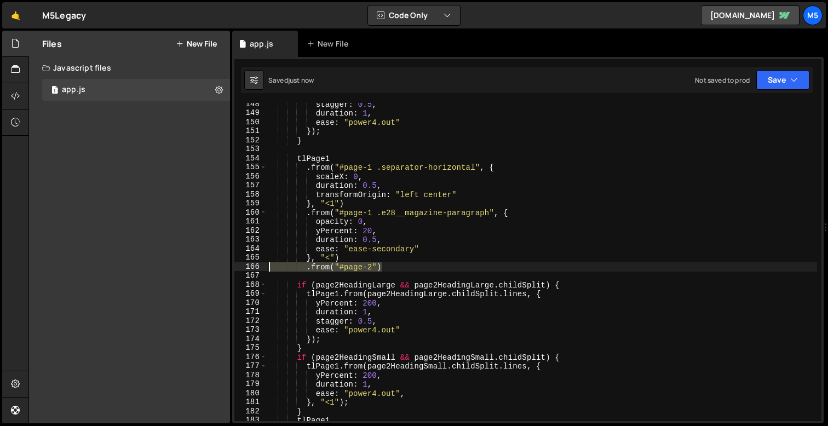
drag, startPoint x: 395, startPoint y: 268, endPoint x: 231, endPoint y: 268, distance: 164.3
click at [231, 268] on div "Files New File Javascript files 1 app.js 0 CSS files Copy share link Edit File …" at bounding box center [428, 227] width 800 height 393
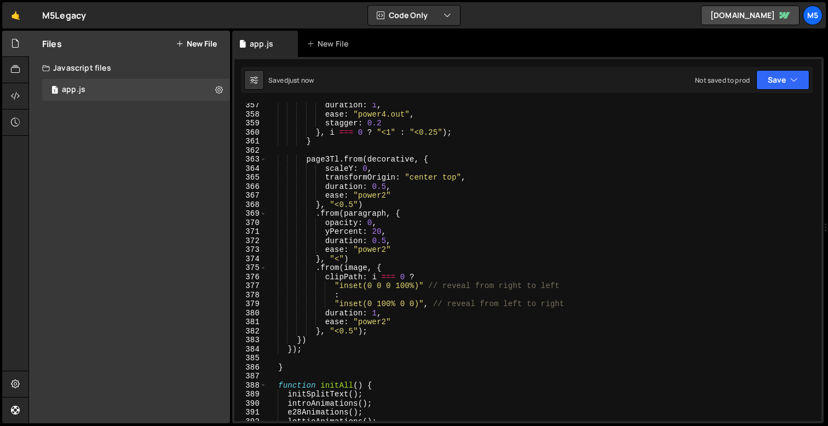
scroll to position [3227, 0]
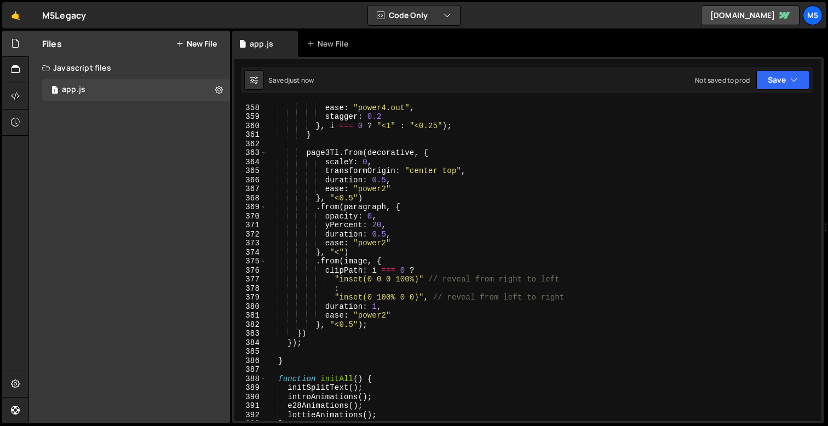
click at [350, 326] on div "duration : 1 , ease : "power4.out" , stagger : 0.2 } , i === 0 ? "<1" : "<0.25"…" at bounding box center [542, 262] width 551 height 336
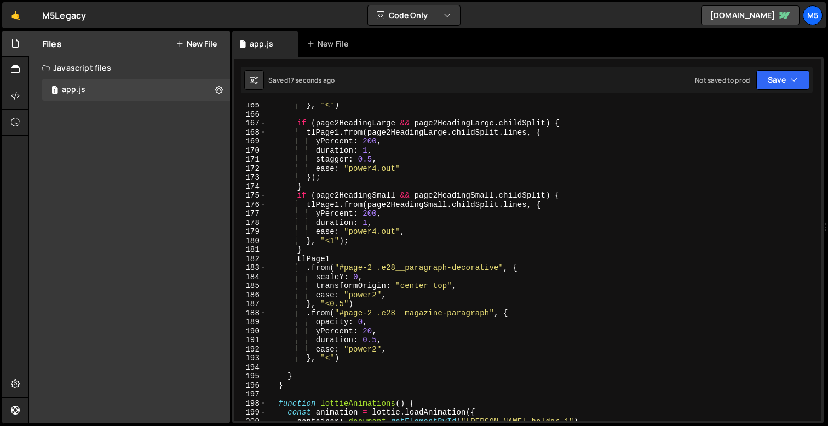
scroll to position [1498, 0]
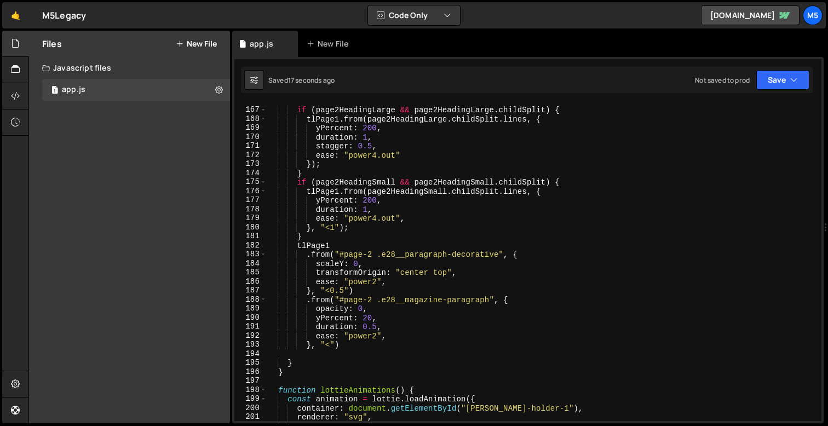
click at [357, 345] on div "if ( page2HeadingLarge && page2HeadingLarge . childSplit ) { tlPage1 . from ( p…" at bounding box center [542, 264] width 551 height 336
type textarea "}, "<")"
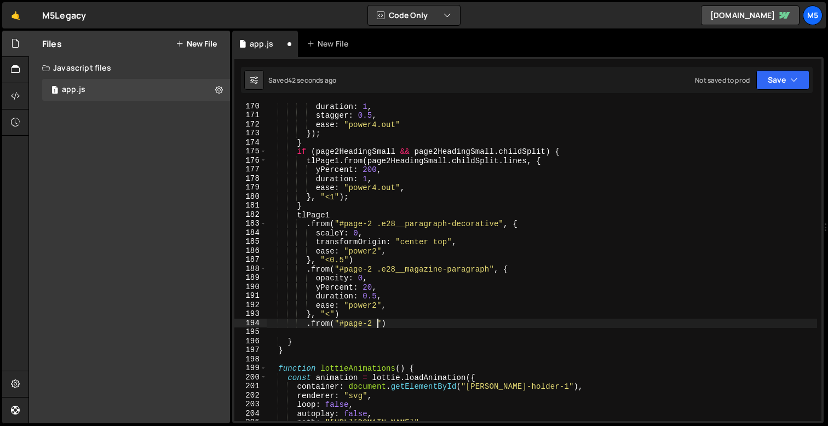
scroll to position [0, 8]
paste textarea "e28__magazine-heading-wrapper"
click at [548, 327] on div "duration : 1 , stagger : 0.5 , ease : "power4.out" }) ; } if ( page2HeadingSmal…" at bounding box center [542, 270] width 551 height 336
type textarea ".from("#page-2 .e28__magazine-heading-wrapper", {)"
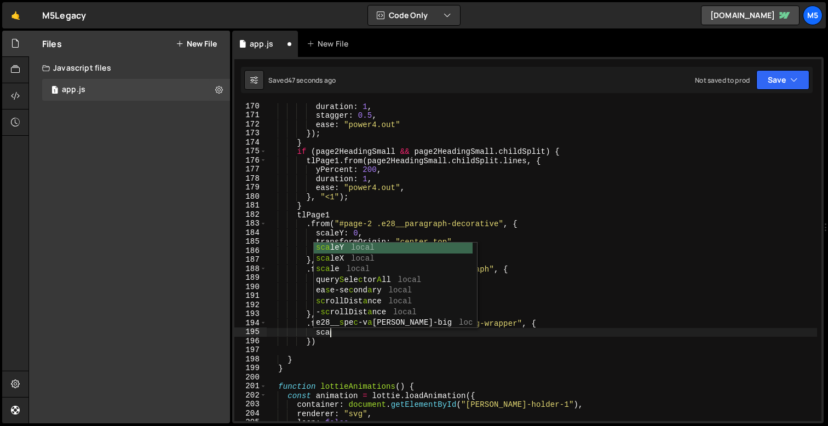
scroll to position [0, 4]
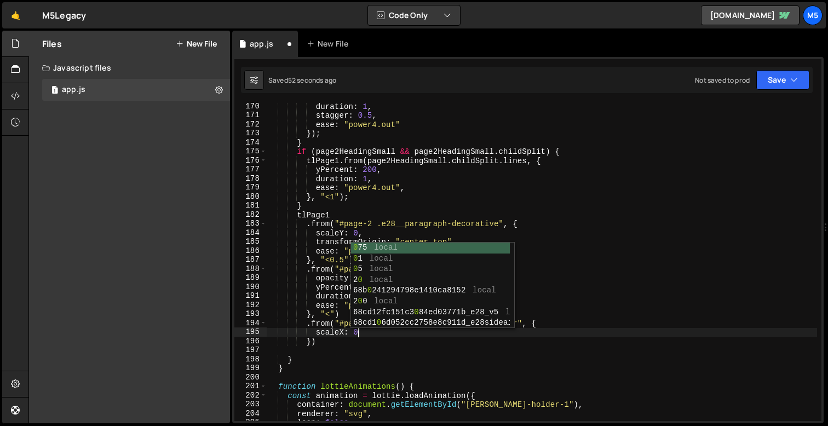
type textarea "scaleX: 0,"
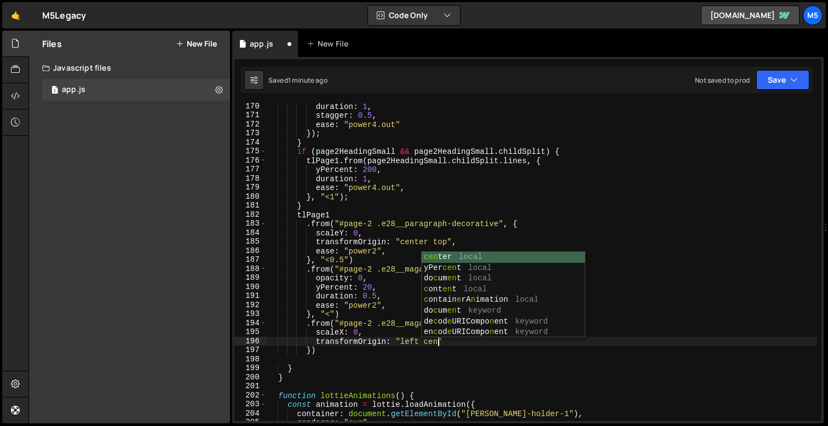
scroll to position [0, 13]
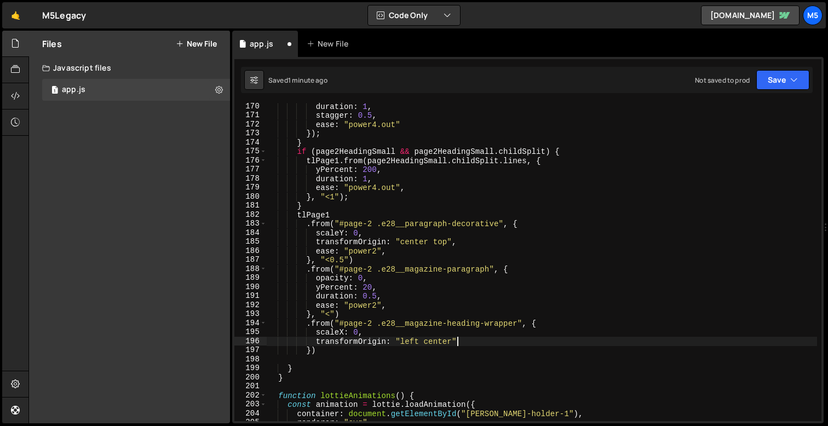
type textarea "transformOrigin: "left center","
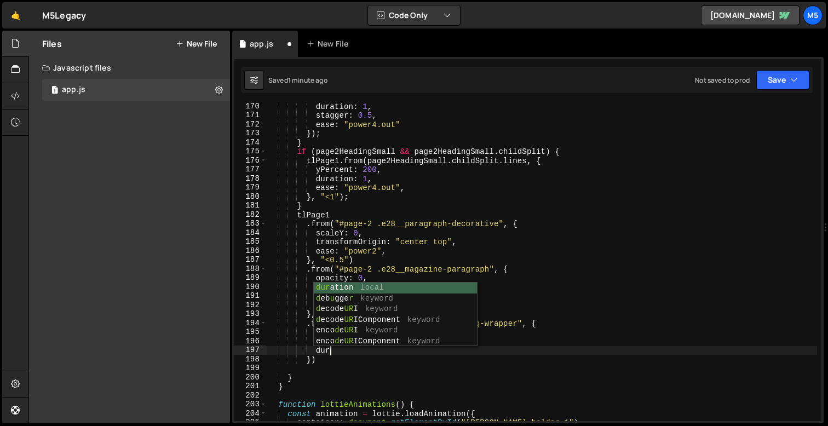
type textarea "d"
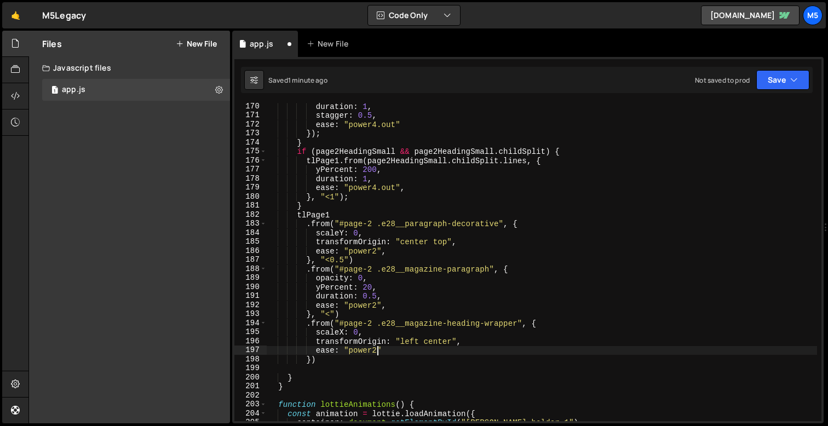
scroll to position [0, 7]
click at [346, 335] on div "duration : 1 , stagger : 0.5 , ease : "power4.out" }) ; } if ( page2HeadingSmal…" at bounding box center [542, 270] width 551 height 336
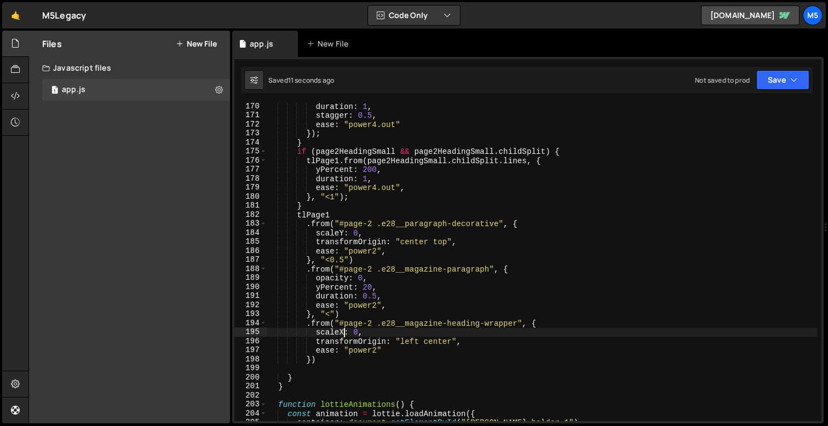
click at [320, 360] on div "duration : 1 , stagger : 0.5 , ease : "power4.out" }) ; } if ( page2HeadingSmal…" at bounding box center [542, 270] width 551 height 336
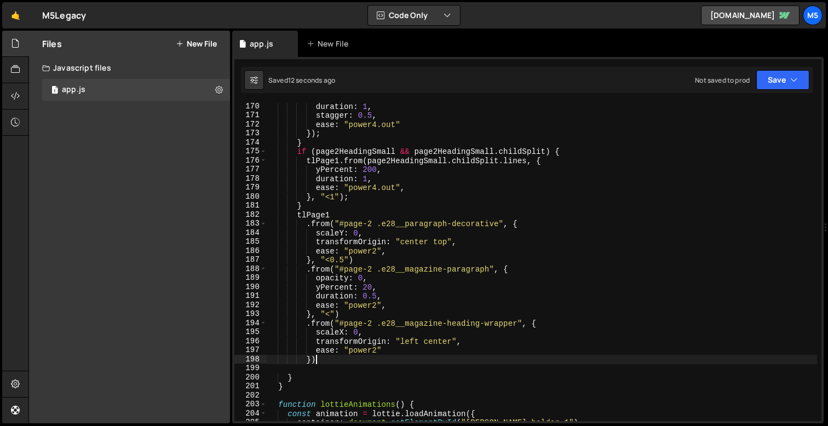
scroll to position [0, 3]
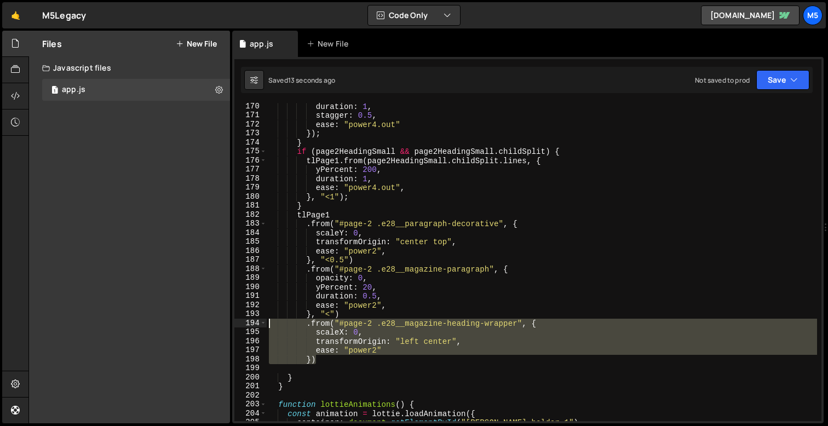
drag, startPoint x: 331, startPoint y: 359, endPoint x: 252, endPoint y: 320, distance: 88.0
click at [252, 320] on div "}) 170 171 172 173 174 175 176 177 178 179 180 181 182 183 184 185 186 187 188 …" at bounding box center [527, 262] width 587 height 318
type textarea ".from("#page-2 .e28__magazine-heading-wrapper", { scaleX: 0,"
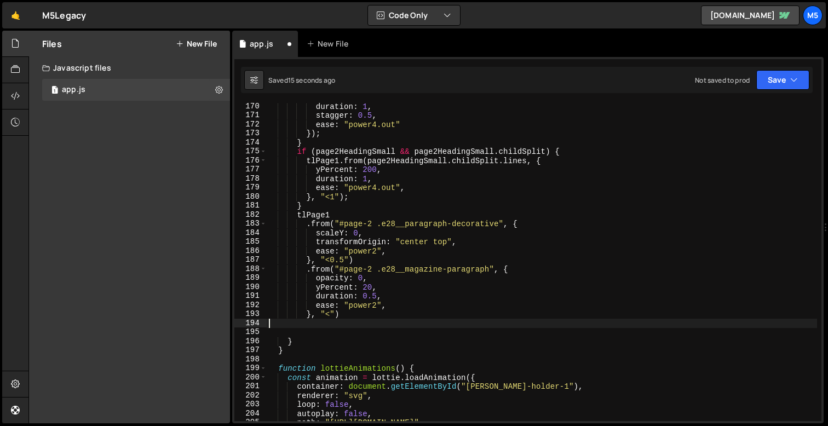
scroll to position [0, 0]
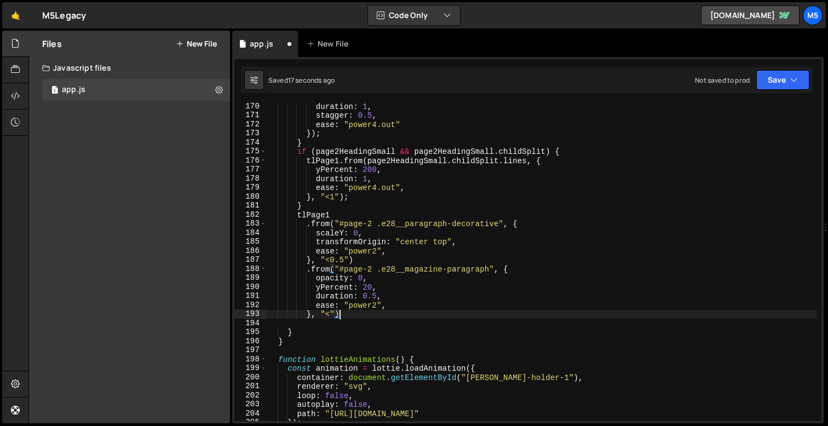
click at [357, 221] on div "duration : 1 , stagger : 0.5 , ease : "power4.out" }) ; } if ( page2HeadingSmal…" at bounding box center [542, 270] width 551 height 336
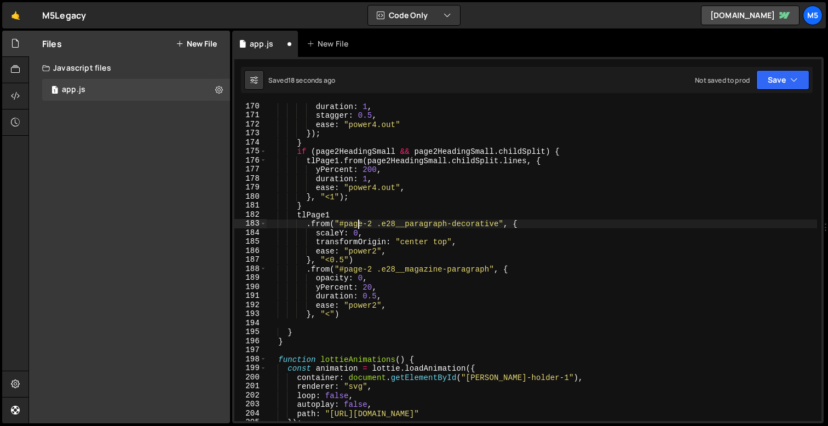
click at [353, 211] on div "duration : 1 , stagger : 0.5 , ease : "power4.out" }) ; } if ( page2HeadingSmal…" at bounding box center [542, 270] width 551 height 336
type textarea "tlPage1"
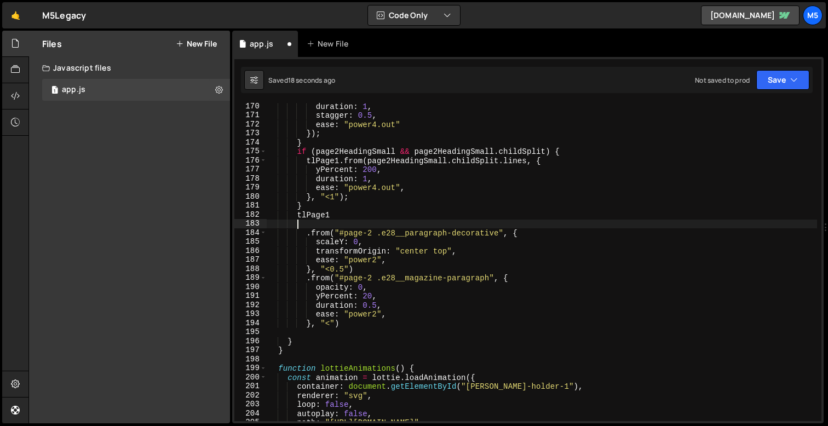
scroll to position [0, 1]
paste textarea "})"
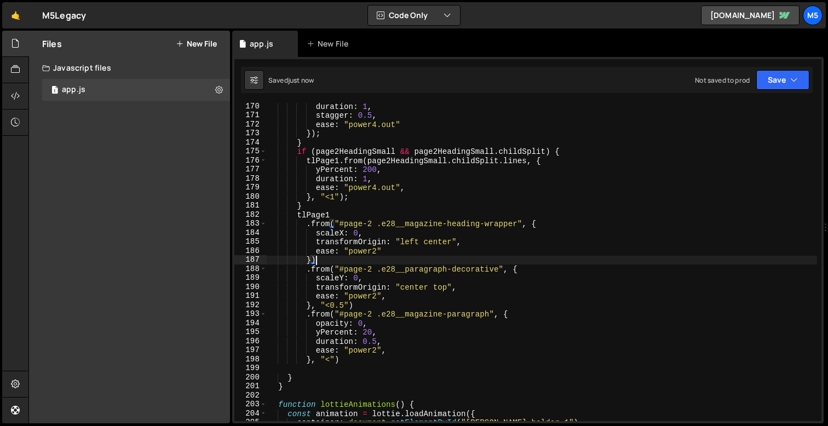
scroll to position [0, 0]
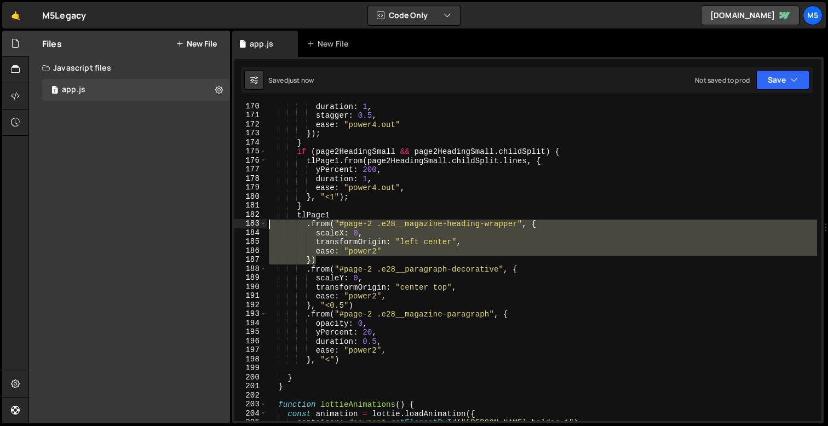
drag, startPoint x: 324, startPoint y: 260, endPoint x: 248, endPoint y: 226, distance: 83.6
click at [248, 226] on div "}) 170 171 172 173 174 175 176 177 178 179 180 181 182 183 184 185 186 187 188 …" at bounding box center [527, 262] width 587 height 318
type textarea ".from("#page-2 .e28__magazine-heading-wrapper", { scaleX: 0,"
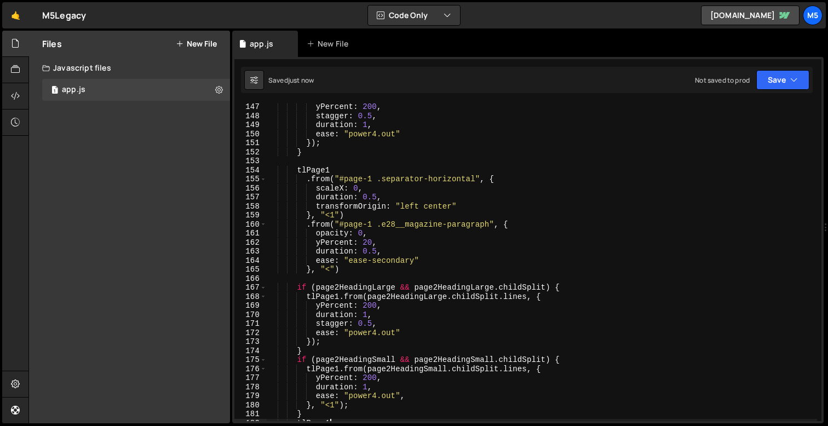
scroll to position [1321, 0]
click at [353, 271] on div "yPercent : 200 , stagger : 0.5 , duration : 1 , ease : "power4.out" }) ; } tlPa…" at bounding box center [542, 269] width 551 height 336
type textarea "}, "<")"
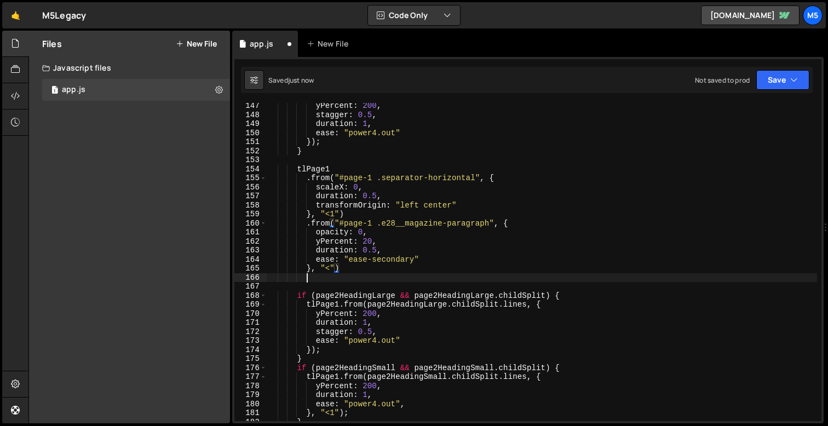
scroll to position [0, 2]
paste textarea "})"
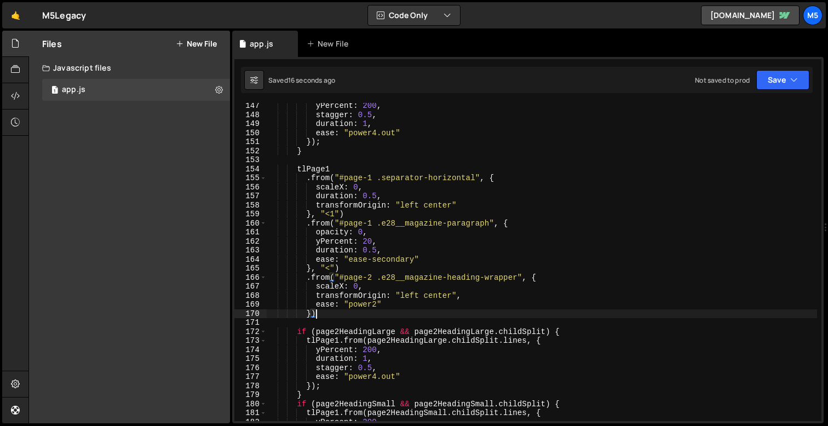
click at [478, 297] on div "yPercent : 200 , stagger : 0.5 , duration : 1 , ease : "power4.out" }) ; } tlPa…" at bounding box center [542, 269] width 551 height 336
type textarea "transformOrigin: "left center","
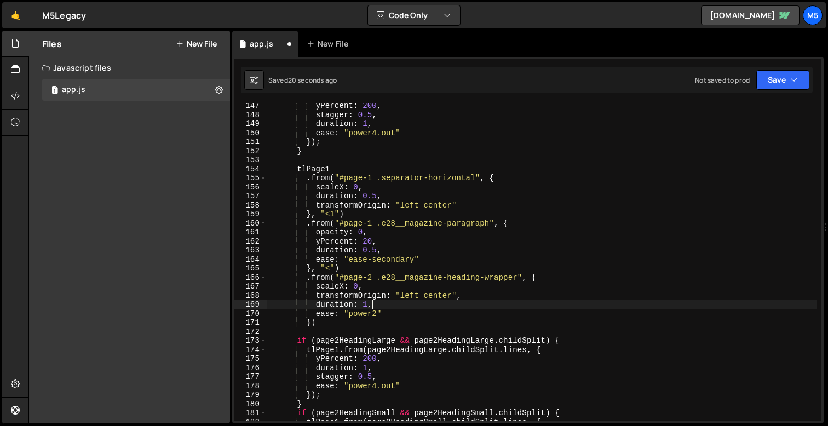
scroll to position [0, 7]
click at [378, 312] on div "yPercent : 200 , stagger : 0.5 , duration : 1 , ease : "power4.out" }) ; } tlPa…" at bounding box center [542, 269] width 551 height 336
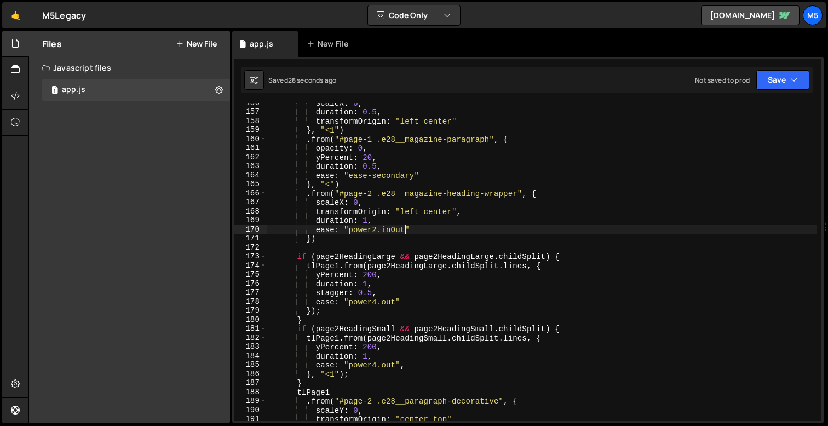
scroll to position [1416, 0]
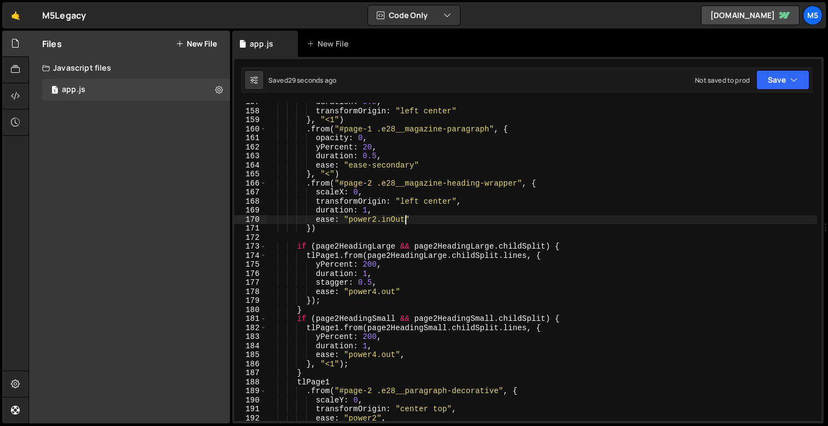
click at [310, 299] on div "duration : 0.5 , transformOrigin : "left center" } , "<1" ) . from ( "#page-1 .…" at bounding box center [542, 266] width 551 height 336
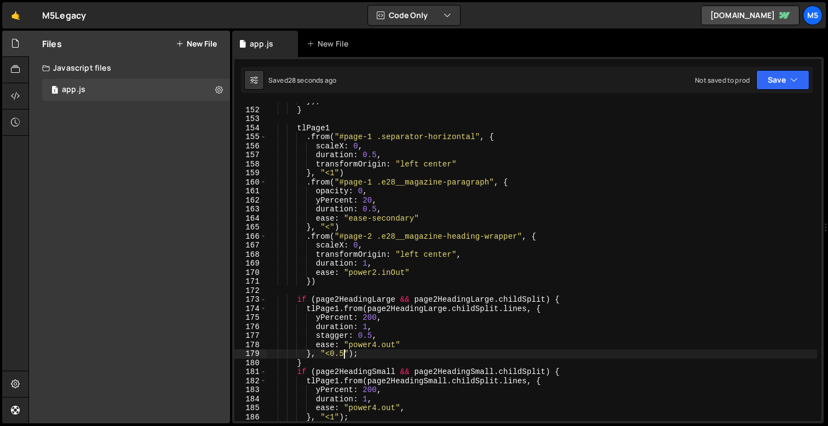
scroll to position [1361, 0]
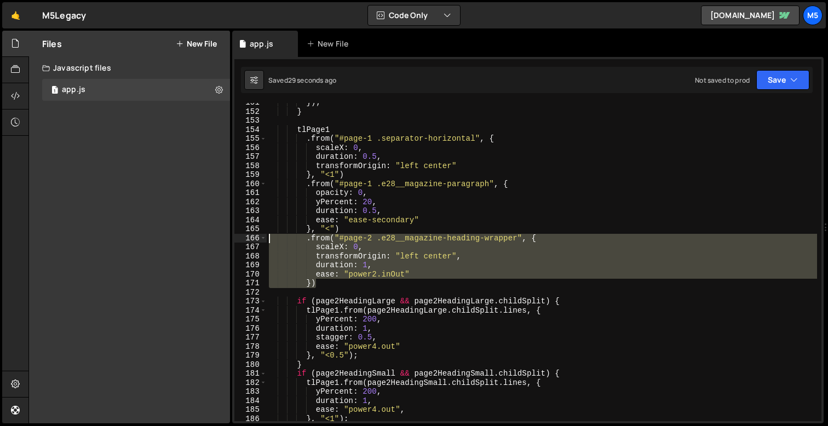
drag, startPoint x: 330, startPoint y: 285, endPoint x: 240, endPoint y: 235, distance: 102.7
click at [240, 235] on div "}, "<0.5"); 151 152 153 154 155 156 157 158 159 160 161 162 163 164 165 166 167…" at bounding box center [527, 262] width 587 height 318
paste textarea "})"
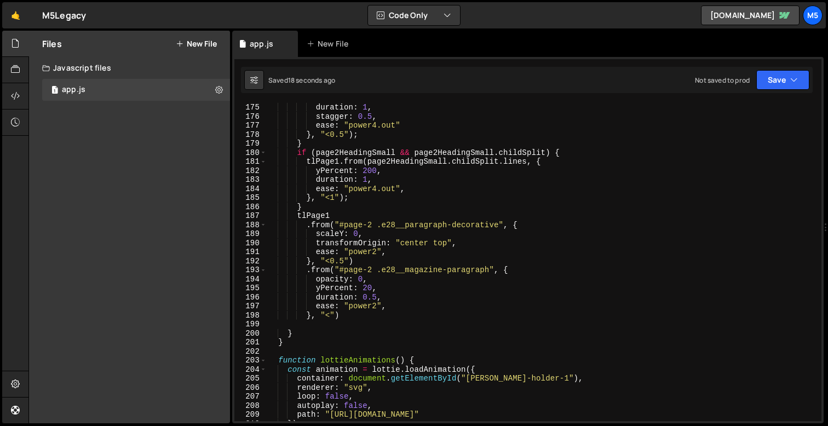
scroll to position [1572, 0]
click at [354, 316] on div "yPercent : 200 , duration : 1 , stagger : 0.5 , ease : "power4.out" } , "<0.5" …" at bounding box center [542, 262] width 551 height 336
type textarea "}, "<")"
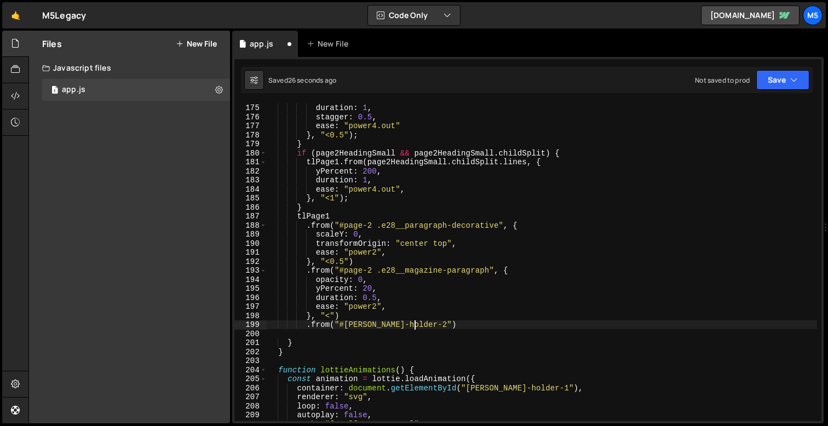
scroll to position [0, 9]
type textarea ".from("#[PERSON_NAME]-holder-2", {)"
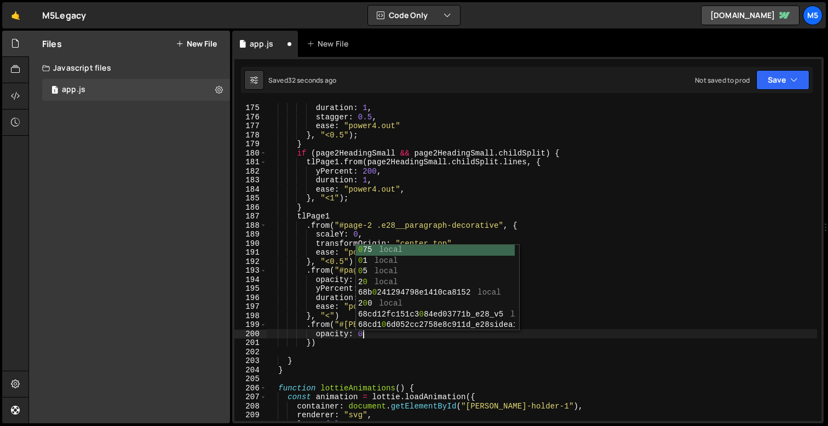
type textarea "opacity: 0,"
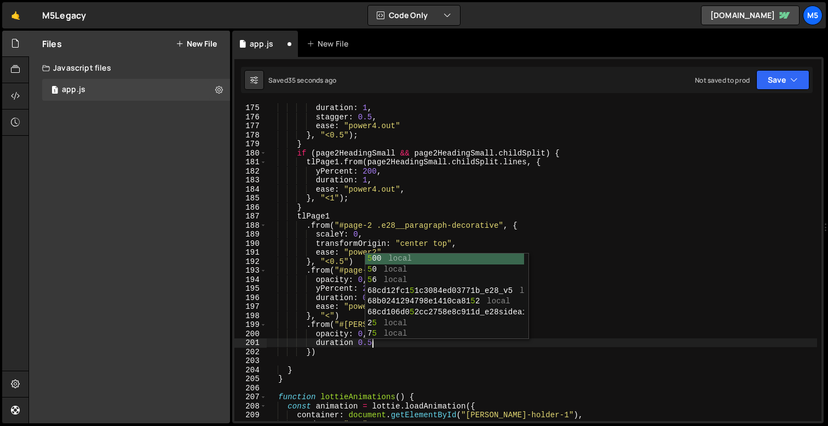
type textarea "duration 0.5,"
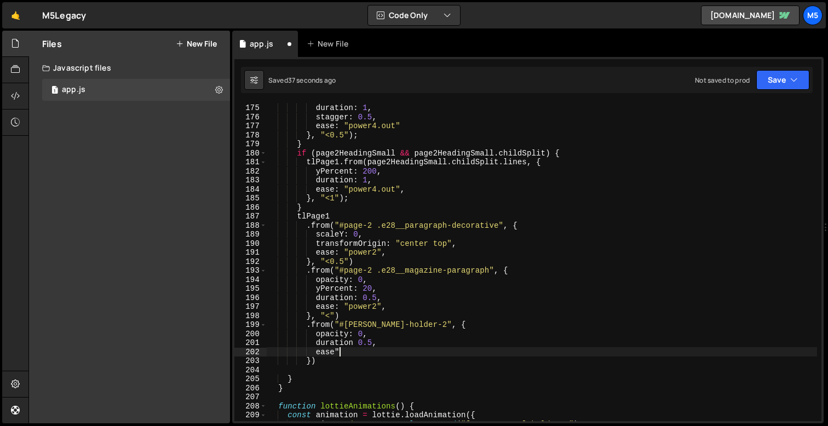
scroll to position [0, 4]
type textarea "e"
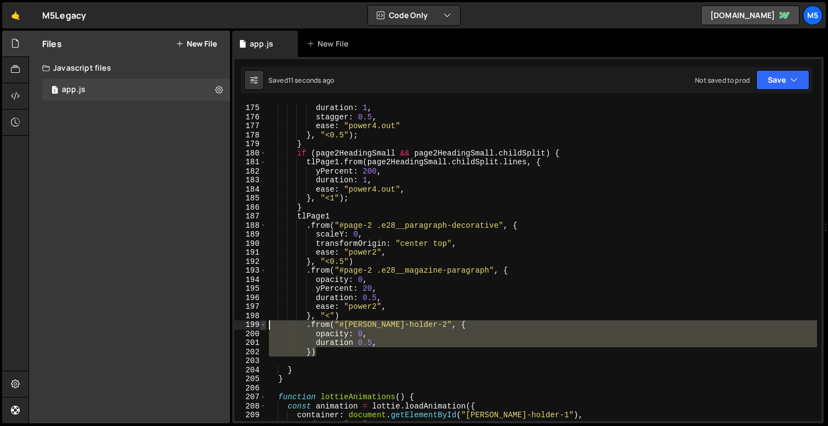
drag, startPoint x: 320, startPoint y: 351, endPoint x: 260, endPoint y: 324, distance: 66.2
click at [260, 324] on div "duration 0.5, 174 175 176 177 178 179 180 181 182 183 184 185 186 187 188 189 1…" at bounding box center [527, 262] width 587 height 318
type textarea ".from("#[PERSON_NAME]-holder-2", { opacity: 0,"
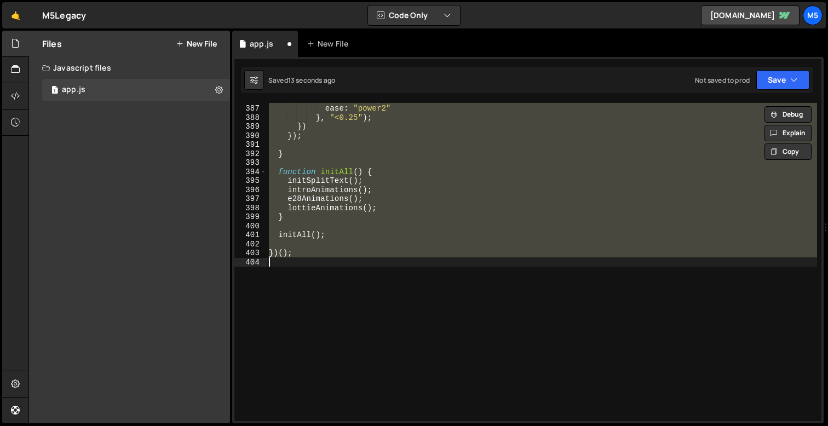
type textarea "duration 0.5, })"
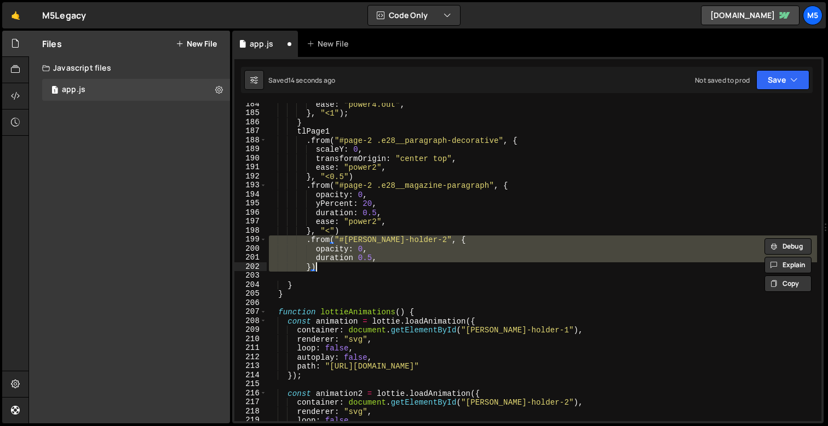
click at [359, 271] on div "ease : "power4.out" , } , "<1" ) ; } tlPage1 . from ( "#page-2 .e28__paragraph-…" at bounding box center [542, 268] width 551 height 336
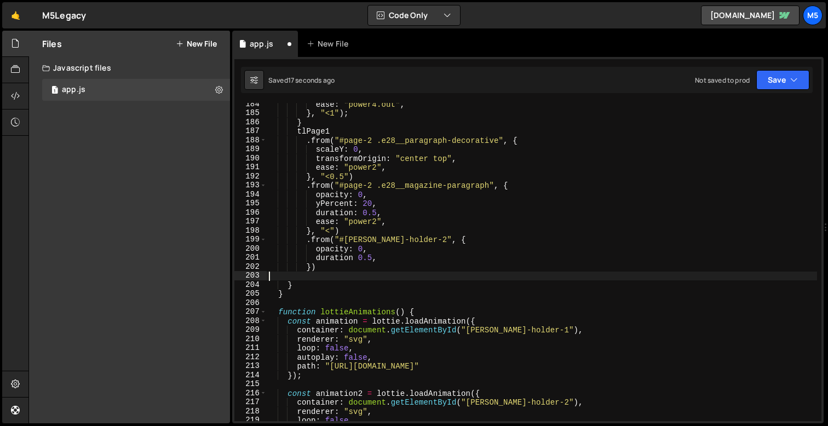
click at [336, 266] on div "ease : "power4.out" , } , "<1" ) ; } tlPage1 . from ( "#page-2 .e28__paragraph-…" at bounding box center [542, 268] width 551 height 336
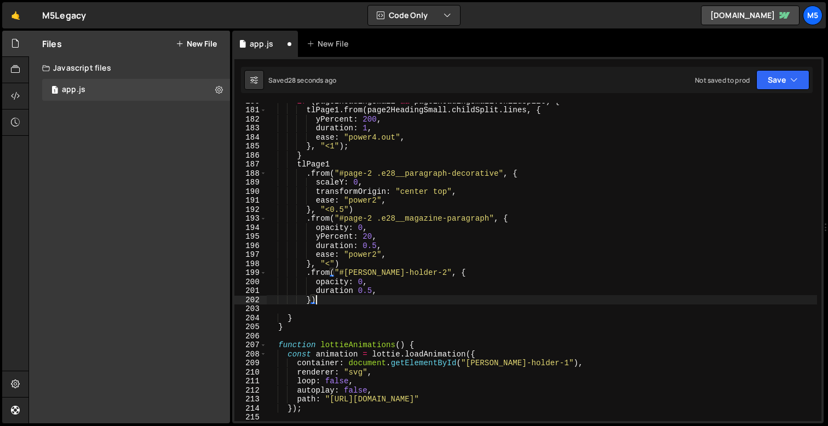
scroll to position [1623, 0]
click at [406, 255] on div "if ( page2HeadingSmall && page2HeadingSmall . childSplit ) { tlPage1 . from ( p…" at bounding box center [542, 266] width 551 height 336
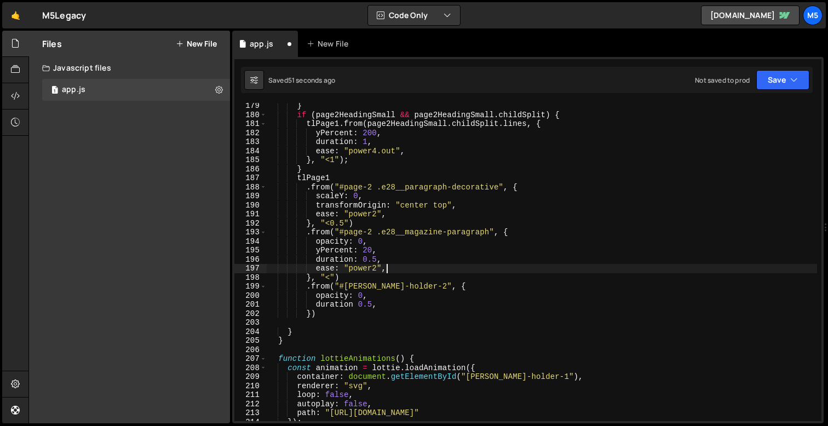
scroll to position [1622, 0]
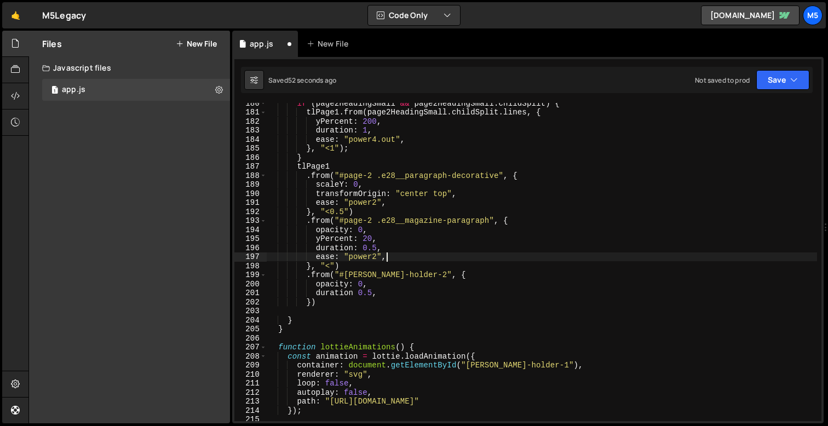
click at [313, 303] on div "if ( page2HeadingSmall && page2HeadingSmall . childSplit ) { tlPage1 . from ( p…" at bounding box center [542, 267] width 551 height 336
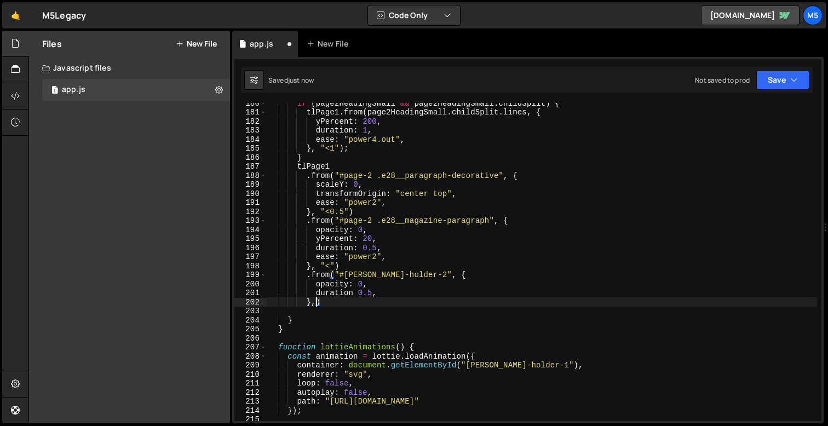
scroll to position [0, 3]
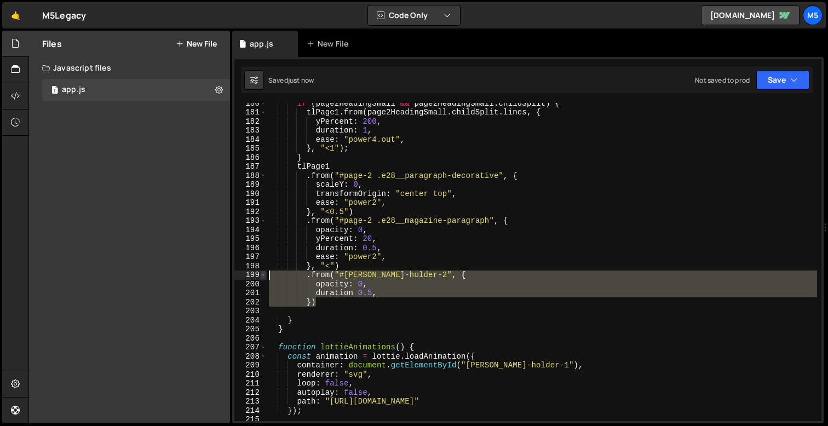
drag, startPoint x: 319, startPoint y: 303, endPoint x: 266, endPoint y: 274, distance: 60.6
click at [266, 274] on div "}) 180 181 182 183 184 185 186 187 188 189 190 191 192 193 194 195 196 197 198 …" at bounding box center [527, 262] width 587 height 318
type textarea ".from("#[PERSON_NAME]-holder-2", { opacity: 0,"
type textarea "}, "<")"
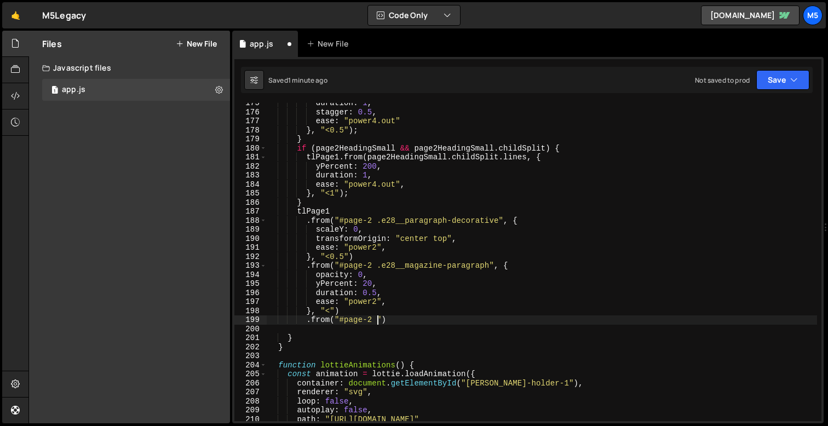
scroll to position [0, 8]
paste textarea "e28__bottom-[PERSON_NAME]"
type textarea ".from("#page-2 .e28__bottom-[PERSON_NAME]", {)"
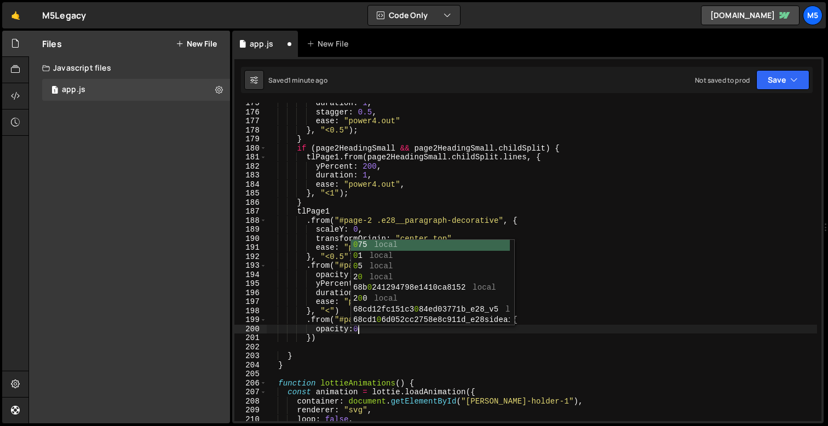
scroll to position [0, 5]
type textarea "opacity:0,"
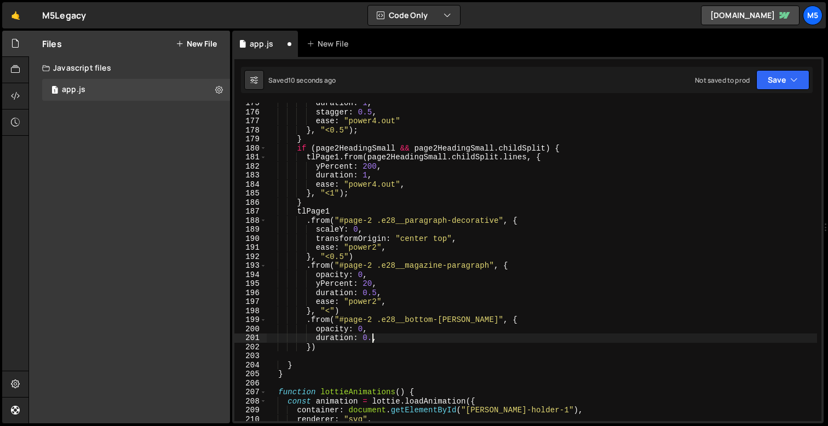
scroll to position [0, 7]
click at [310, 350] on div "duration : 1 , stagger : 0.5 , ease : "power4.out" } , "<0.5" ) ; } if ( page2H…" at bounding box center [542, 267] width 551 height 336
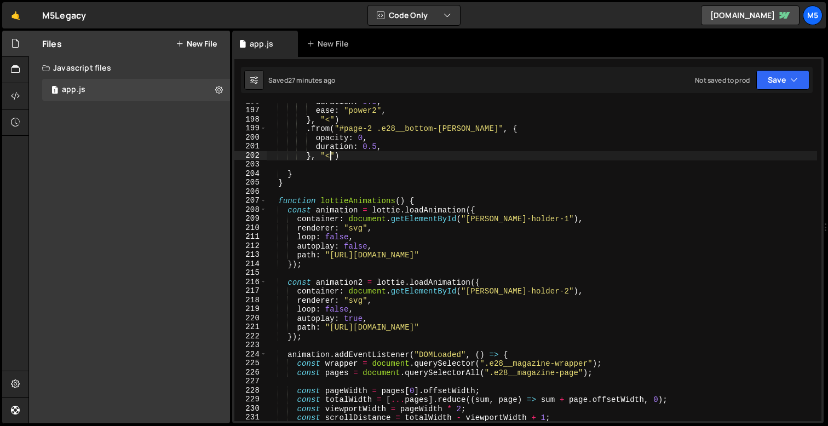
scroll to position [1785, 0]
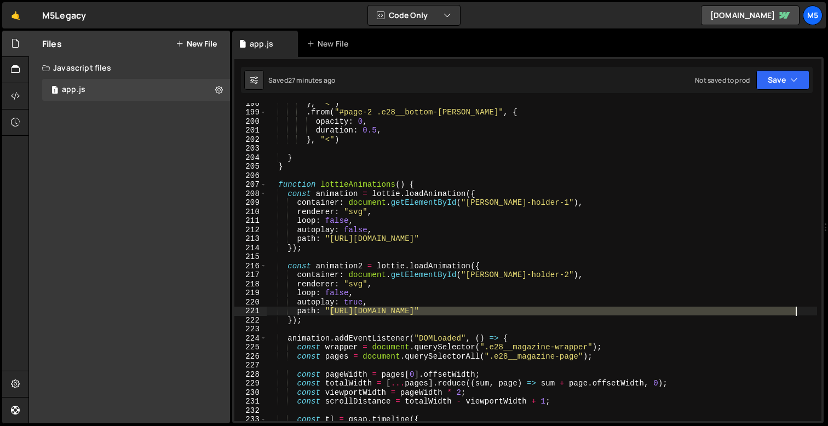
drag, startPoint x: 330, startPoint y: 312, endPoint x: 795, endPoint y: 310, distance: 465.1
click at [795, 310] on div "} , "<" ) . from ( "#page-2 .e28__bottom-[PERSON_NAME]" , { opacity : 0 , durat…" at bounding box center [542, 267] width 551 height 336
paste textarea "262edfdf9ac3e68bba483c768019a0ad_e28sideai.[PERSON_NAME]"
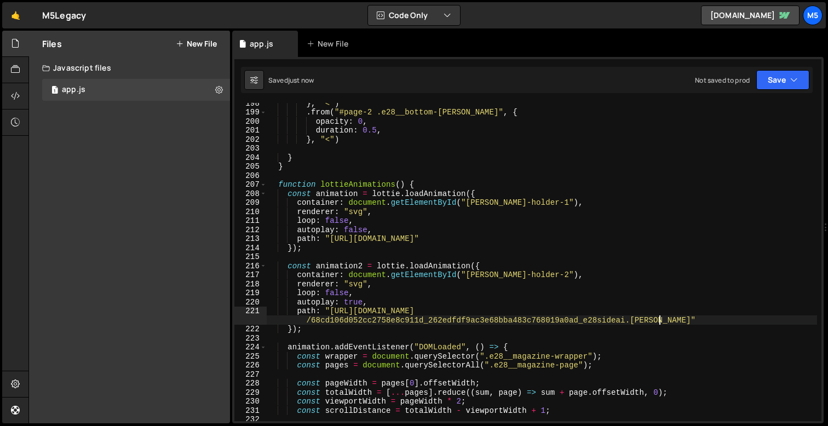
click at [307, 321] on div "} , "<" ) . from ( "#page-2 .e28__bottom-[PERSON_NAME]" , { opacity : 0 , durat…" at bounding box center [542, 267] width 551 height 336
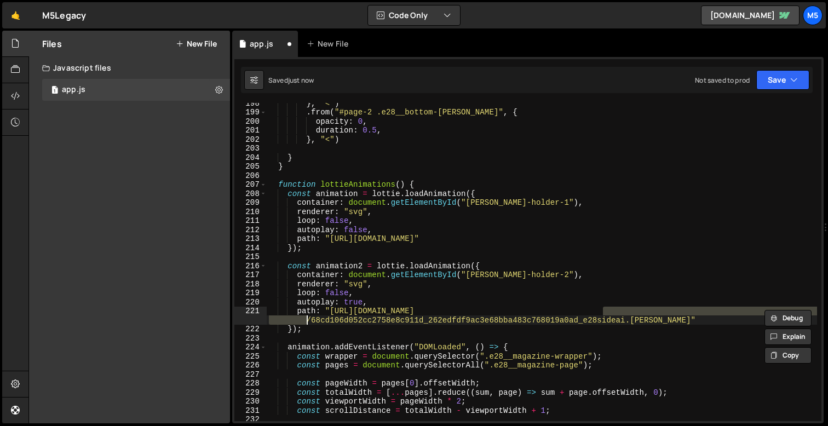
scroll to position [0, 1]
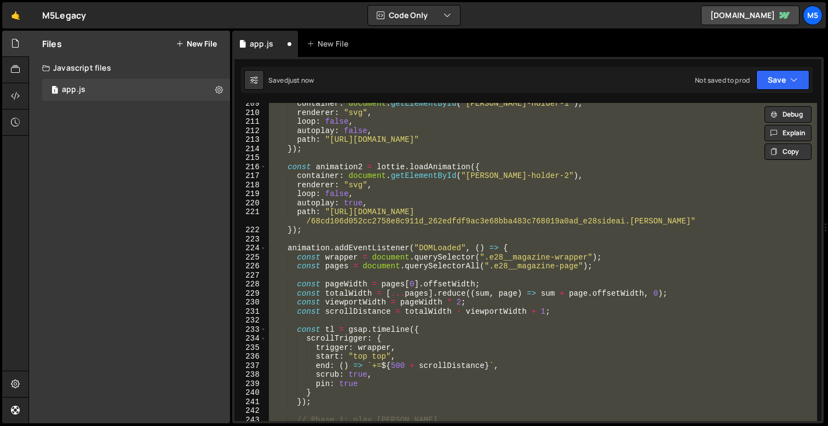
click at [578, 255] on div "container : document . getElementById ( "[PERSON_NAME]-holder-1" ) , renderer :…" at bounding box center [542, 267] width 551 height 336
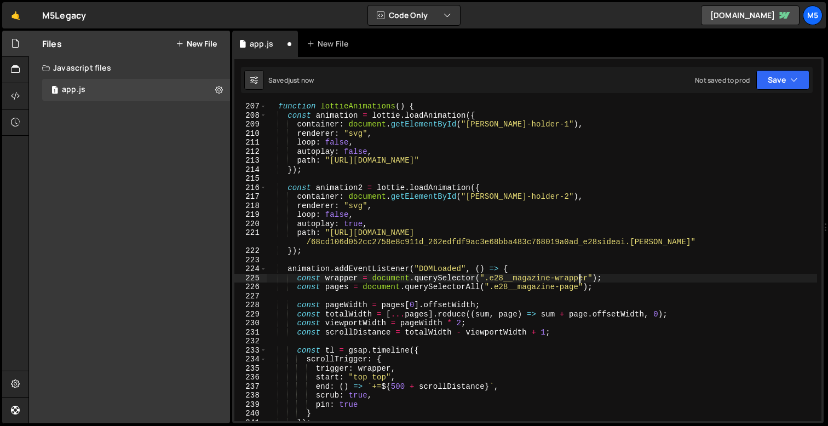
scroll to position [1854, 0]
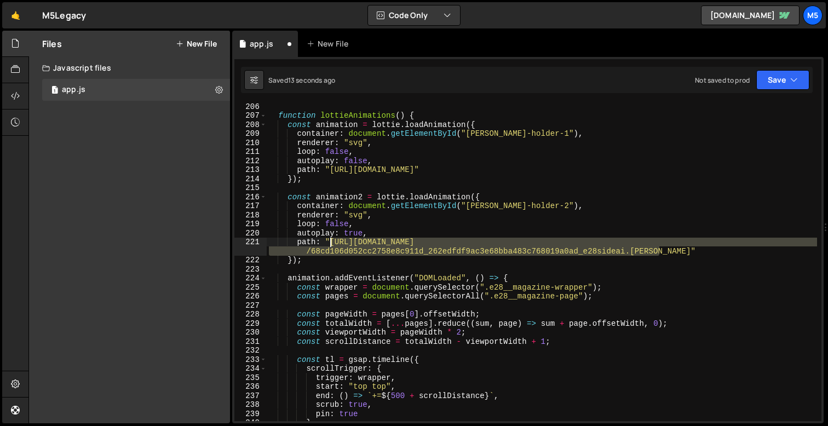
drag, startPoint x: 659, startPoint y: 251, endPoint x: 331, endPoint y: 245, distance: 327.7
click at [331, 246] on div "function lottieAnimations ( ) { const animation = [PERSON_NAME] . loadAnimation…" at bounding box center [542, 270] width 551 height 336
paste textarea "8136acbe00062b83e7365aeb98c39e6e_e28sideai.json"
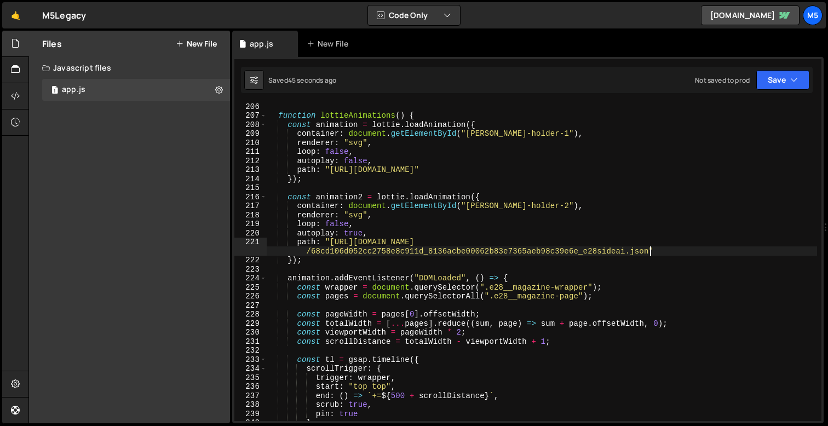
click at [373, 234] on div "function lottieAnimations ( ) { const animation = [PERSON_NAME] . loadAnimation…" at bounding box center [542, 270] width 551 height 336
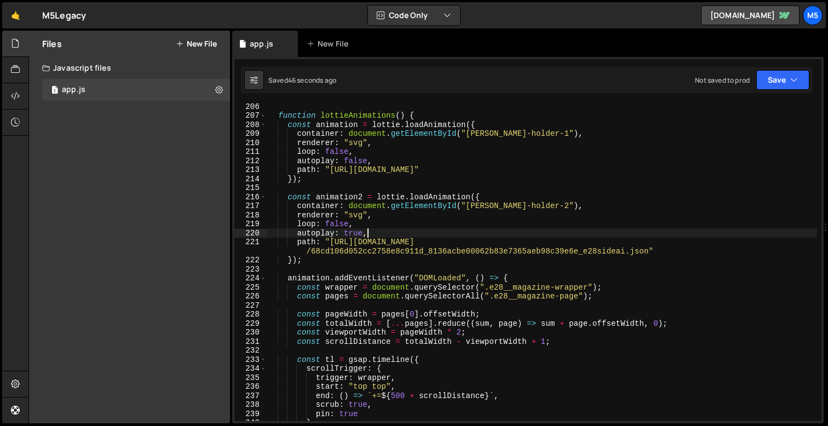
click at [361, 235] on div "function lottieAnimations ( ) { const animation = [PERSON_NAME] . loadAnimation…" at bounding box center [542, 270] width 551 height 336
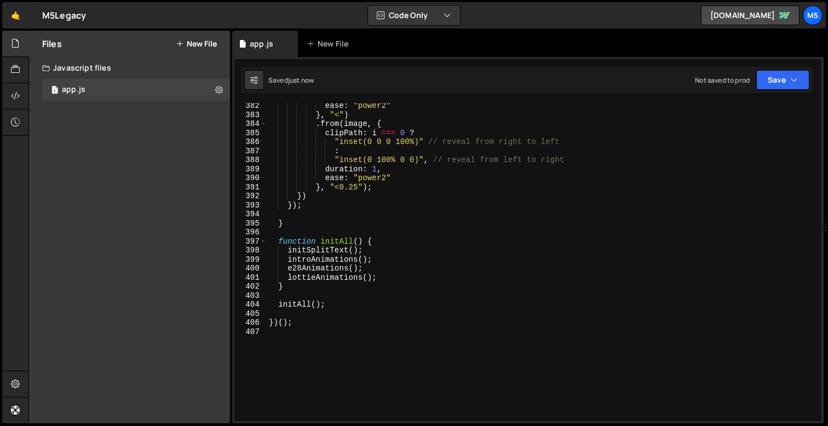
scroll to position [3463, 0]
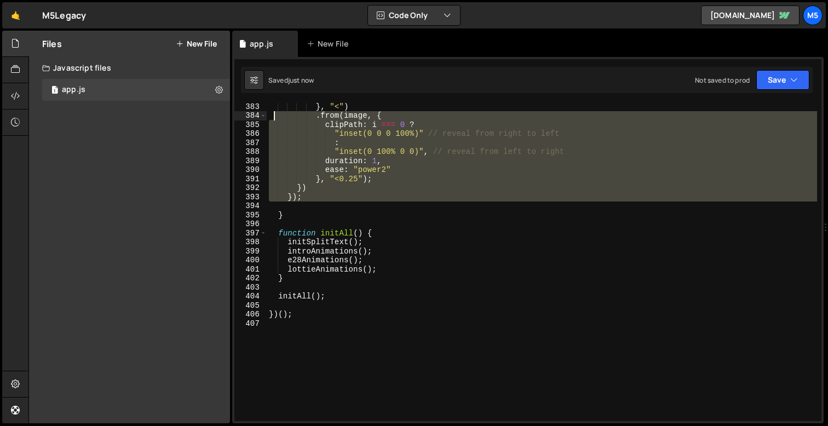
drag, startPoint x: 288, startPoint y: 208, endPoint x: 273, endPoint y: 114, distance: 94.8
click at [273, 113] on div "} , "<" ) . from ( image , { clipPath : i === 0 ? "inset(0 0 0 100%)" // reveal…" at bounding box center [542, 270] width 551 height 336
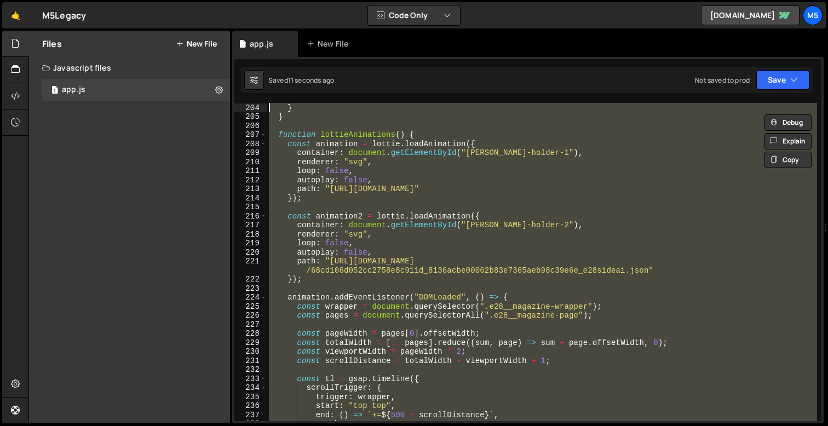
scroll to position [1772, 0]
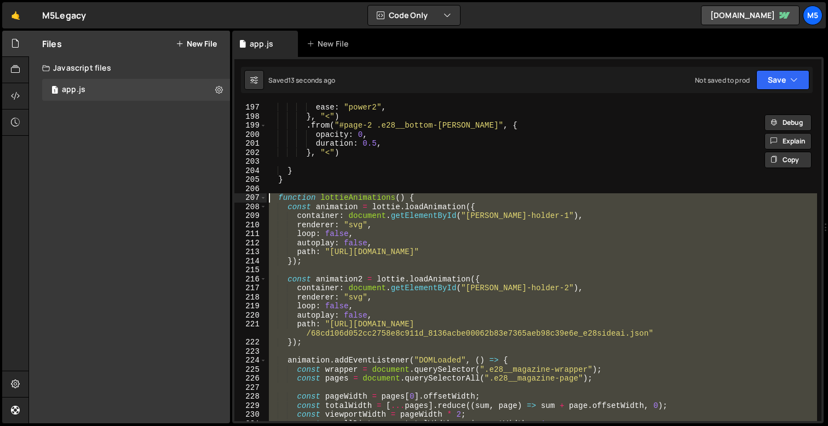
drag, startPoint x: 288, startPoint y: 214, endPoint x: 270, endPoint y: 199, distance: 23.0
click at [270, 199] on div "ease : "power2" , } , "<" ) . from ( "#page-2 .e28__bottom-[PERSON_NAME]" , { o…" at bounding box center [542, 271] width 551 height 336
click at [449, 303] on div "ease : "power2" , } , "<" ) . from ( "#page-2 .e28__bottom-[PERSON_NAME]" , { o…" at bounding box center [542, 271] width 551 height 336
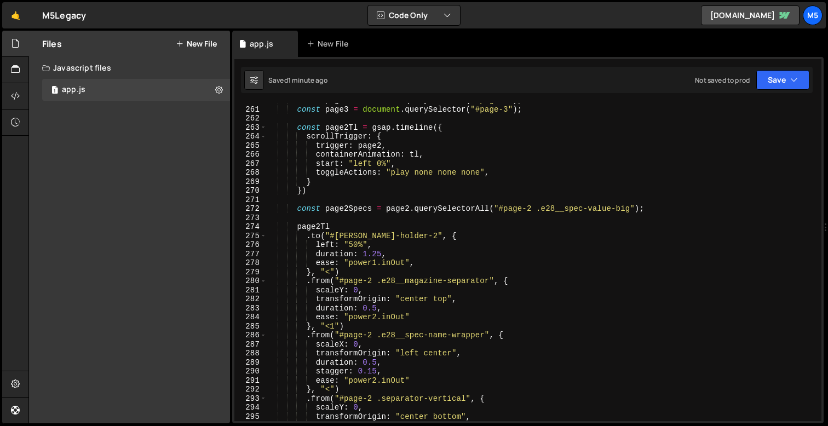
scroll to position [2359, 0]
click at [415, 259] on div "const page2 = document . querySelector ( "#page-2" ) ; const page3 = document .…" at bounding box center [542, 262] width 551 height 336
type textarea "ease: "power1.inOut","
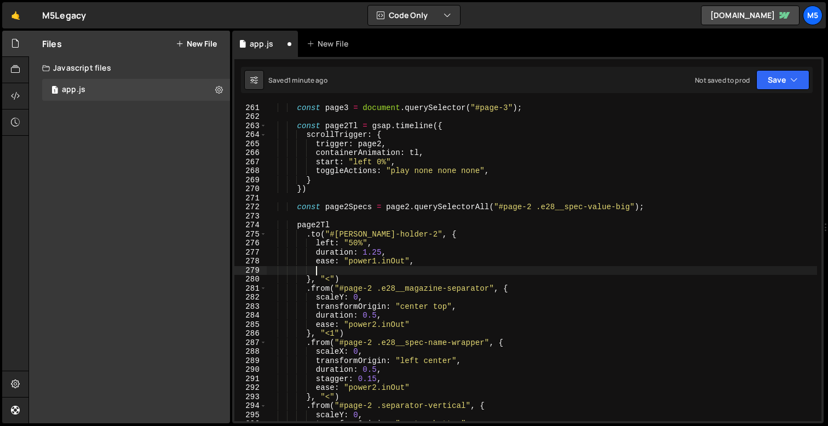
paste textarea "}"
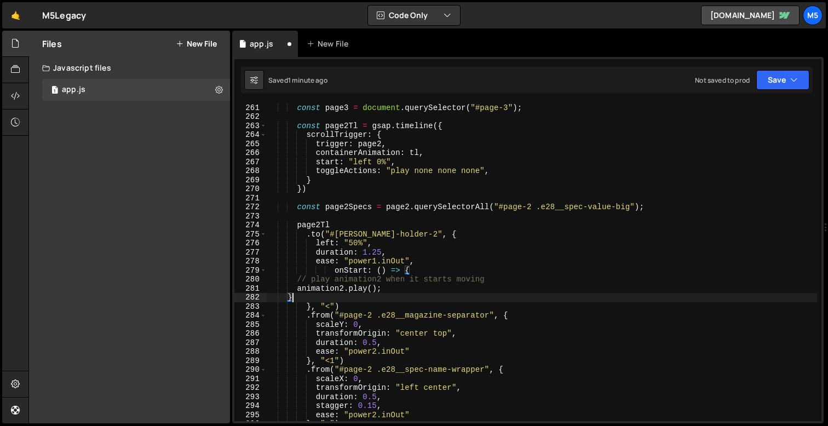
scroll to position [0, 1]
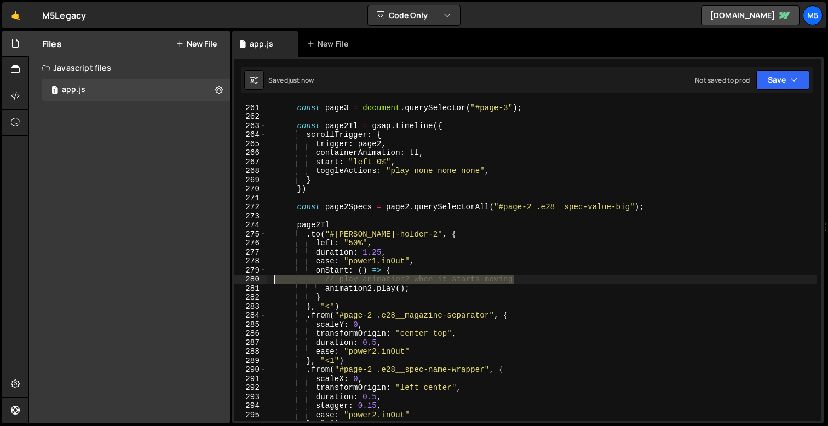
drag, startPoint x: 516, startPoint y: 279, endPoint x: 276, endPoint y: 279, distance: 240.0
click at [276, 279] on div "const page2 = document . querySelector ( "#page-2" ) ; const page3 = document .…" at bounding box center [542, 262] width 551 height 336
type textarea "// play animation2 when it starts moving"
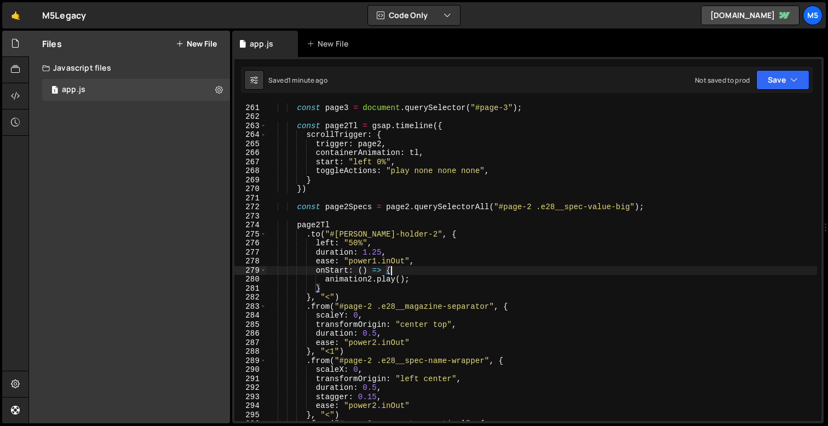
click at [365, 261] on div "const page2 = document . querySelector ( "#page-2" ) ; const page3 = document .…" at bounding box center [542, 262] width 551 height 336
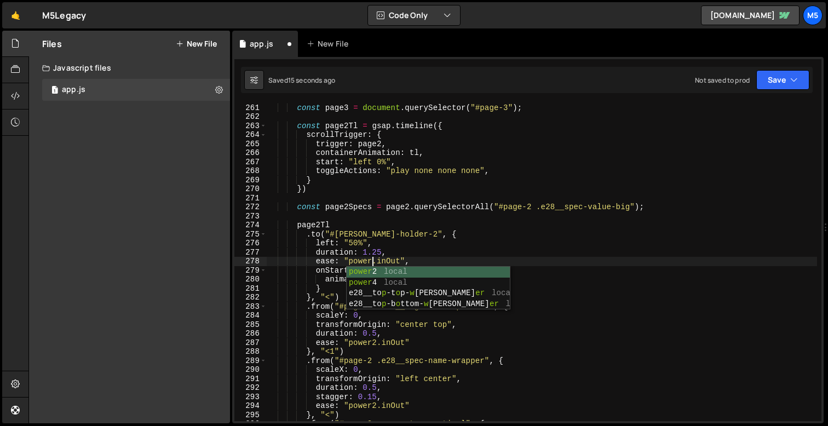
scroll to position [0, 7]
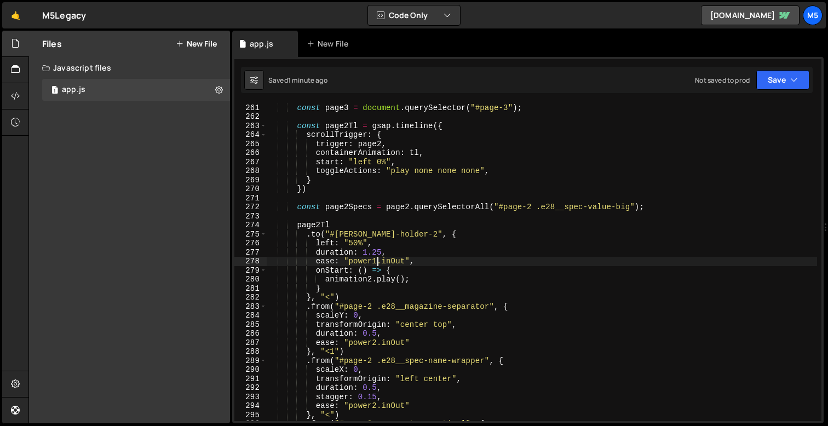
click at [379, 253] on div "const page2 = document . querySelector ( "#page-2" ) ; const page3 = document .…" at bounding box center [542, 262] width 551 height 336
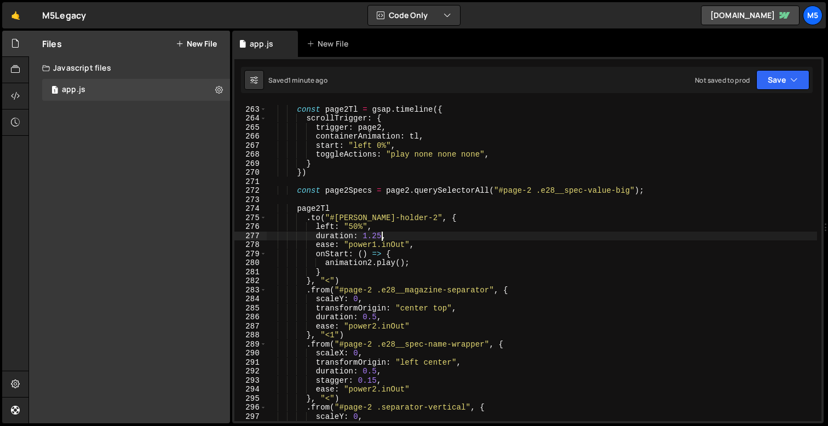
scroll to position [2378, 0]
click at [388, 261] on div "const page2Tl = gsap . timeline ({ scrollTrigger : { trigger : page2 , containe…" at bounding box center [542, 271] width 551 height 336
click at [356, 274] on div "const page2Tl = gsap . timeline ({ scrollTrigger : { trigger : page2 , containe…" at bounding box center [542, 271] width 551 height 336
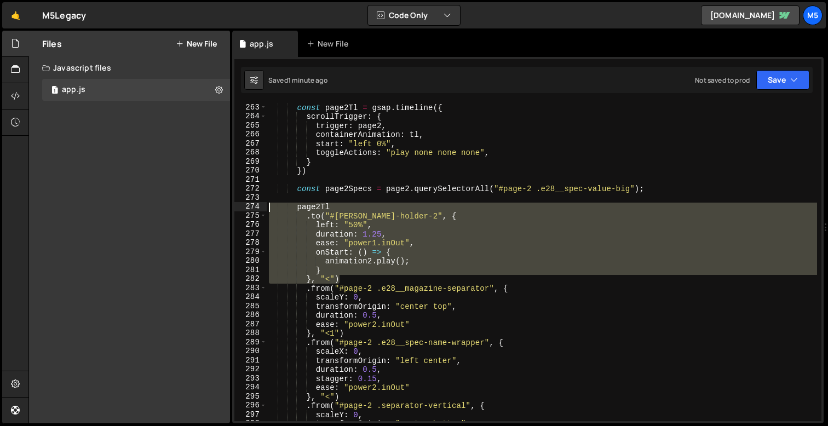
drag, startPoint x: 346, startPoint y: 280, endPoint x: 254, endPoint y: 205, distance: 118.8
click at [254, 205] on div "} 263 264 265 266 267 268 269 270 271 272 273 274 275 276 277 278 279 280 281 2…" at bounding box center [527, 262] width 587 height 318
paste textarea "}, "<");"
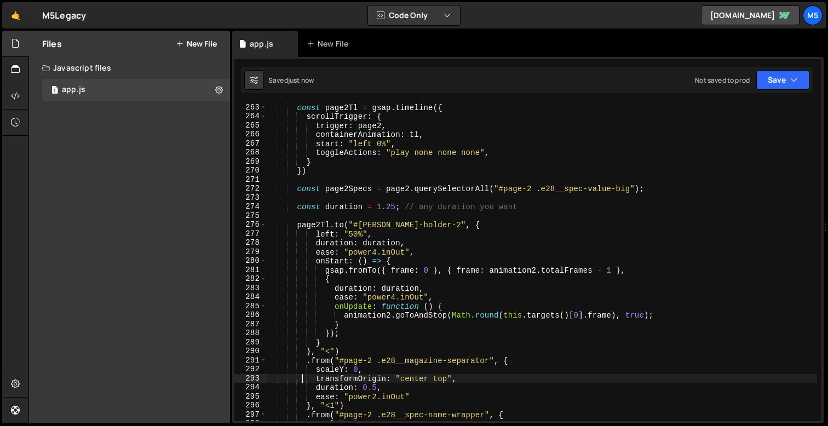
click at [377, 253] on div "const page2Tl = gsap . timeline ({ scrollTrigger : { trigger : page2 , containe…" at bounding box center [542, 271] width 551 height 336
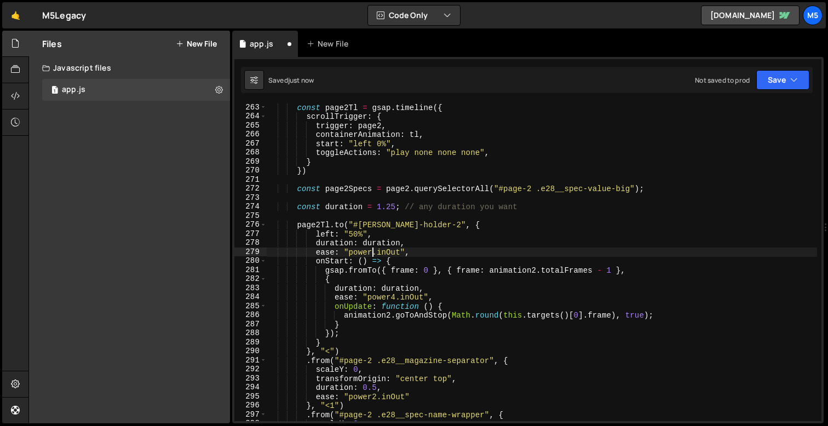
scroll to position [0, 7]
click at [397, 293] on div "const page2Tl = gsap . timeline ({ scrollTrigger : { trigger : page2 , containe…" at bounding box center [542, 271] width 551 height 336
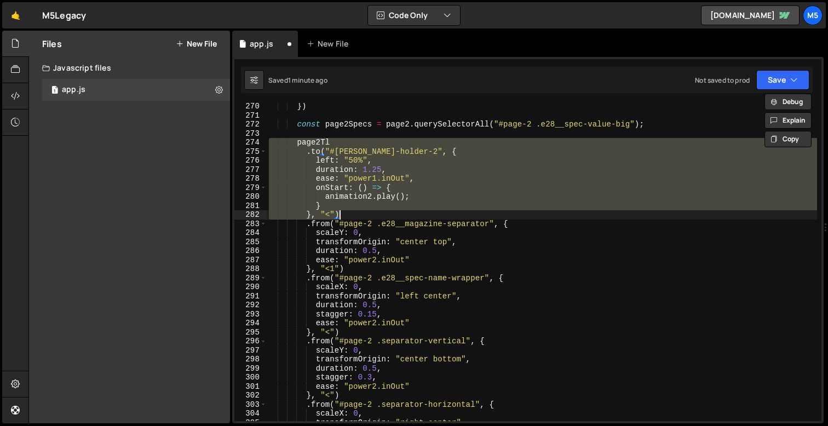
scroll to position [2420, 0]
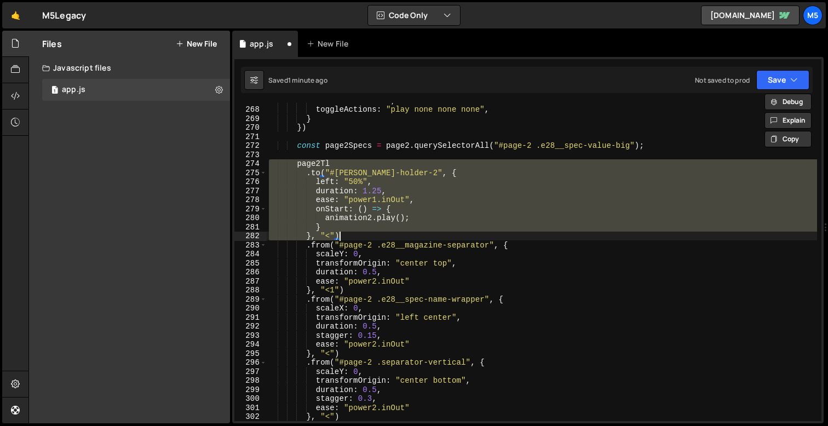
click at [415, 266] on div "start : "left 0%" , toggleActions : "play none none none" , } }) const page2Spe…" at bounding box center [542, 264] width 551 height 336
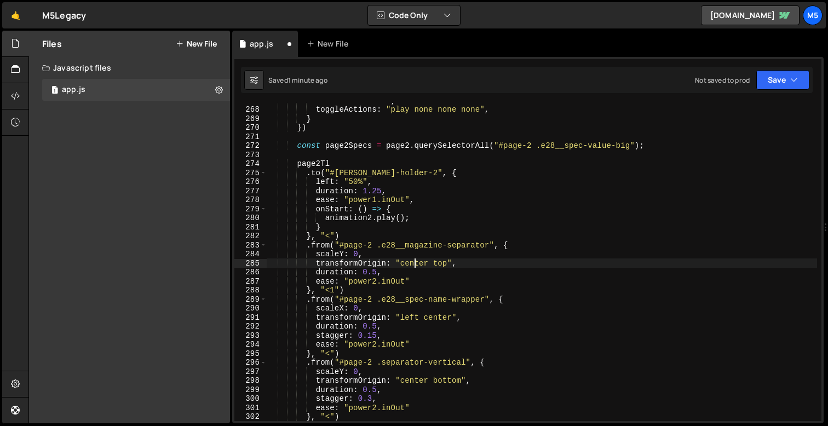
click at [348, 162] on div "start : "left 0%" , toggleActions : "play none none none" , } }) const page2Spe…" at bounding box center [542, 264] width 551 height 336
type textarea "page2Tl"
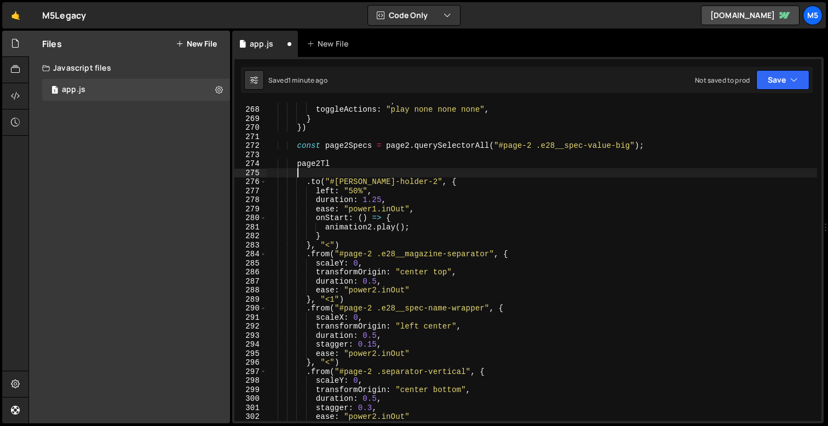
scroll to position [0, 1]
paste textarea "});"
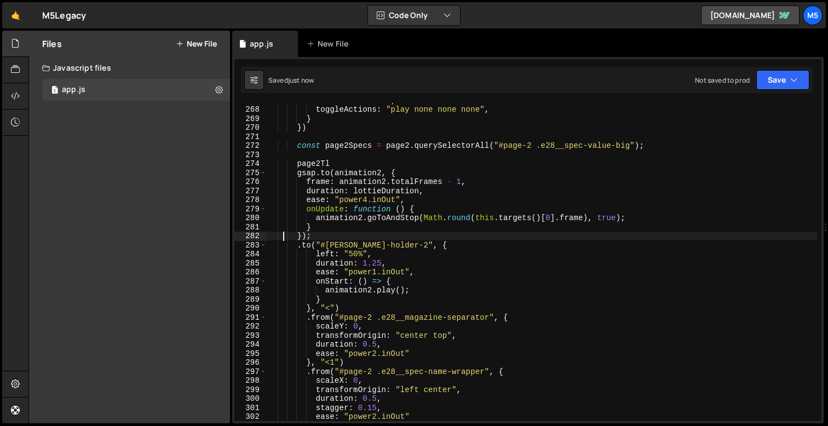
click at [320, 174] on div "start : "left 0%" , toggleActions : "play none none none" , } }) const page2Spe…" at bounding box center [542, 264] width 551 height 336
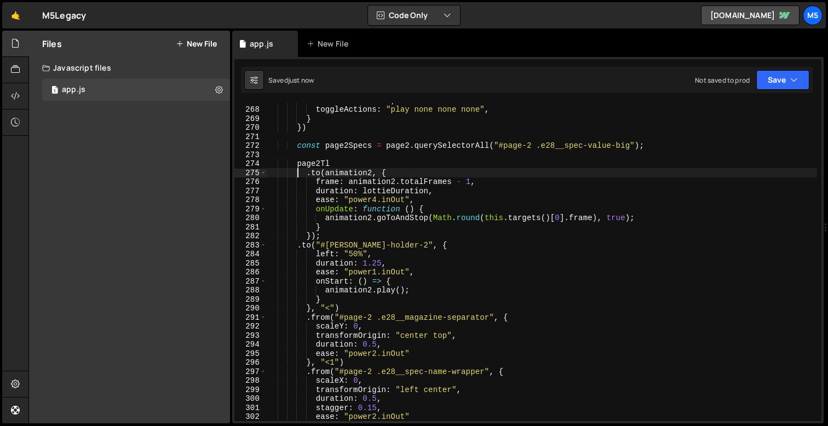
click at [330, 237] on div "start : "left 0%" , toggleActions : "play none none none" , } }) const page2Spe…" at bounding box center [542, 264] width 551 height 336
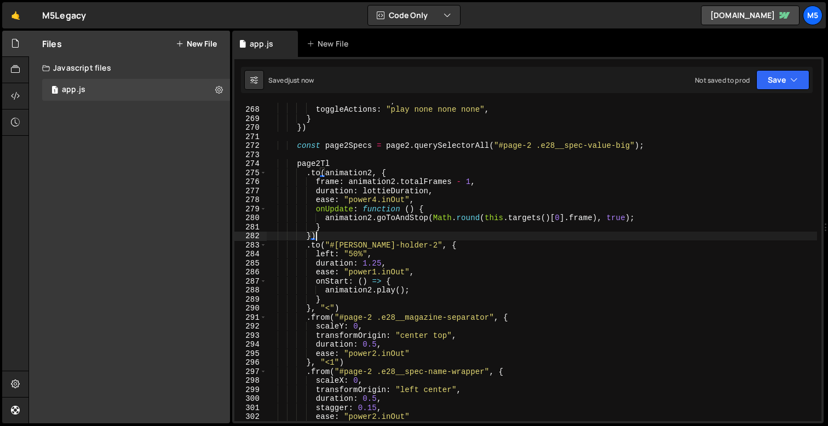
click at [378, 201] on div "start : "left 0%" , toggleActions : "play none none none" , } }) const page2Spe…" at bounding box center [542, 264] width 551 height 336
click at [413, 194] on div "start : "left 0%" , toggleActions : "play none none none" , } }) const page2Spe…" at bounding box center [542, 264] width 551 height 336
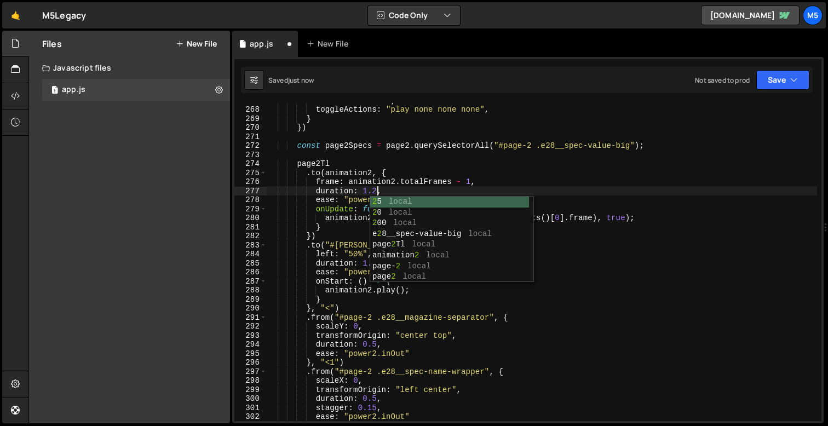
scroll to position [0, 8]
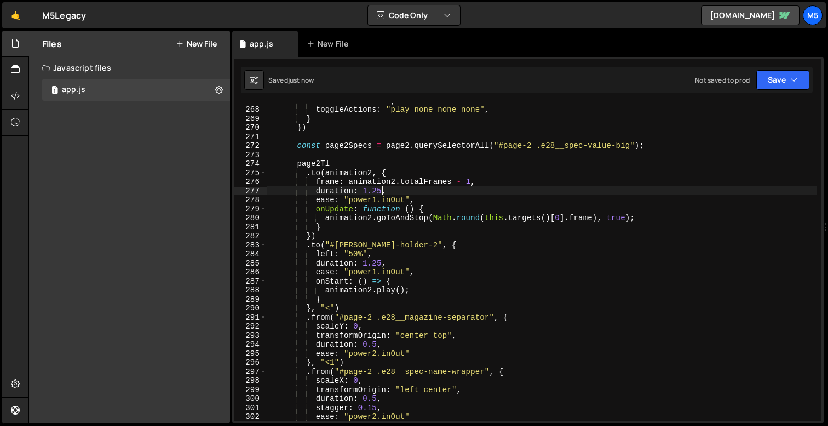
click at [402, 295] on div "start : "left 0%" , toggleActions : "play none none none" , } }) const page2Spe…" at bounding box center [542, 264] width 551 height 336
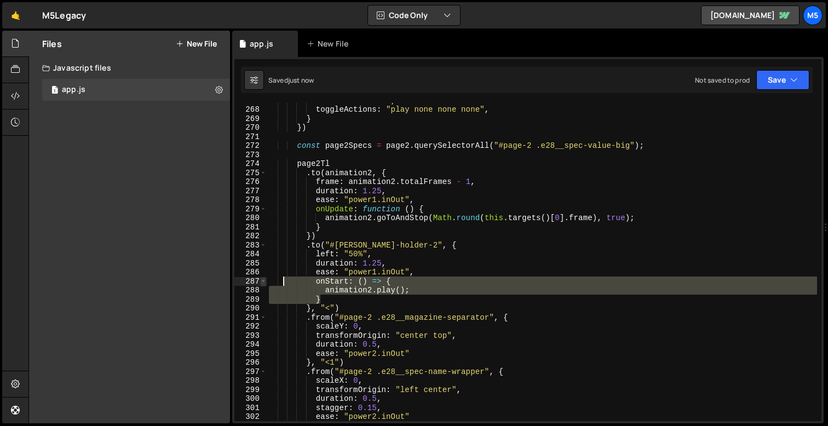
drag, startPoint x: 330, startPoint y: 299, endPoint x: 261, endPoint y: 277, distance: 72.4
click at [261, 277] on div "} 267 268 269 270 271 272 273 274 275 276 277 278 279 280 281 282 283 284 285 2…" at bounding box center [527, 262] width 587 height 318
type textarea "onStart: () => { [DOMAIN_NAME]();"
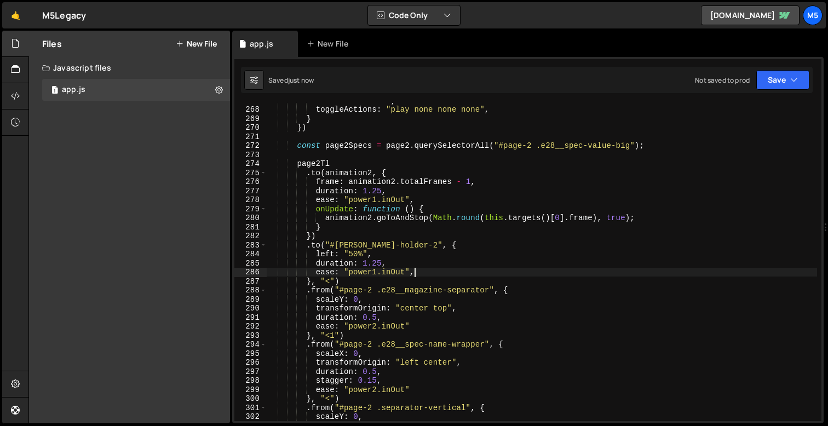
click at [331, 281] on div "start : "left 0%" , toggleActions : "play none none none" , } }) const page2Spe…" at bounding box center [542, 264] width 551 height 336
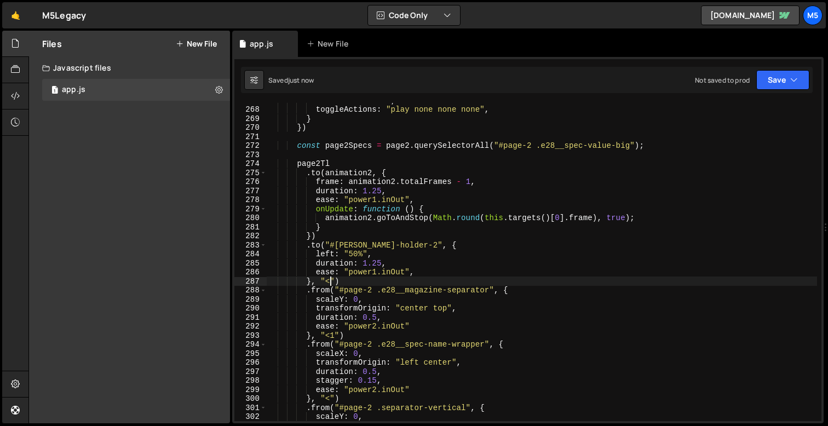
click at [314, 236] on div "start : "left 0%" , toggleActions : "play none none none" , } }) const page2Spe…" at bounding box center [542, 264] width 551 height 336
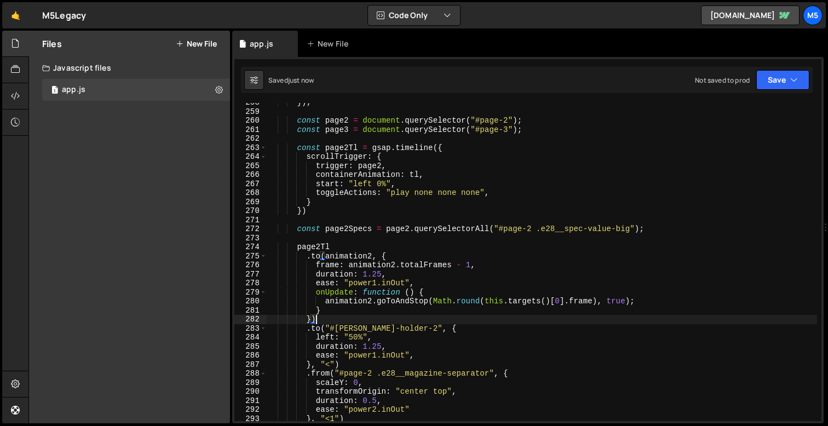
scroll to position [2352, 0]
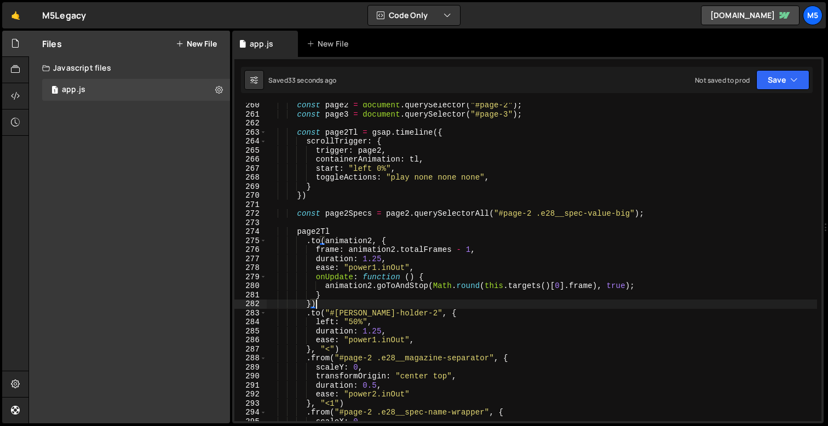
click at [381, 256] on div "const page2 = document . querySelector ( "#page-2" ) ; const page3 = document .…" at bounding box center [542, 269] width 551 height 336
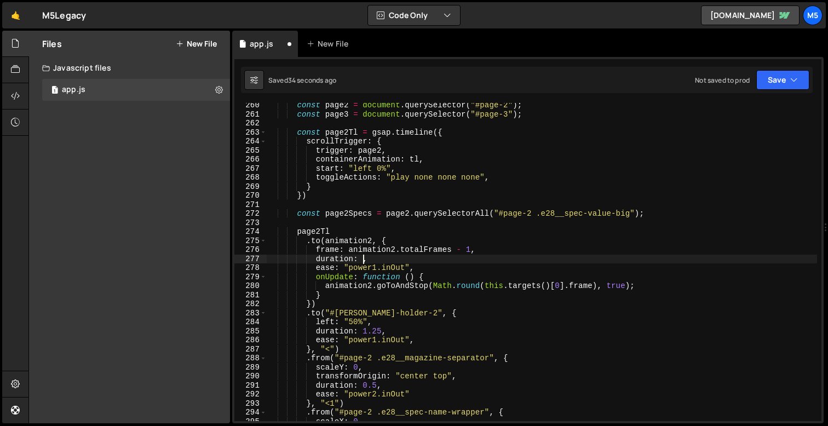
scroll to position [0, 7]
click at [347, 295] on div "const page2 = document . querySelector ( "#page-2" ) ; const page3 = document .…" at bounding box center [542, 269] width 551 height 336
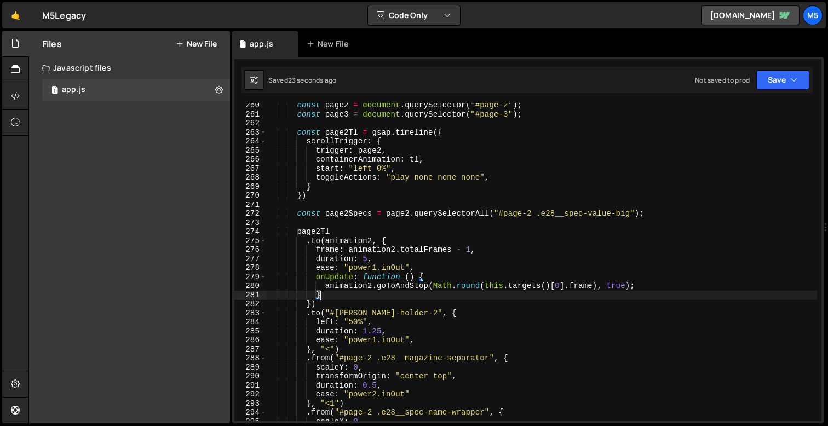
click at [321, 300] on div "const page2 = document . querySelector ( "#page-2" ) ; const page3 = document .…" at bounding box center [542, 269] width 551 height 336
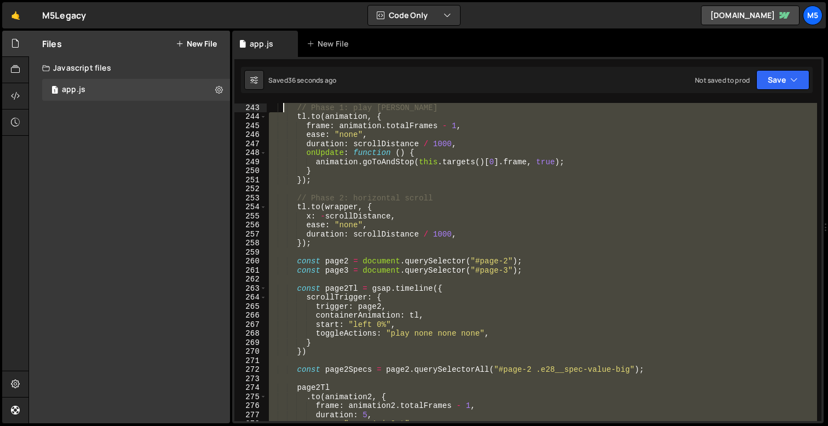
scroll to position [2187, 0]
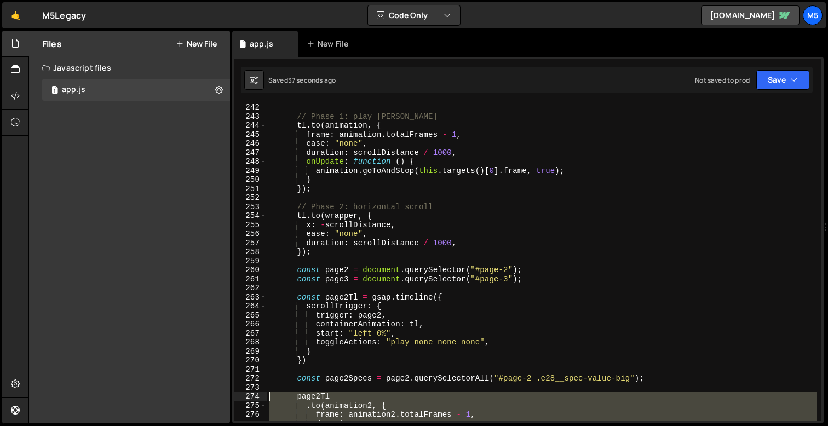
drag, startPoint x: 357, startPoint y: 305, endPoint x: 268, endPoint y: 398, distance: 129.4
click at [268, 398] on div "// Phase 1: play [PERSON_NAME] . to ( animation , { frame : animation . totalFr…" at bounding box center [542, 271] width 551 height 336
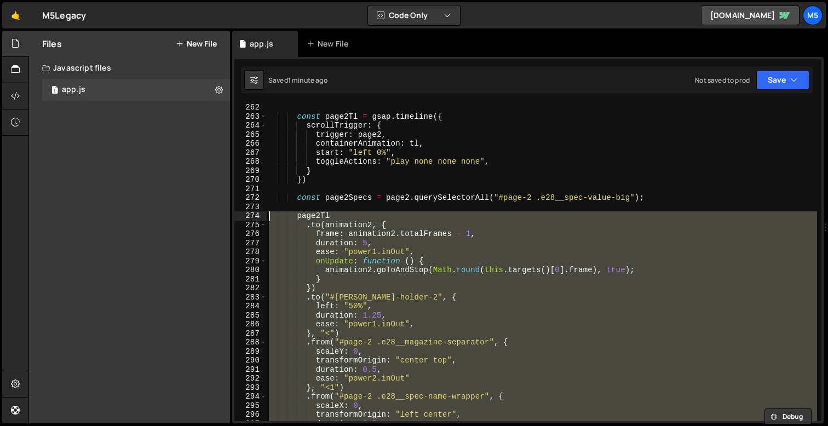
scroll to position [2368, 0]
click at [398, 227] on div "const page2Tl = gsap . timeline ({ scrollTrigger : { trigger : page2 , containe…" at bounding box center [542, 271] width 551 height 336
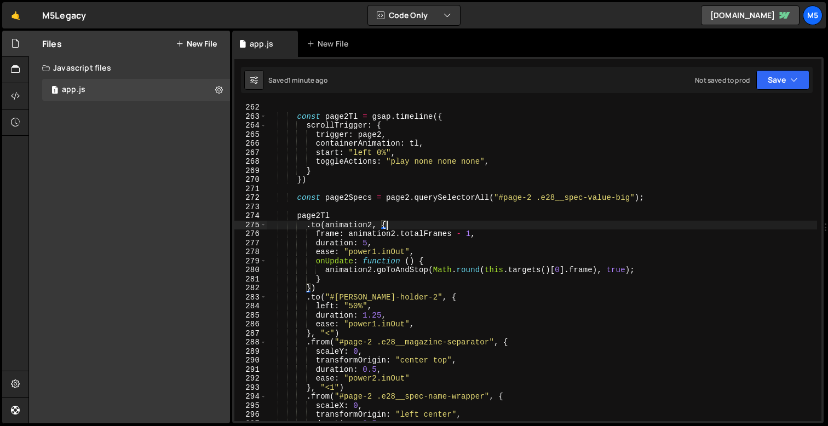
click at [340, 273] on div "const page2Tl = gsap . timeline ({ scrollTrigger : { trigger : page2 , containe…" at bounding box center [542, 271] width 551 height 336
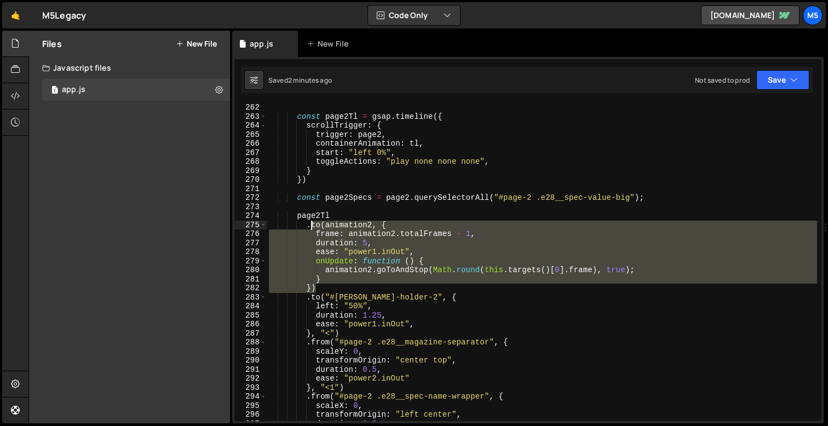
drag, startPoint x: 322, startPoint y: 287, endPoint x: 312, endPoint y: 225, distance: 62.7
click at [312, 225] on div "const page2Tl = gsap . timeline ({ scrollTrigger : { trigger : page2 , containe…" at bounding box center [542, 271] width 551 height 336
paste textarea "});"
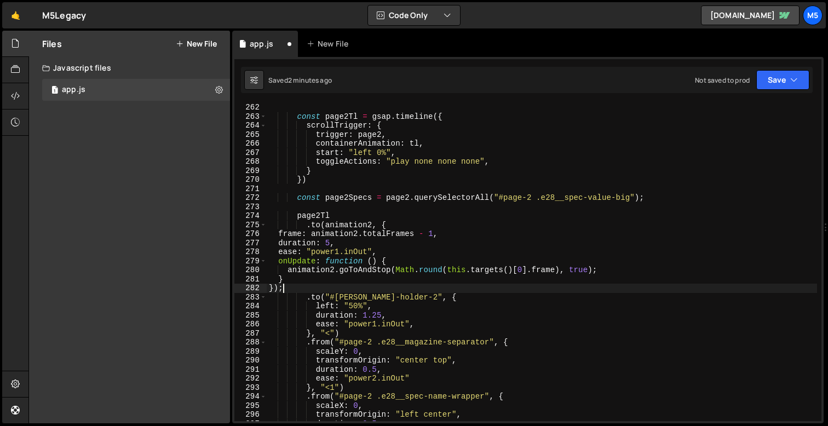
scroll to position [0, 0]
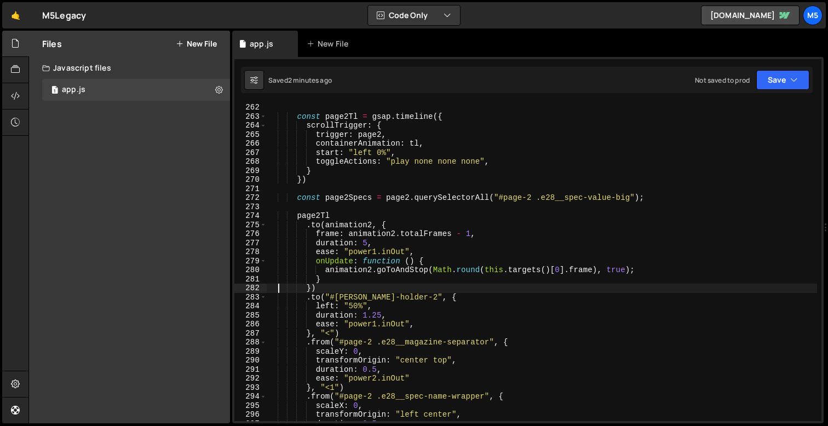
click at [365, 242] on div "const page2Tl = gsap . timeline ({ scrollTrigger : { trigger : page2 , containe…" at bounding box center [542, 271] width 551 height 336
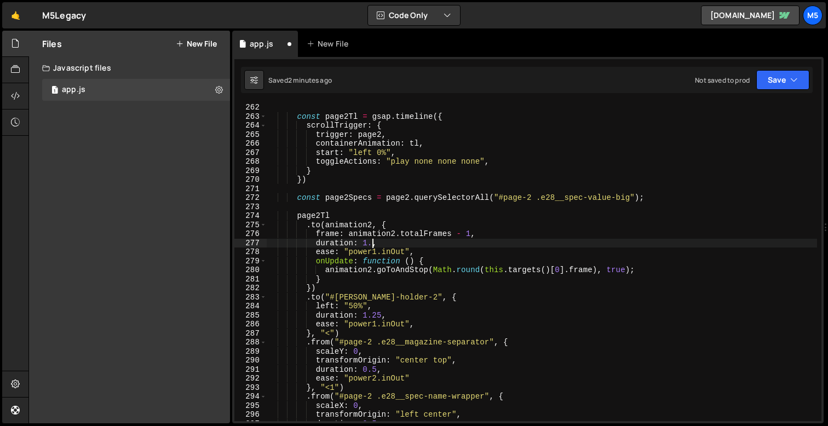
scroll to position [0, 8]
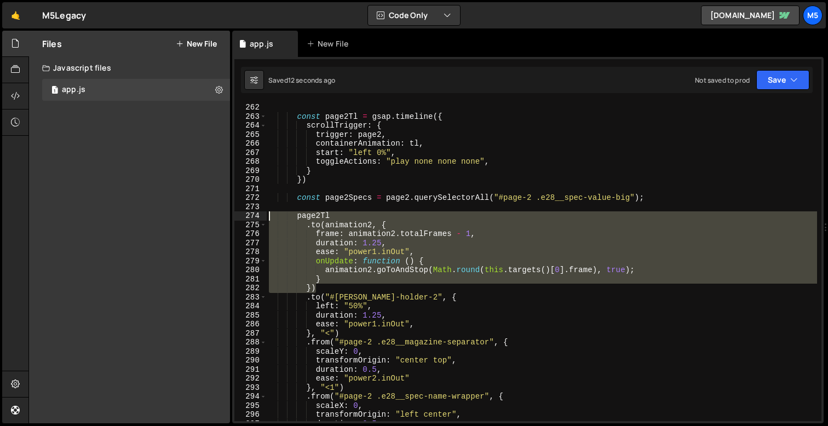
drag, startPoint x: 329, startPoint y: 288, endPoint x: 257, endPoint y: 218, distance: 99.6
click at [257, 218] on div "duration: 1.25, 262 263 264 265 266 267 268 269 270 271 272 273 274 275 276 277…" at bounding box center [527, 262] width 587 height 318
click at [382, 244] on div "const page2Tl = gsap . timeline ({ scrollTrigger : { trigger : page2 , containe…" at bounding box center [542, 271] width 551 height 336
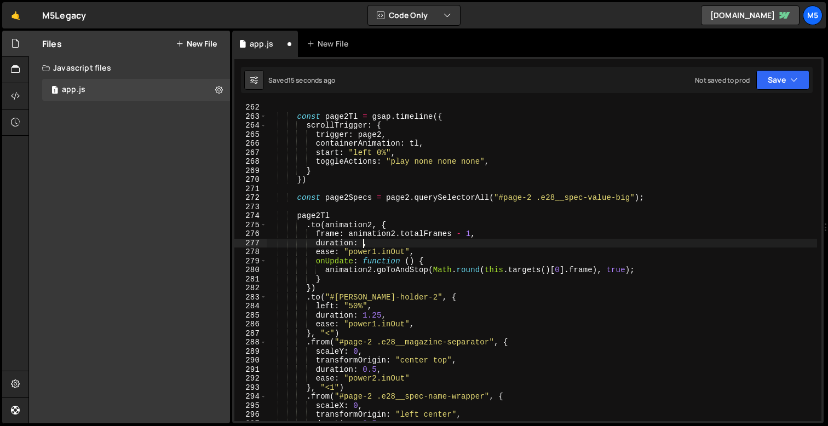
scroll to position [0, 7]
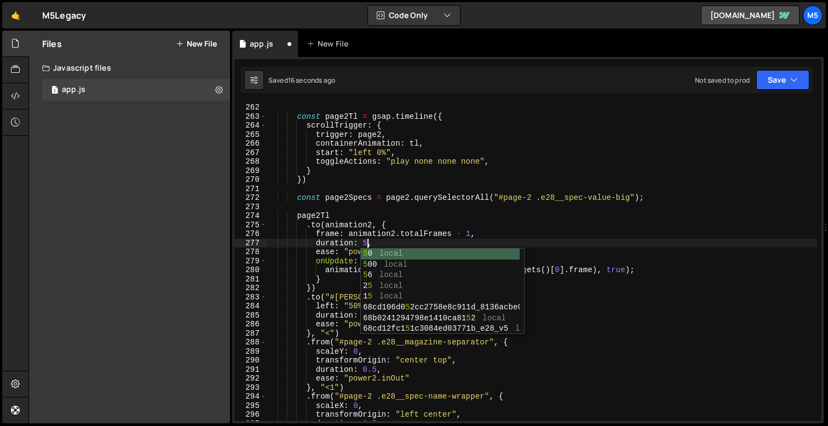
click at [337, 258] on div "const page2Tl = gsap . timeline ({ scrollTrigger : { trigger : page2 , containe…" at bounding box center [542, 271] width 551 height 336
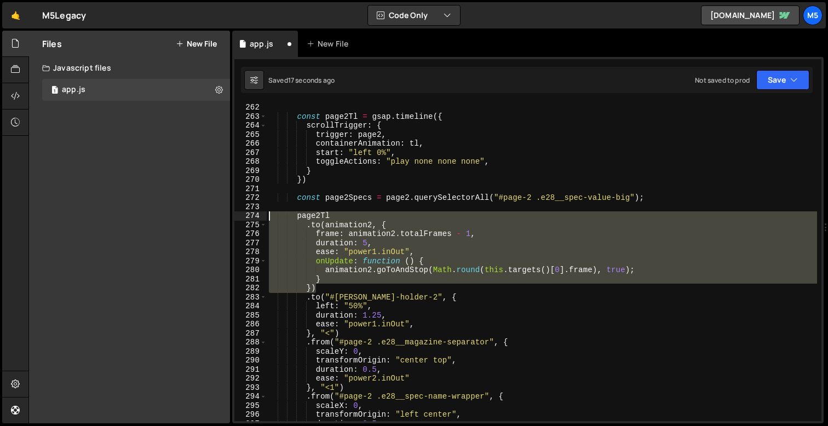
drag, startPoint x: 319, startPoint y: 286, endPoint x: 268, endPoint y: 218, distance: 84.9
click at [267, 219] on div "const page2Tl = gsap . timeline ({ scrollTrigger : { trigger : page2 , containe…" at bounding box center [542, 271] width 551 height 336
click at [369, 311] on div "const page2Tl = gsap . timeline ({ scrollTrigger : { trigger : page2 , containe…" at bounding box center [542, 271] width 551 height 336
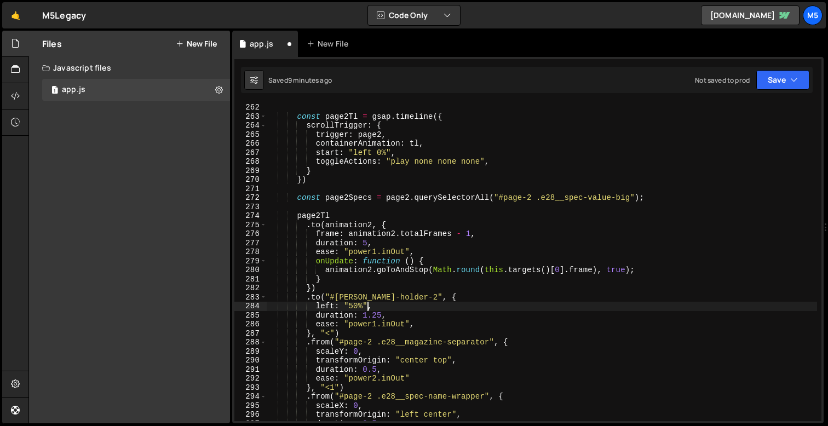
click at [339, 276] on div "const page2Tl = gsap . timeline ({ scrollTrigger : { trigger : page2 , containe…" at bounding box center [542, 271] width 551 height 336
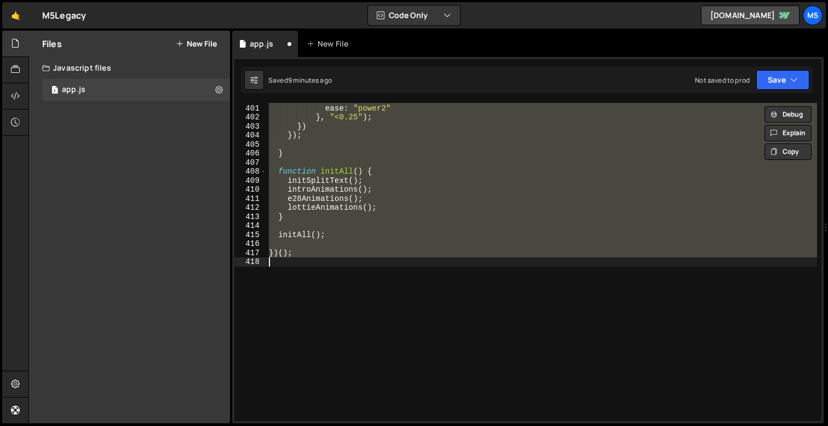
scroll to position [2353, 0]
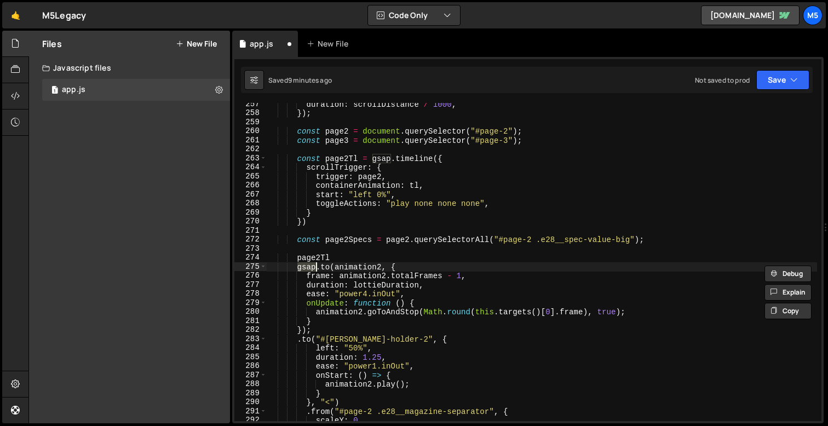
type textarea "})();"
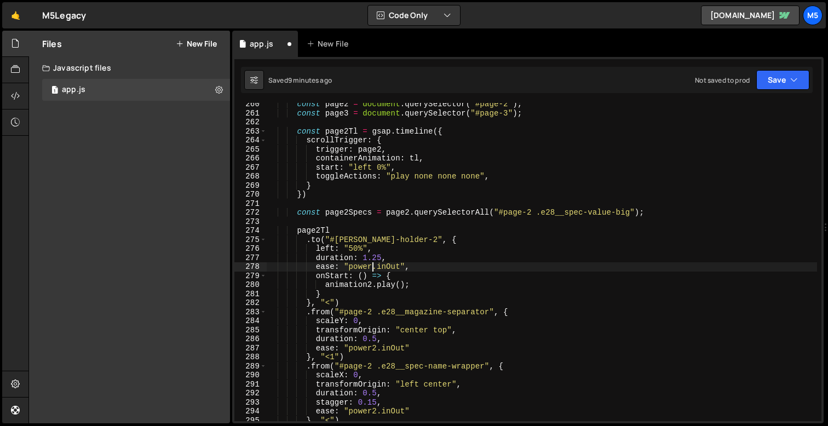
click at [403, 295] on div "const page2 = document . querySelector ( "#page-2" ) ; const page3 = document .…" at bounding box center [542, 268] width 551 height 336
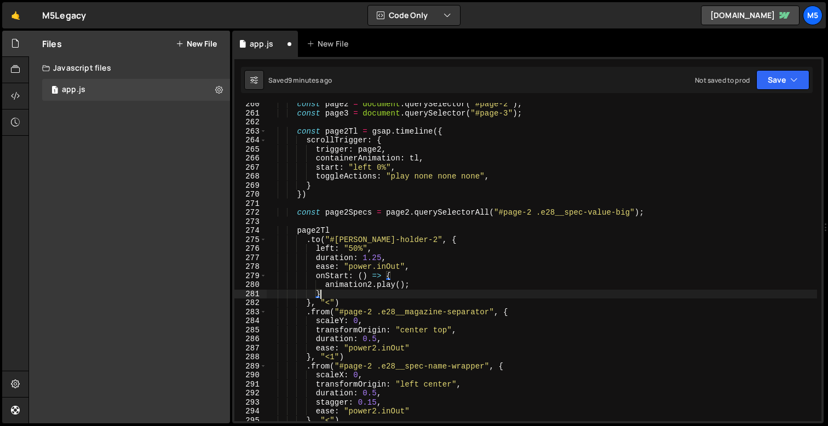
click at [382, 256] on div "const page2 = document . querySelector ( "#page-2" ) ; const page3 = document .…" at bounding box center [542, 268] width 551 height 336
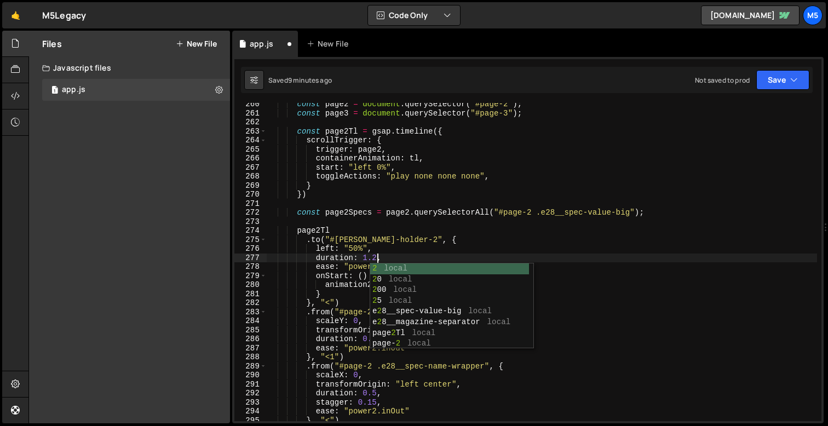
scroll to position [0, 7]
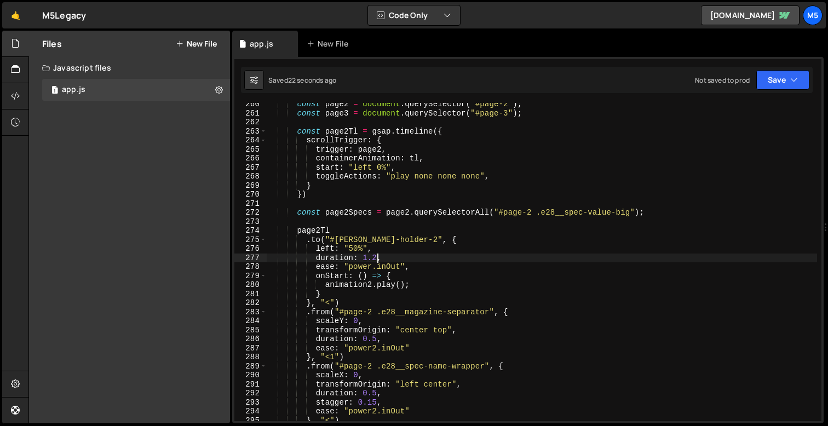
click at [396, 268] on div "const page2 = document . querySelector ( "#page-2" ) ; const page3 = document .…" at bounding box center [542, 268] width 551 height 336
click at [377, 259] on div "const page2 = document . querySelector ( "#page-2" ) ; const page3 = document .…" at bounding box center [542, 268] width 551 height 336
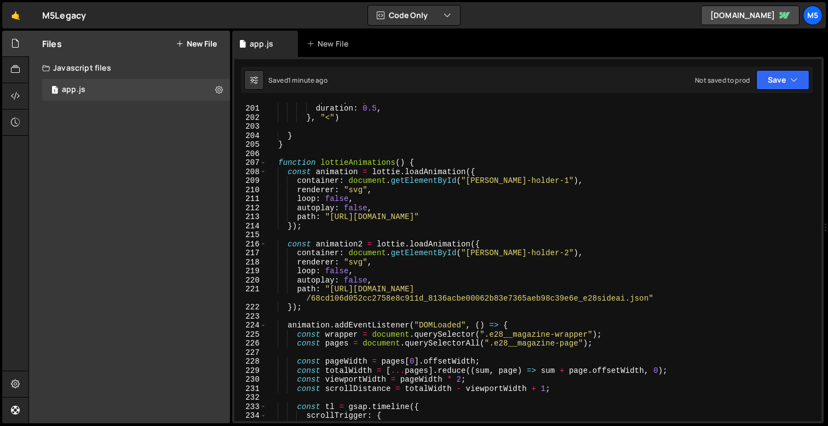
scroll to position [1807, 0]
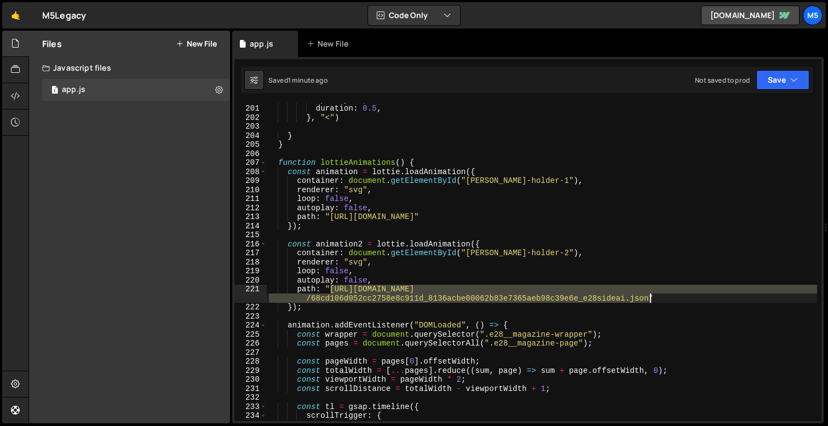
drag, startPoint x: 331, startPoint y: 290, endPoint x: 652, endPoint y: 301, distance: 320.7
click at [652, 301] on div "opacity : 0 , duration : 0.5 , } , "<" ) } } function lottieAnimations ( ) { co…" at bounding box center [542, 263] width 551 height 336
paste textarea "fb52a41abf03b454a58f6b9d7df5e9e6"
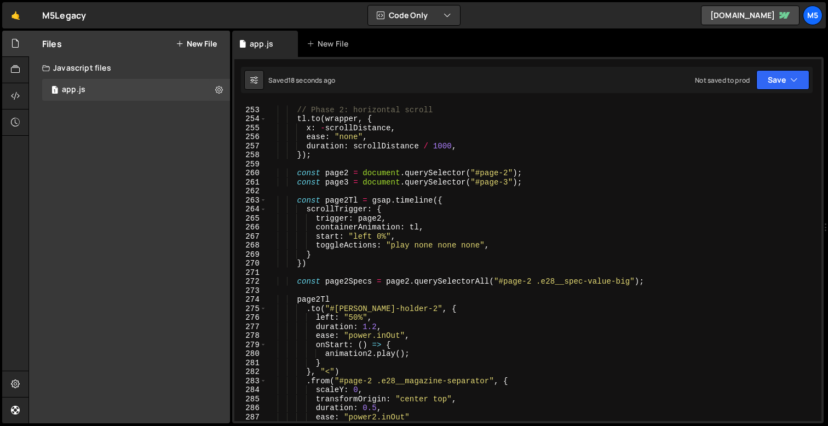
scroll to position [2284, 0]
click at [386, 352] on div "// Phase 2: horizontal scroll tl . to ( wrapper , { x : - scrollDistance , ease…" at bounding box center [542, 264] width 551 height 336
click at [355, 354] on div "// Phase 2: horizontal scroll tl . to ( wrapper , { x : - scrollDistance , ease…" at bounding box center [542, 264] width 551 height 336
click at [381, 341] on div "// Phase 2: horizontal scroll tl . to ( wrapper , { x : - scrollDistance , ease…" at bounding box center [542, 264] width 551 height 336
click at [386, 337] on div "// Phase 2: horizontal scroll tl . to ( wrapper , { x : - scrollDistance , ease…" at bounding box center [542, 264] width 551 height 336
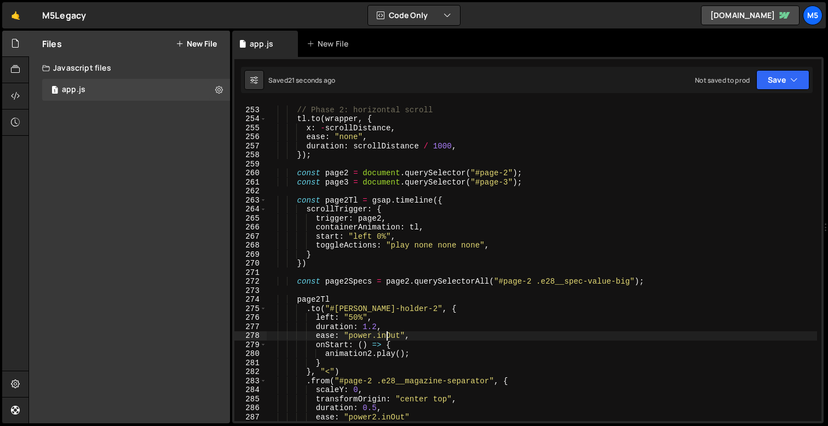
click at [373, 337] on div "// Phase 2: horizontal scroll tl . to ( wrapper , { x : - scrollDistance , ease…" at bounding box center [542, 264] width 551 height 336
type textarea "ease: "power1.inOut","
